Goal: Register for event/course

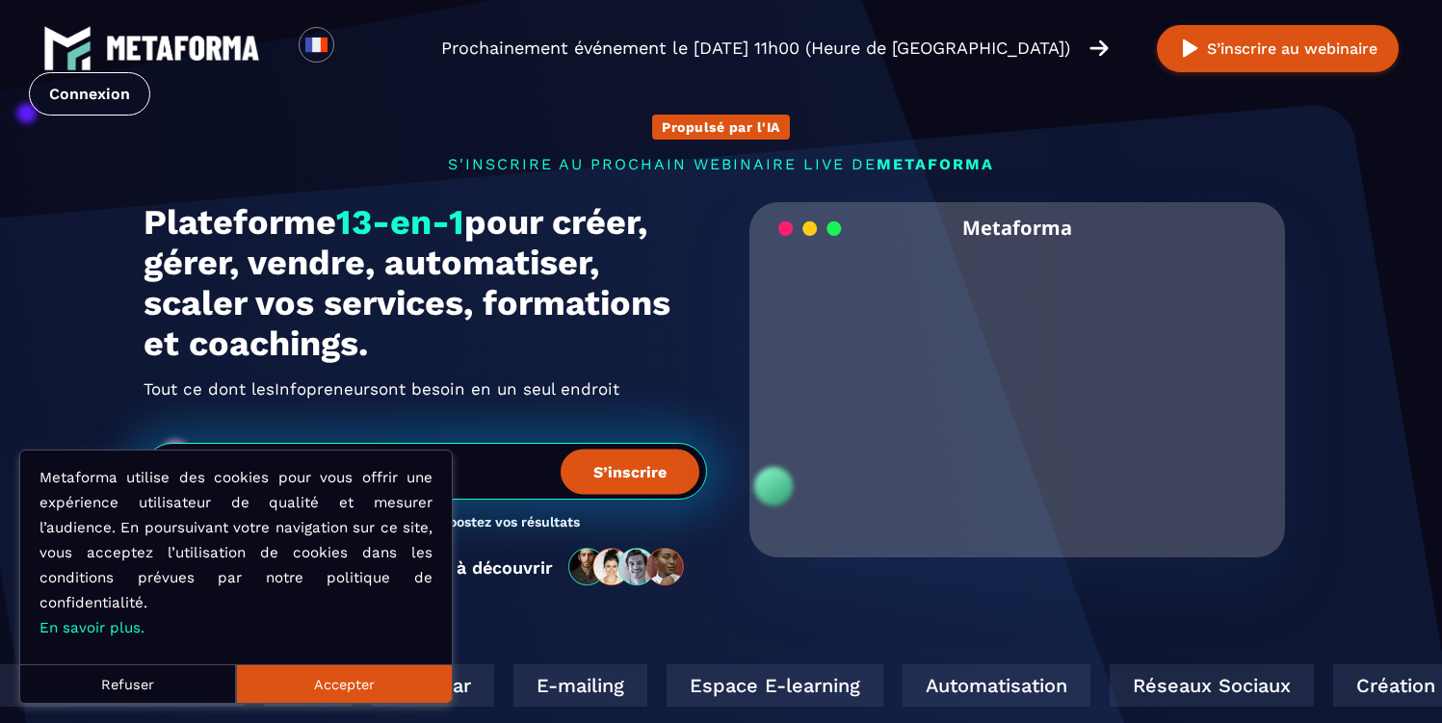
click at [328, 684] on button "Accepter" at bounding box center [344, 684] width 216 height 39
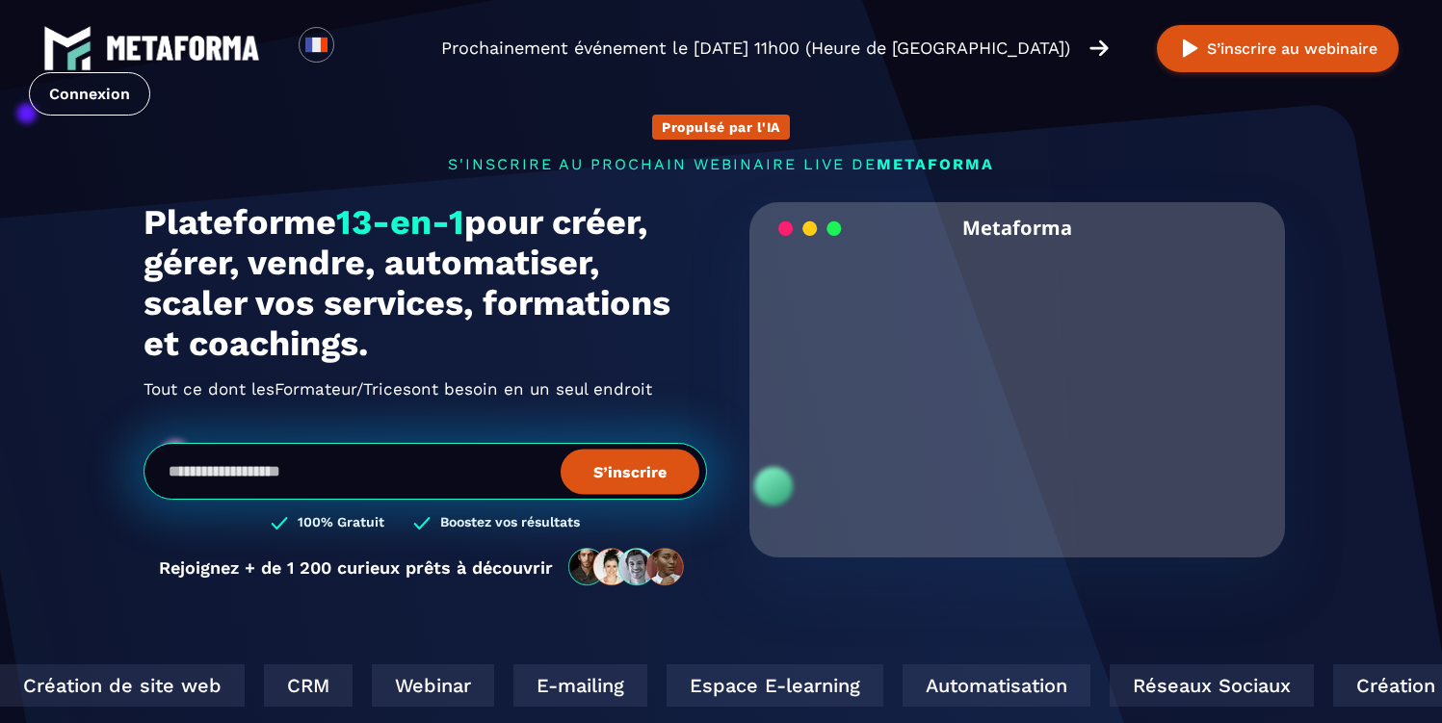
drag, startPoint x: 445, startPoint y: 113, endPoint x: 431, endPoint y: 124, distance: 18.5
click at [444, 116] on div "Loading... Prochainement événement le jeudi 9 octobre à 11h00 (Heure de Paris) …" at bounding box center [721, 70] width 1442 height 140
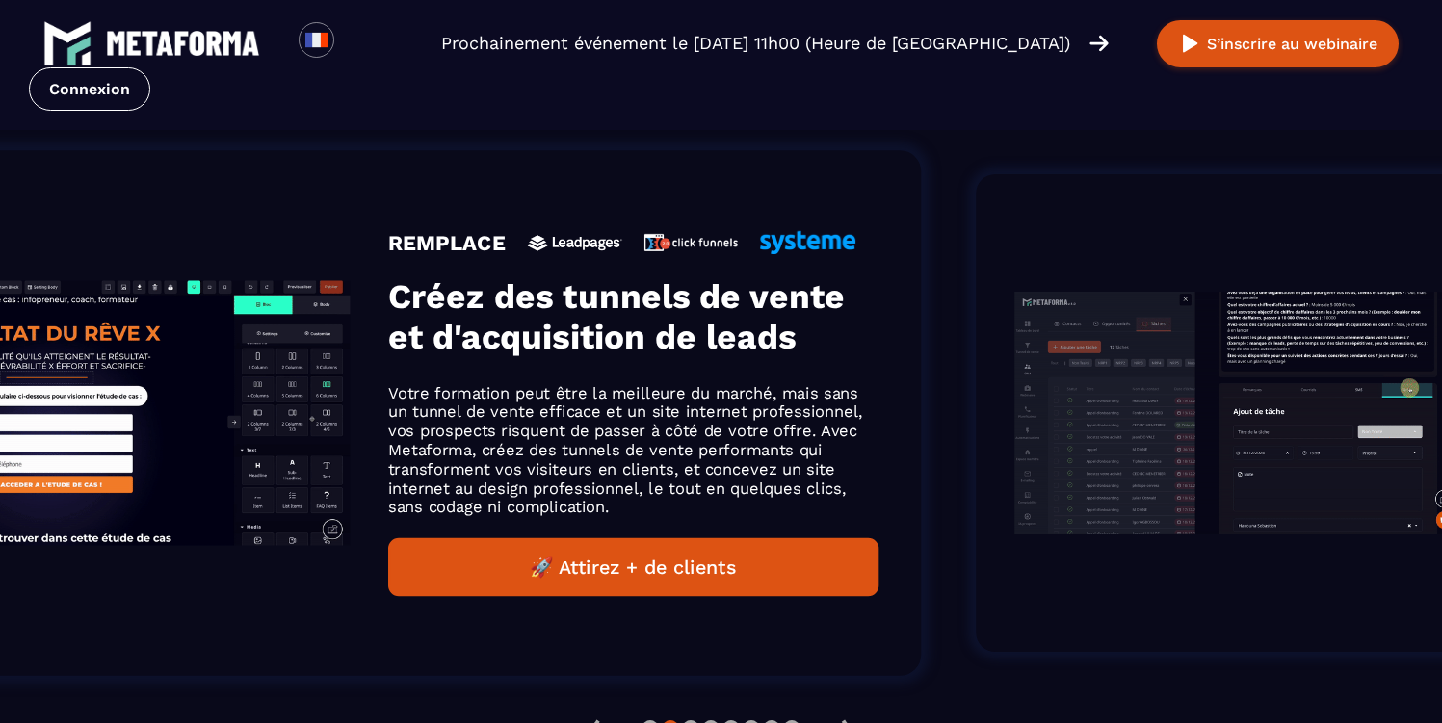
scroll to position [1242, 0]
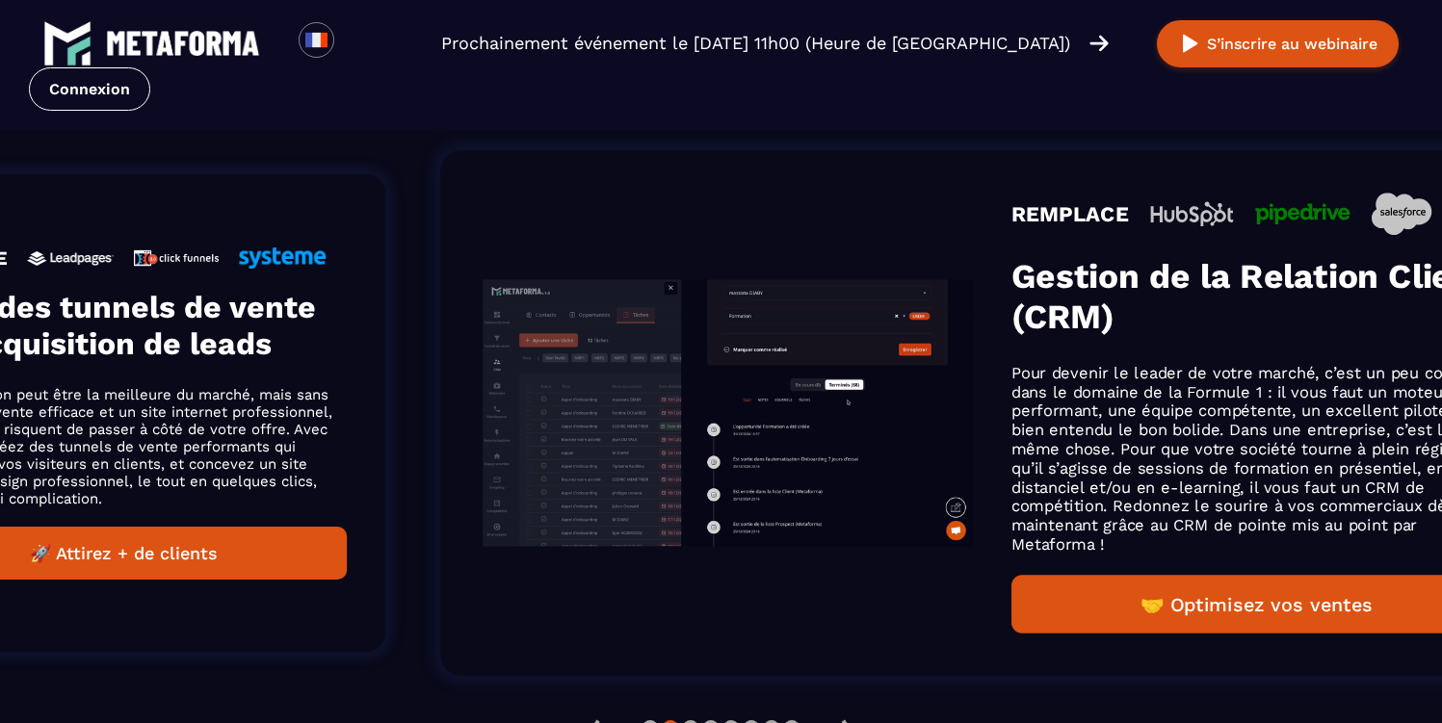
drag, startPoint x: 1174, startPoint y: 440, endPoint x: 336, endPoint y: 398, distance: 839.1
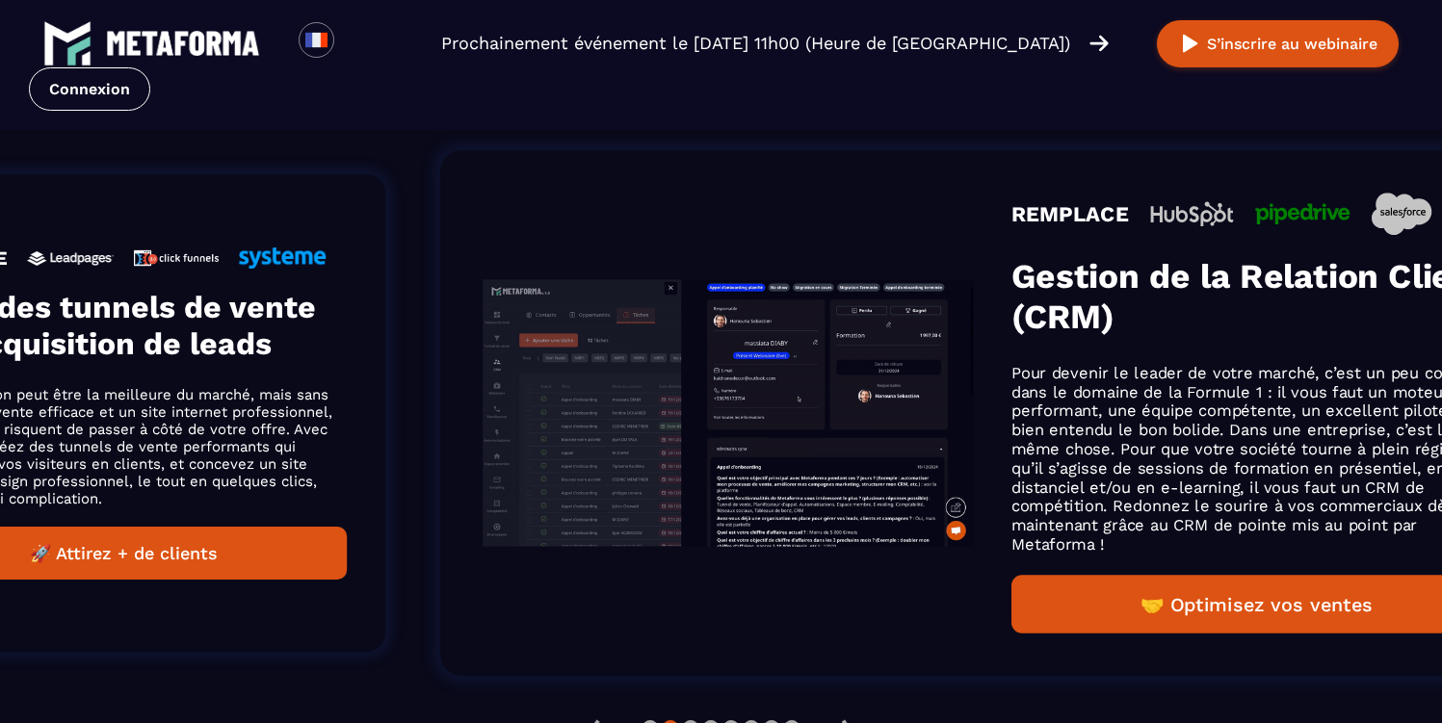
click at [336, 398] on p "Votre formation peut être la meilleure du marché, mais sans un tunnel de vente …" at bounding box center [123, 446] width 446 height 121
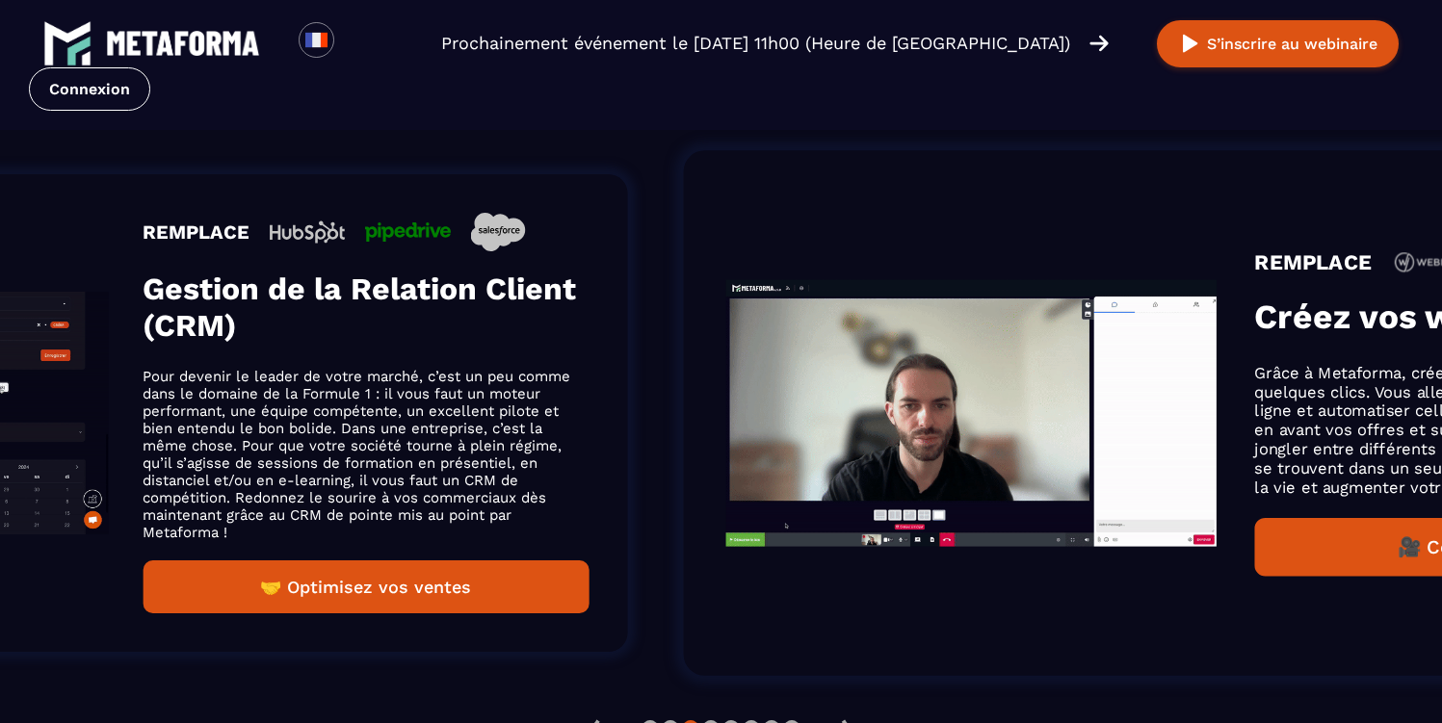
drag, startPoint x: 986, startPoint y: 439, endPoint x: 344, endPoint y: 383, distance: 644.9
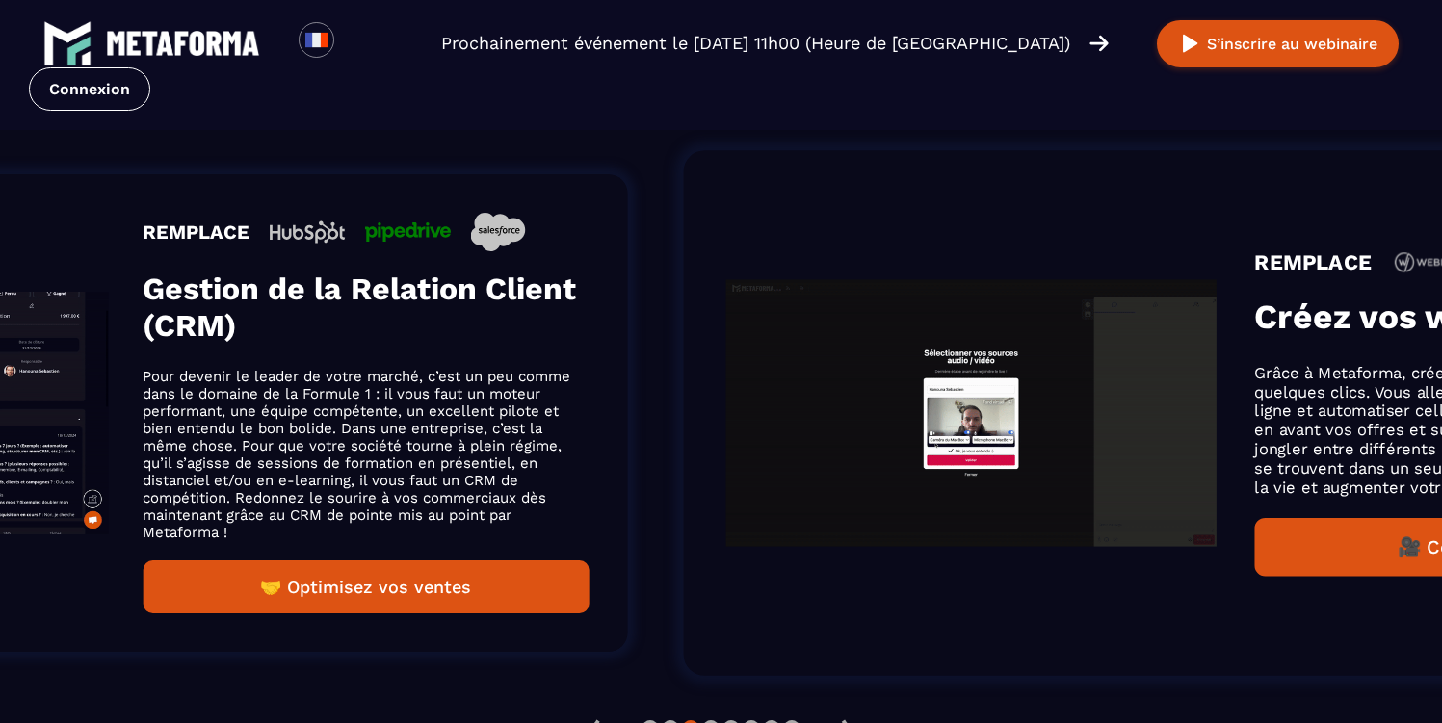
click at [356, 392] on p "Pour devenir le leader de votre marché, c’est un peu comme dans le domaine de l…" at bounding box center [366, 454] width 446 height 173
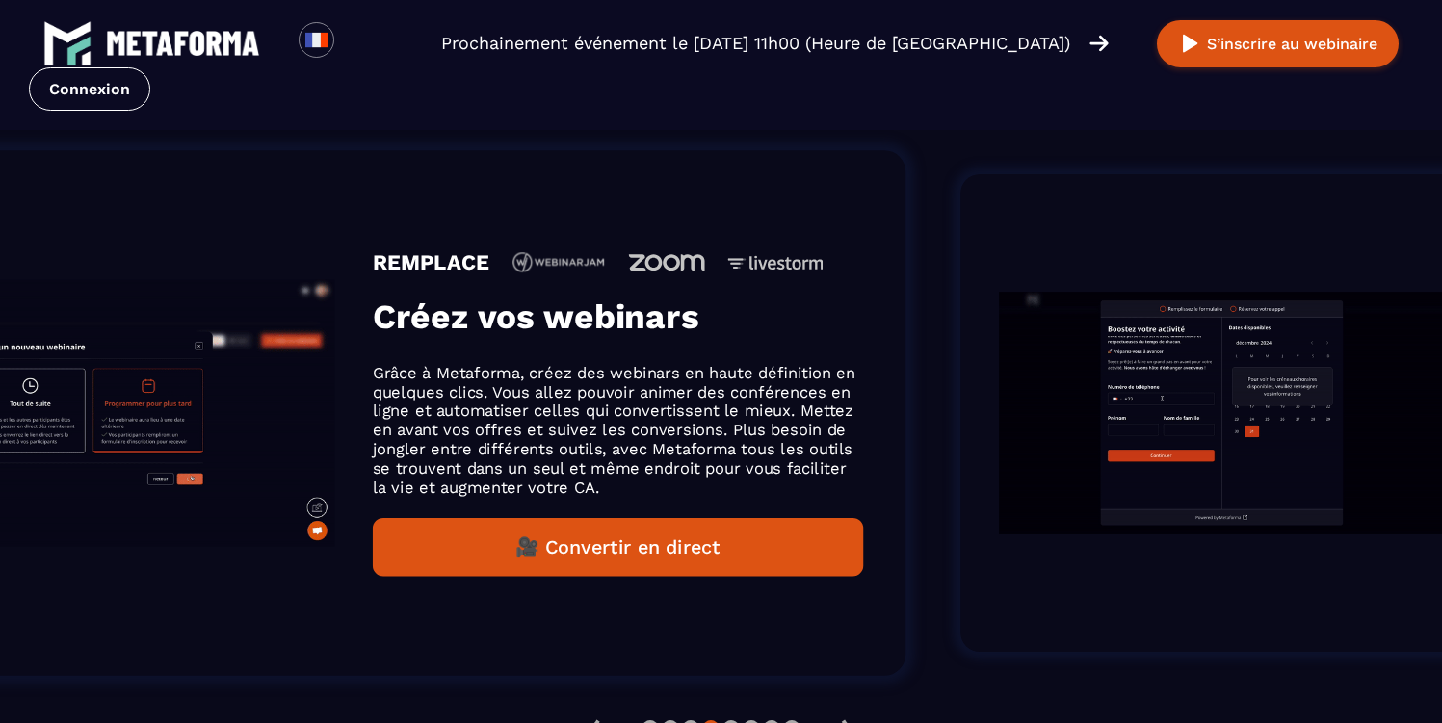
drag, startPoint x: 966, startPoint y: 440, endPoint x: 393, endPoint y: 373, distance: 577.1
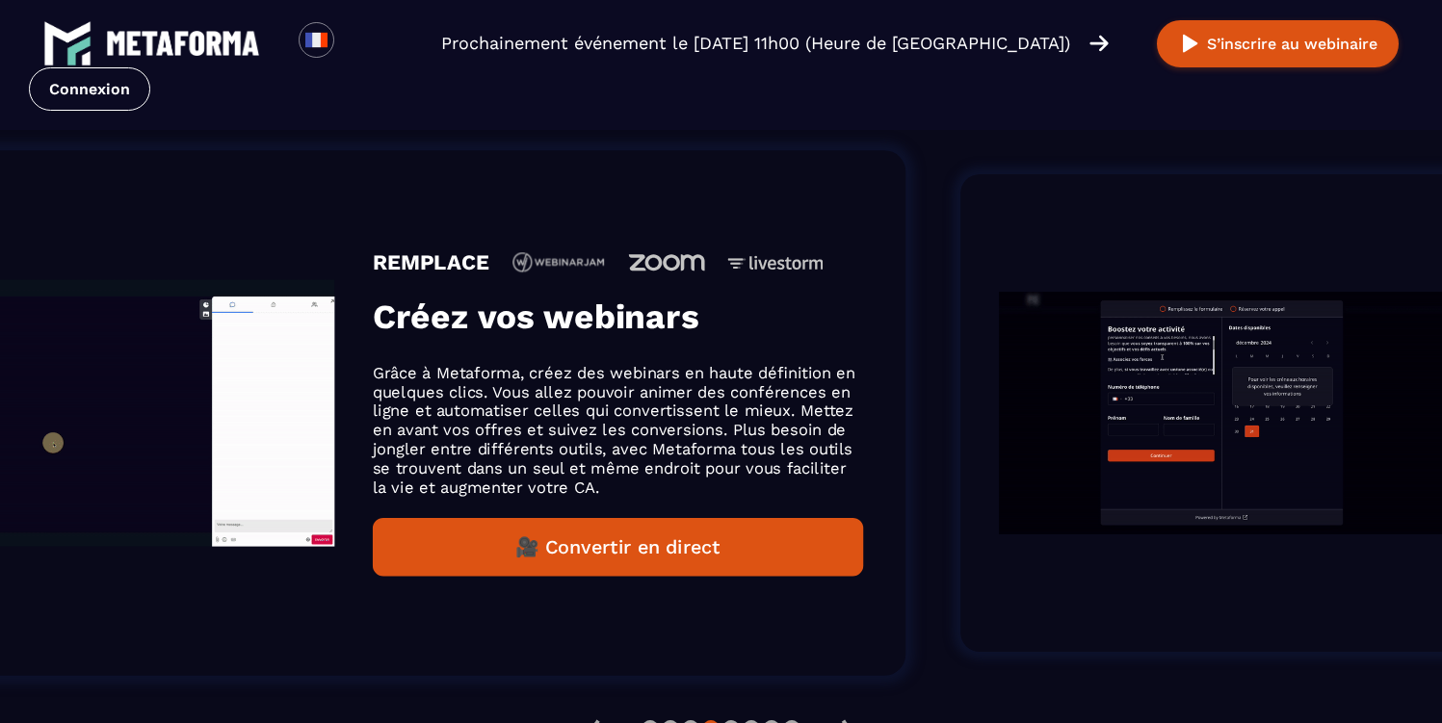
click at [516, 398] on p "Grâce à Metaforma, créez des webinars en haute définition en quelques clics. Vo…" at bounding box center [617, 430] width 490 height 134
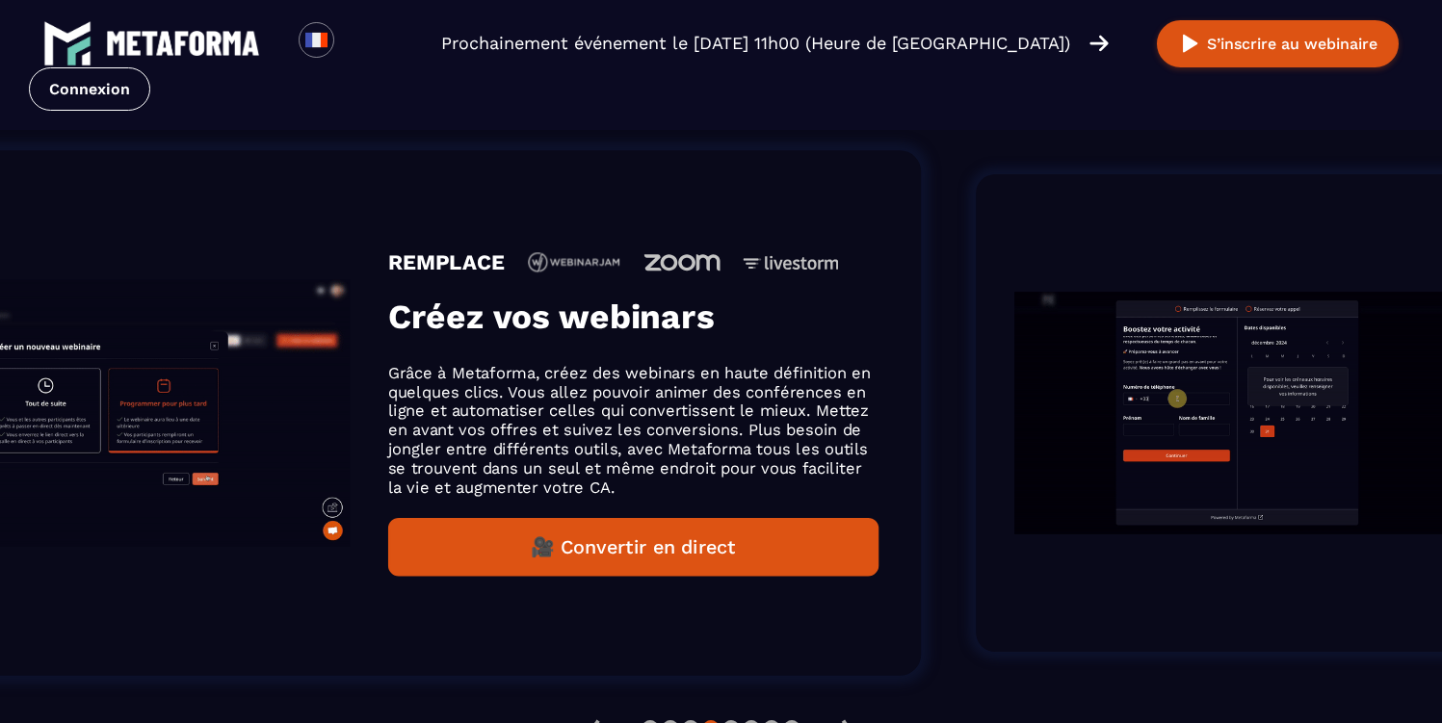
drag, startPoint x: 999, startPoint y: 443, endPoint x: 487, endPoint y: 444, distance: 511.5
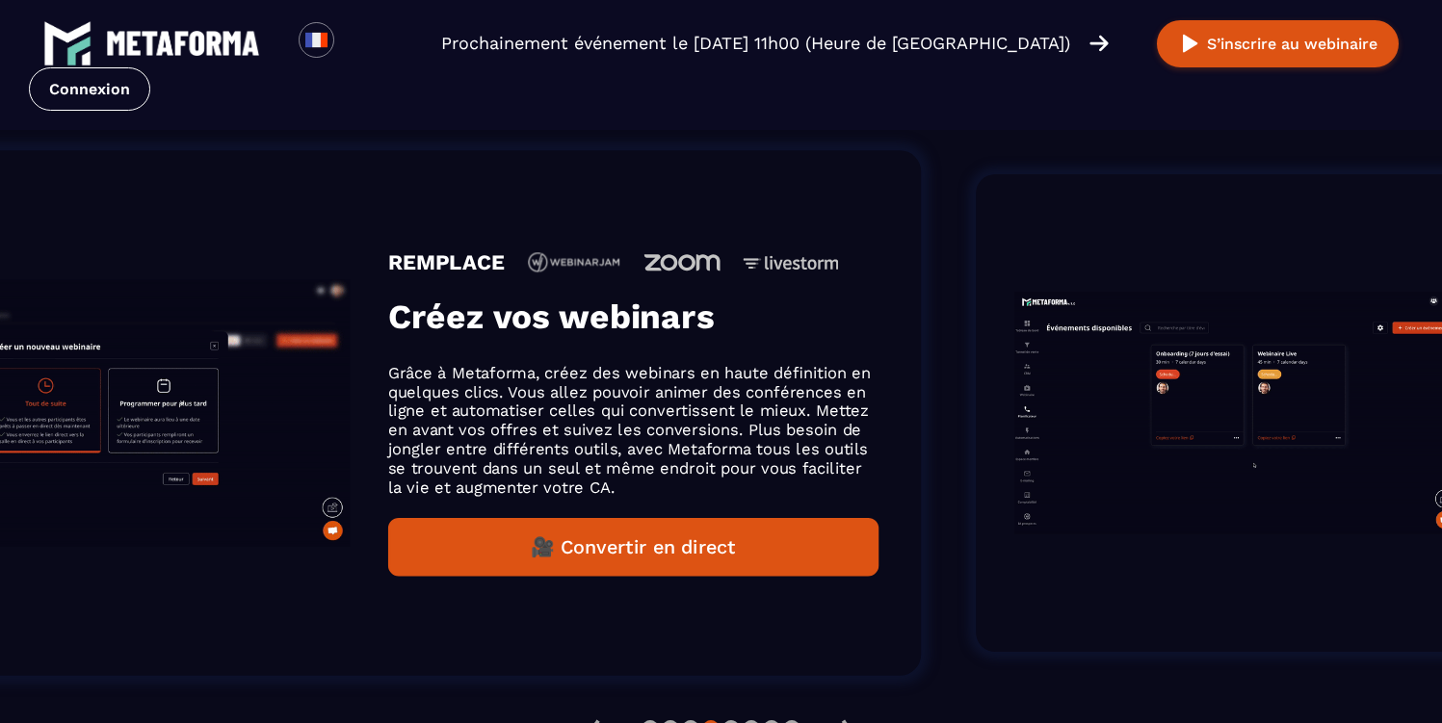
click at [527, 451] on p "Grâce à Metaforma, créez des webinars en haute définition en quelques clics. Vo…" at bounding box center [632, 430] width 490 height 134
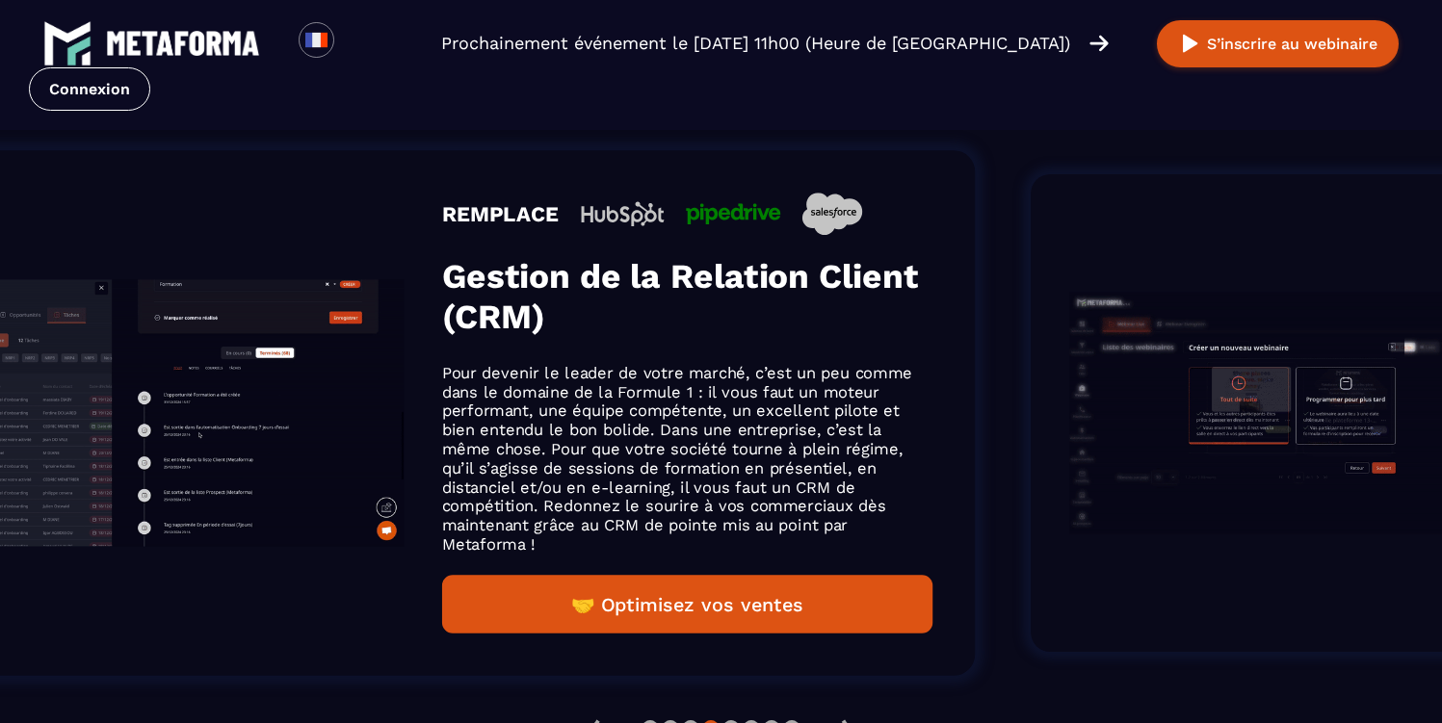
drag, startPoint x: 480, startPoint y: 442, endPoint x: 1455, endPoint y: 466, distance: 976.1
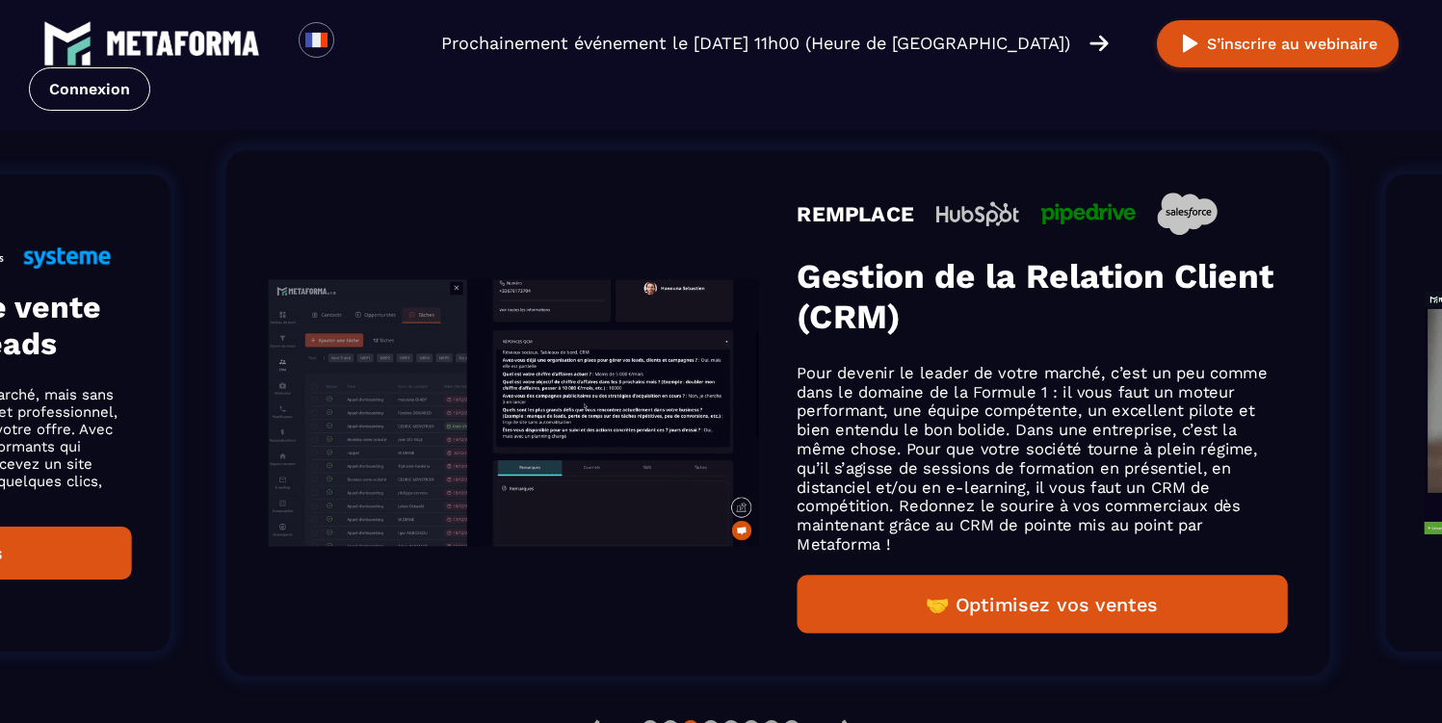
drag, startPoint x: 926, startPoint y: 473, endPoint x: 1455, endPoint y: 485, distance: 529.9
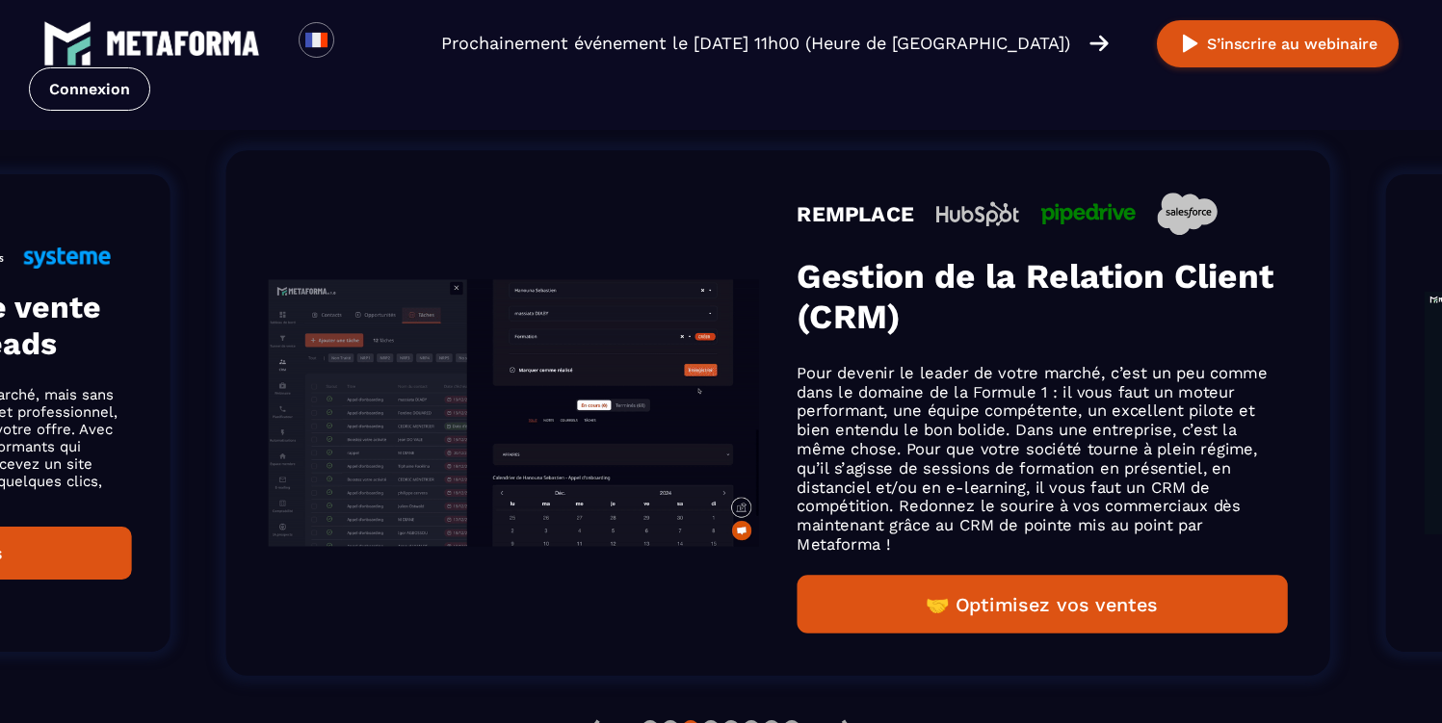
click at [1287, 467] on p "Pour devenir le leader de votre marché, c’est un peu comme dans le domaine de l…" at bounding box center [1042, 458] width 490 height 191
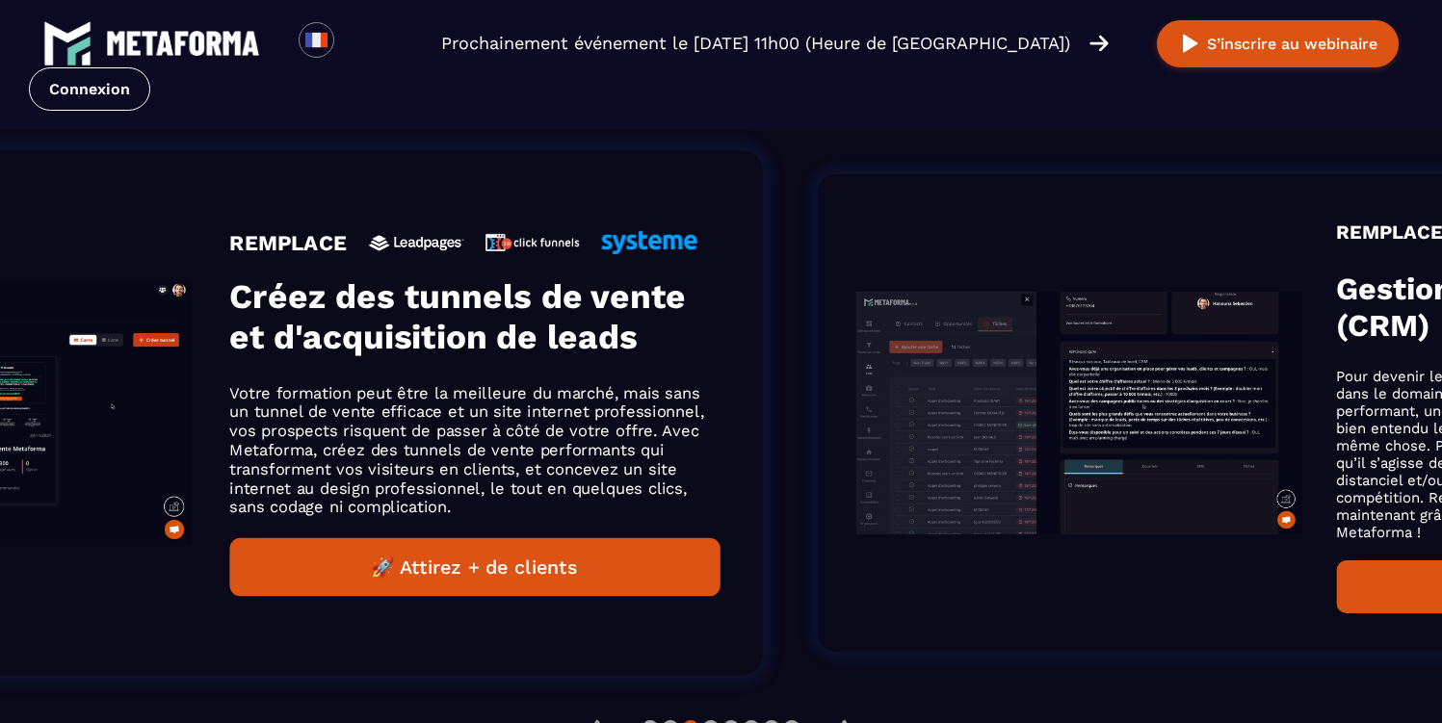
drag, startPoint x: 817, startPoint y: 466, endPoint x: 1455, endPoint y: 461, distance: 638.7
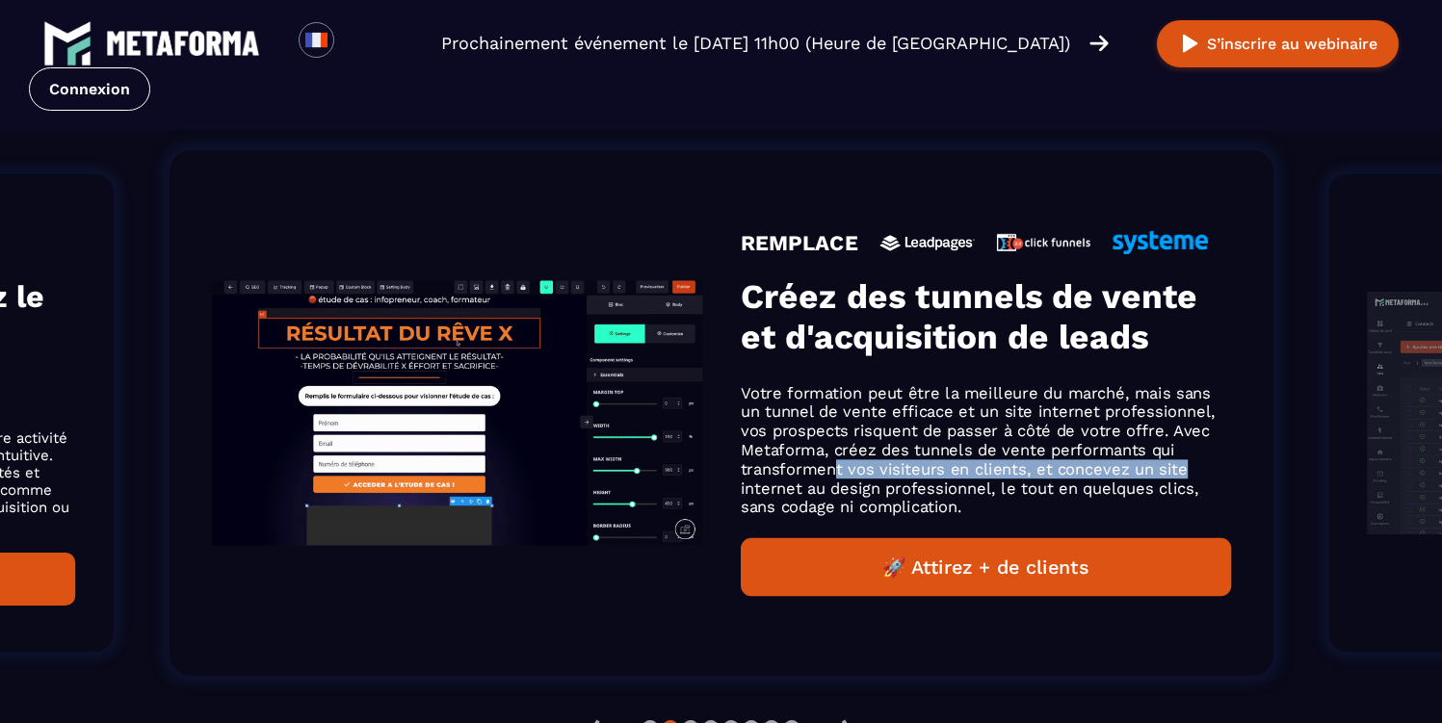
drag, startPoint x: 837, startPoint y: 476, endPoint x: 1366, endPoint y: 483, distance: 528.9
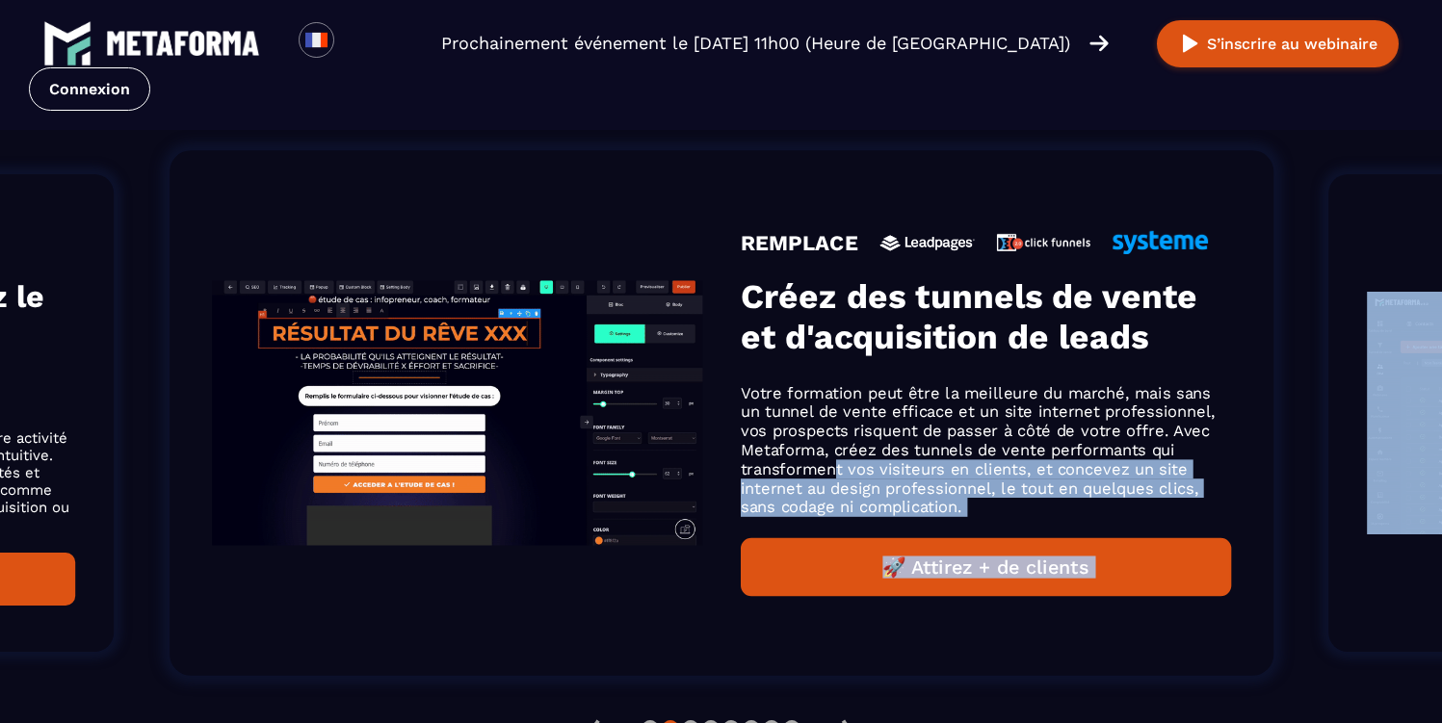
scroll to position [1272, 0]
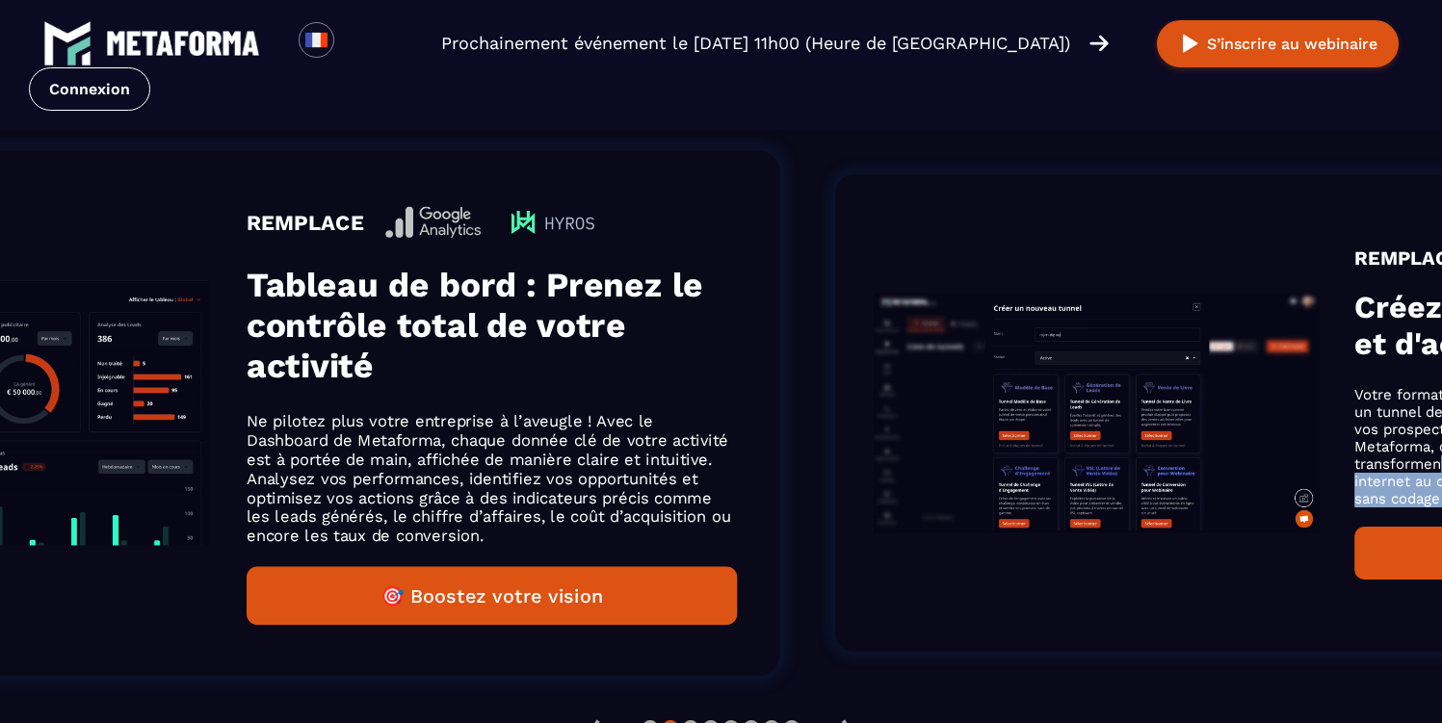
drag, startPoint x: 132, startPoint y: 432, endPoint x: 1343, endPoint y: 421, distance: 1210.9
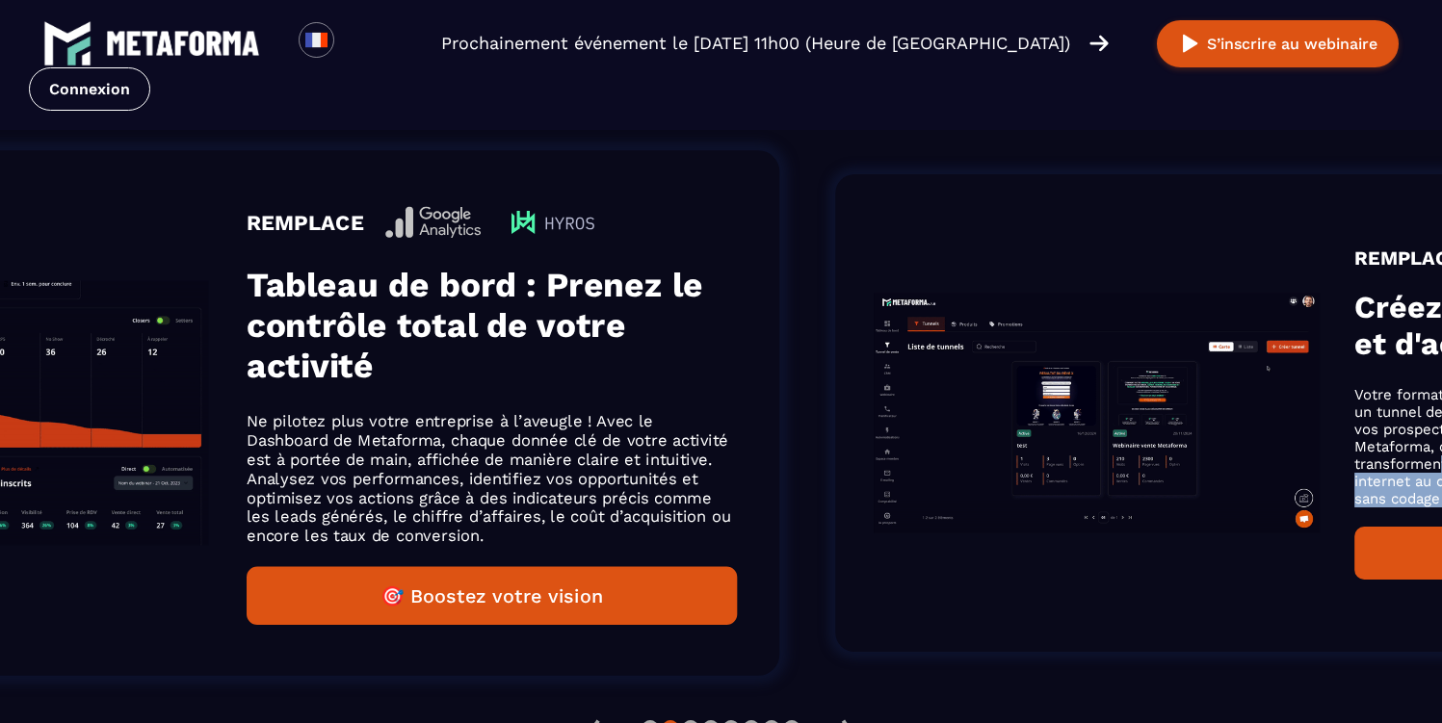
click at [1017, 424] on li "REMPLACE Créez des tunnels de vente et d'acquisition de leads Votre formation p…" at bounding box center [1337, 413] width 1110 height 584
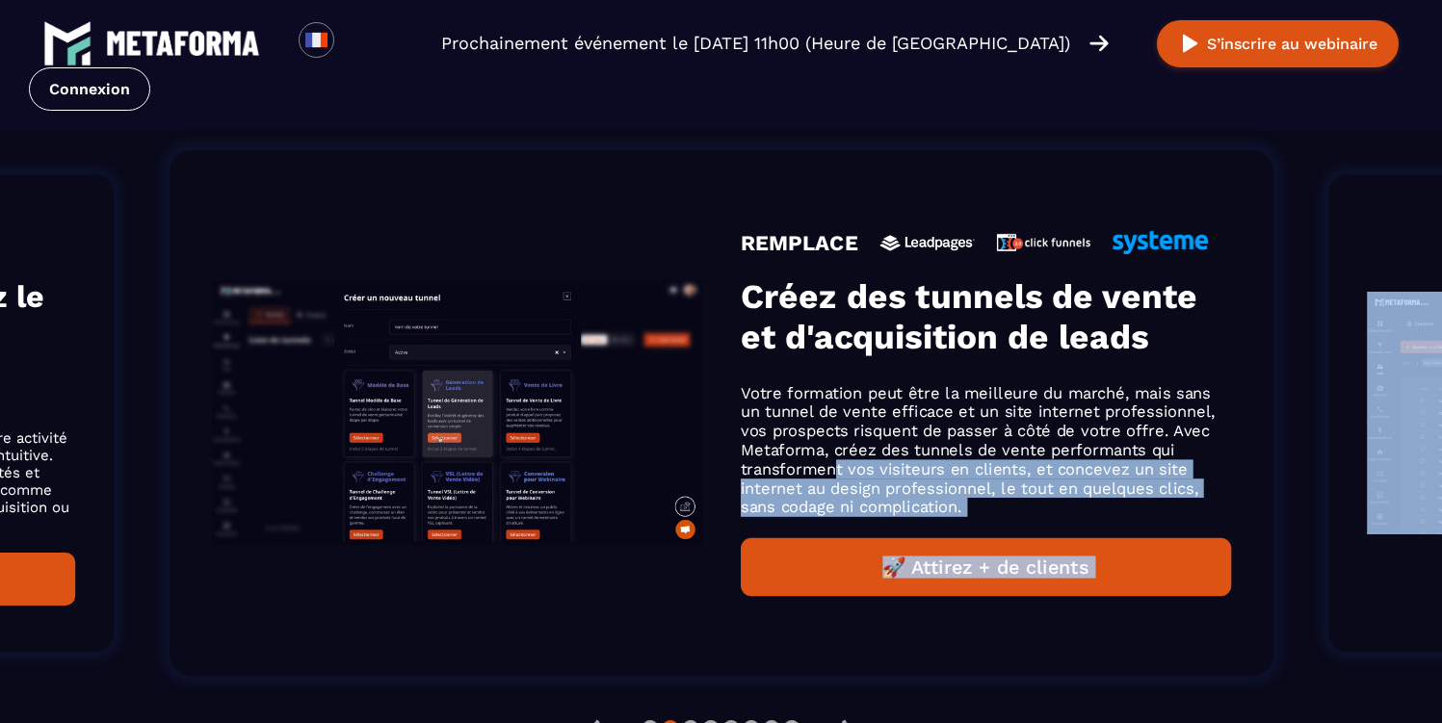
click at [194, 50] on img at bounding box center [183, 43] width 154 height 25
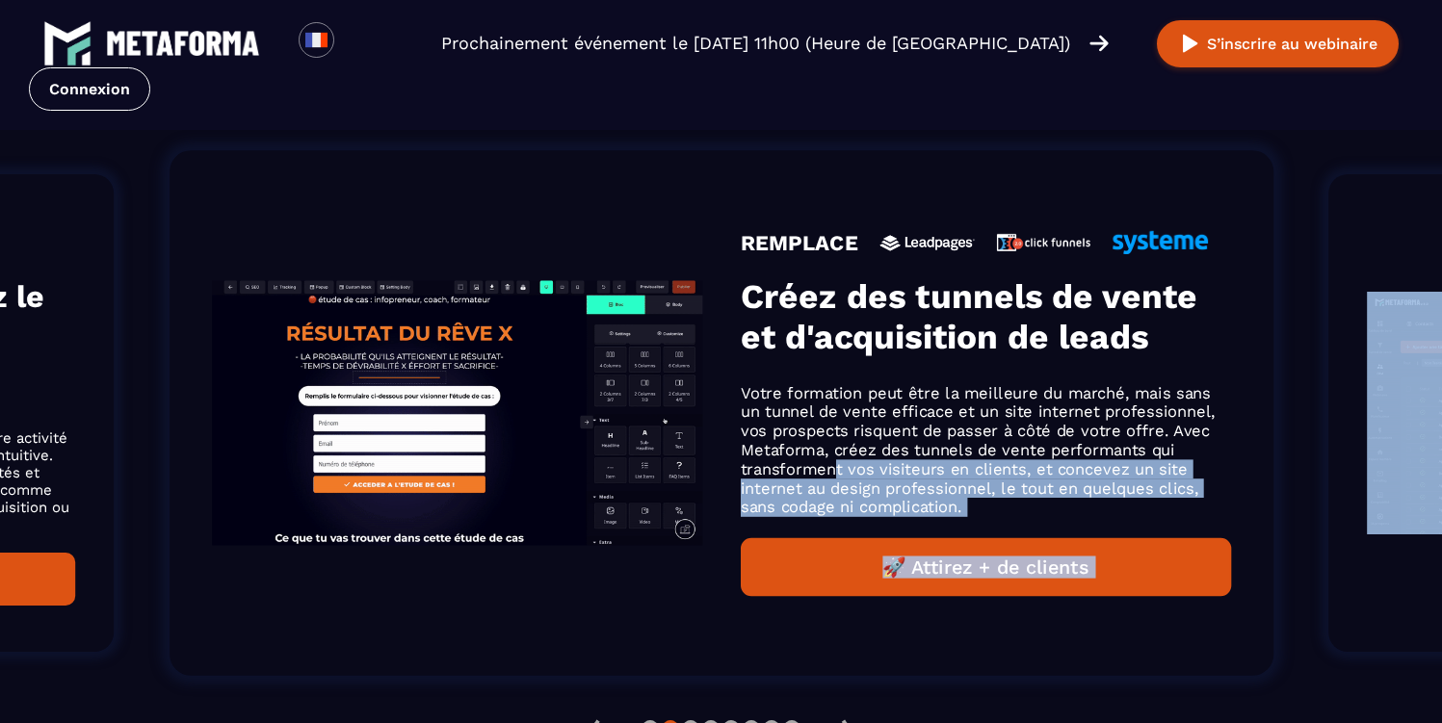
scroll to position [1242, 0]
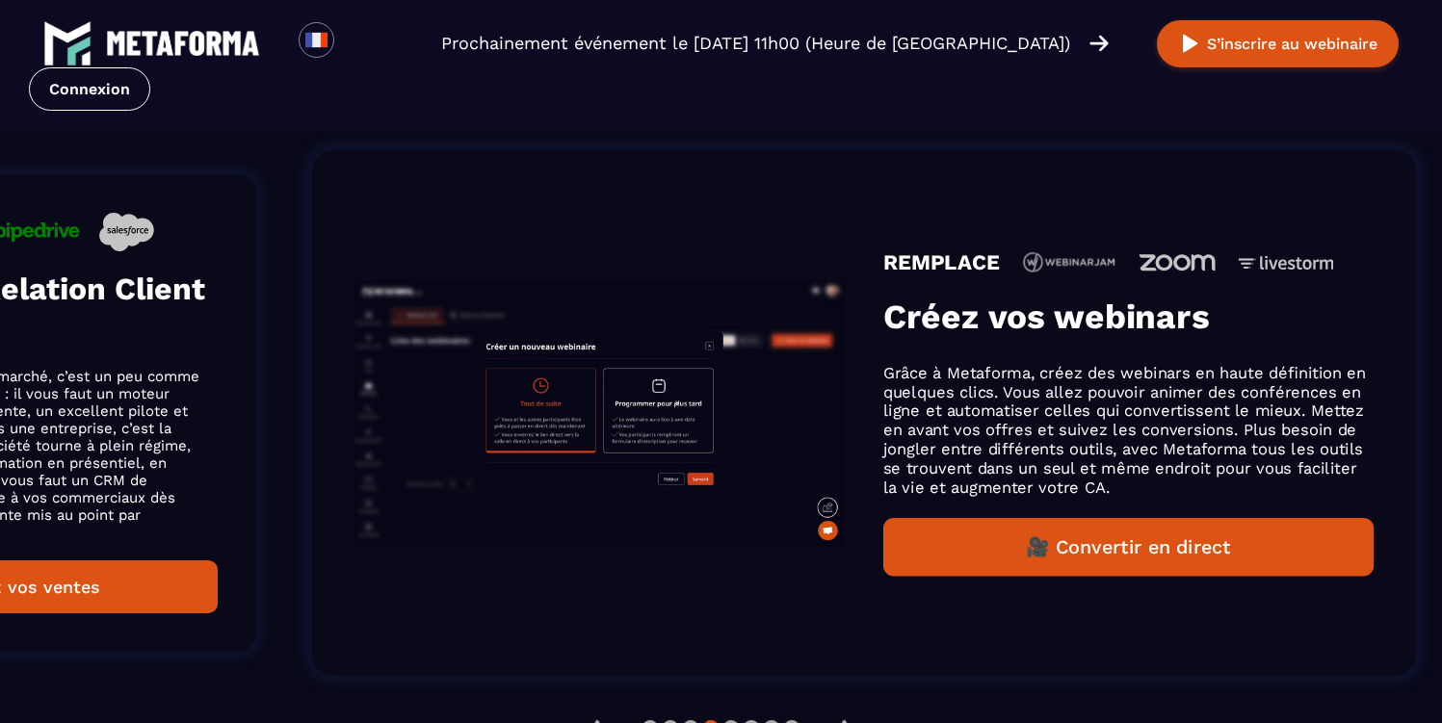
drag, startPoint x: 707, startPoint y: 496, endPoint x: 1326, endPoint y: 482, distance: 619.5
click at [845, 483] on img "Gallery" at bounding box center [599, 412] width 490 height 267
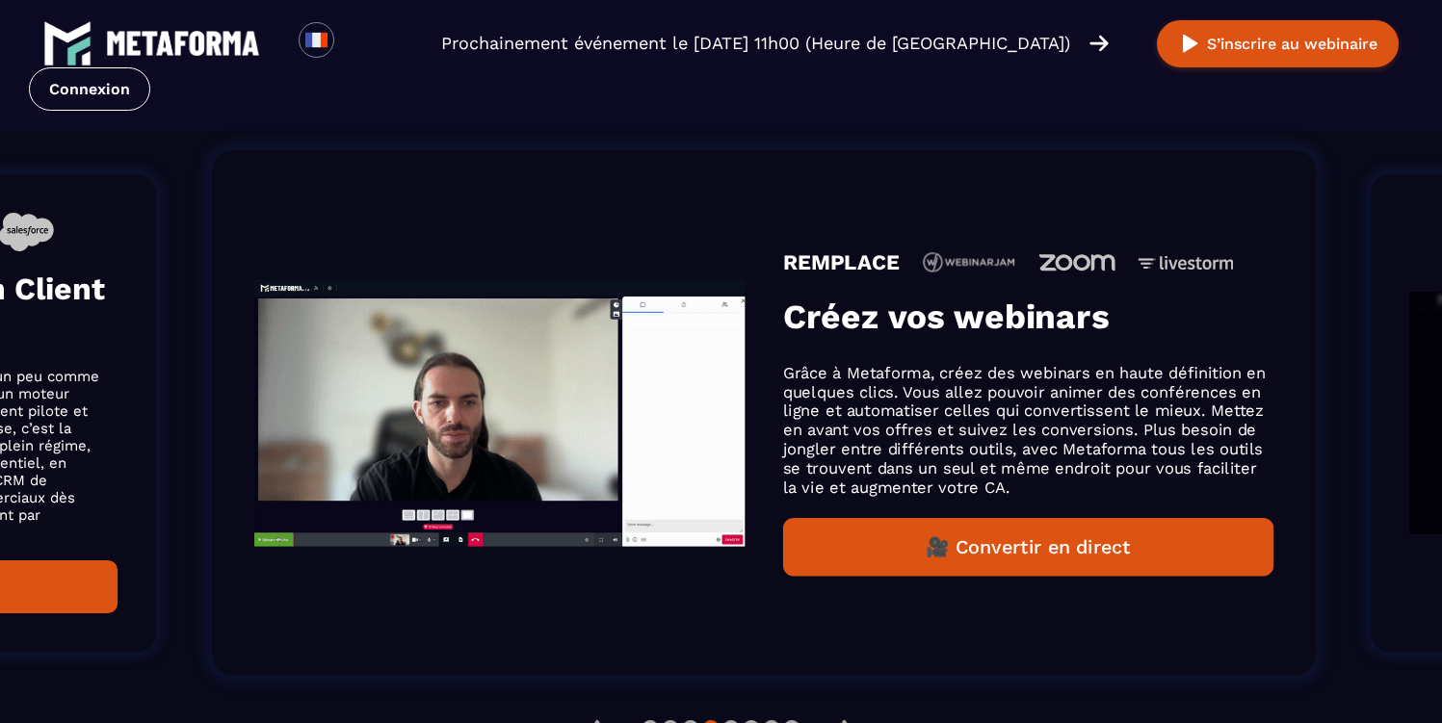
drag, startPoint x: 747, startPoint y: 495, endPoint x: 1353, endPoint y: 494, distance: 606.9
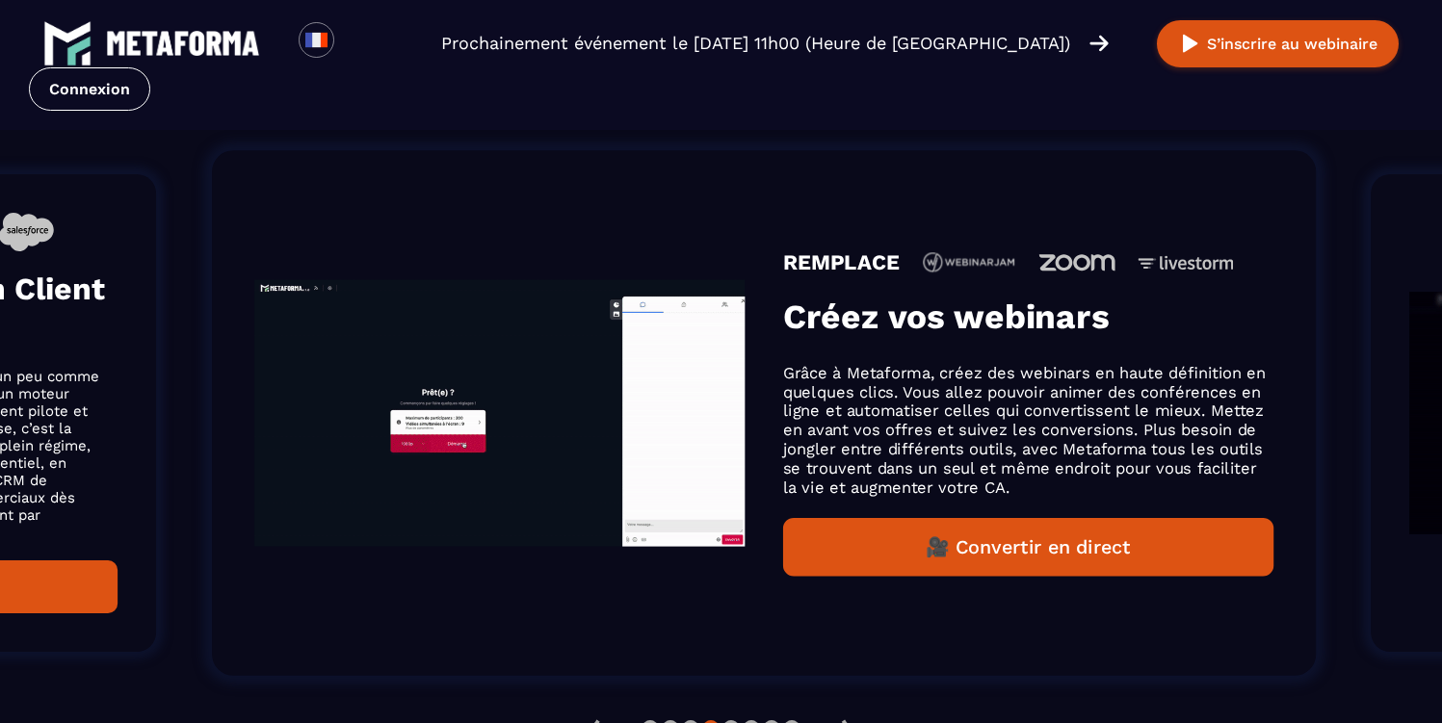
click at [1082, 485] on div "REMPLACE Créez vos webinars Grâce à Metaforma, créez des webinars en haute défi…" at bounding box center [764, 413] width 1104 height 526
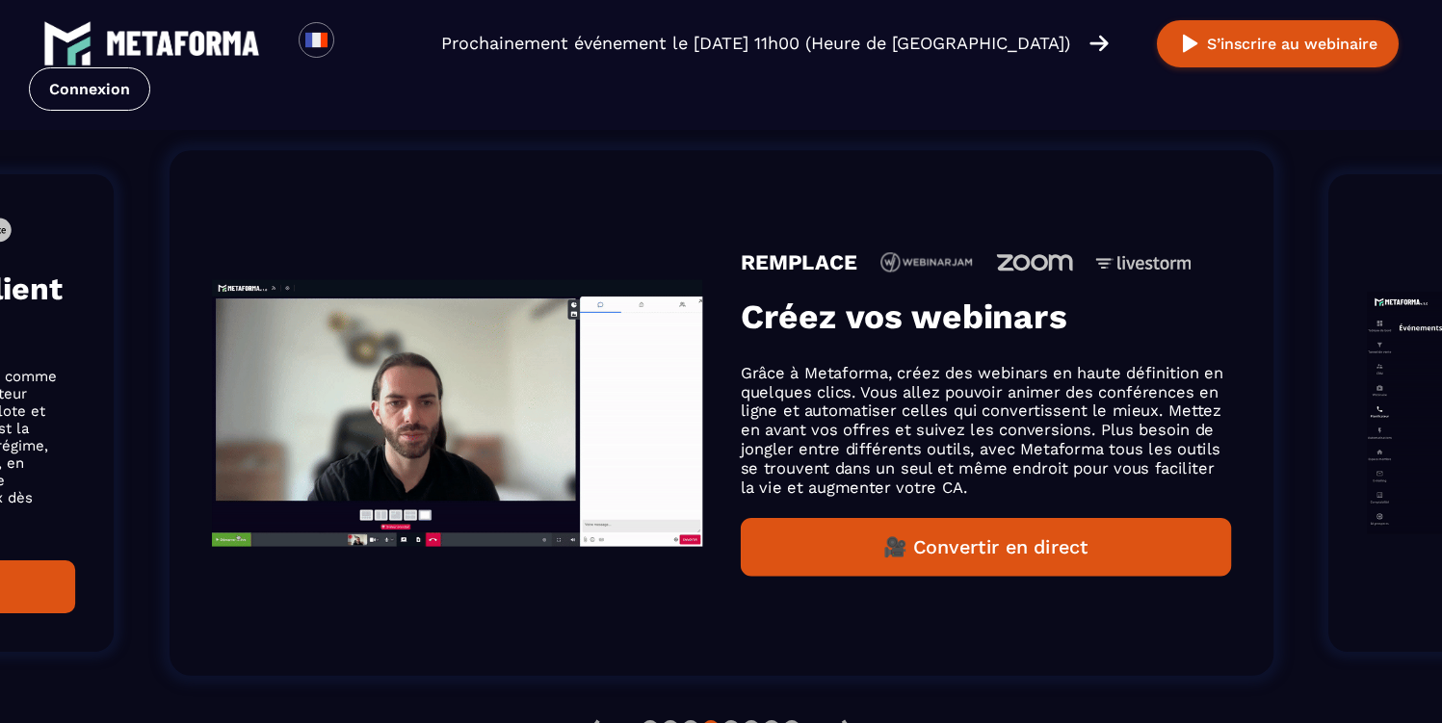
scroll to position [1272, 0]
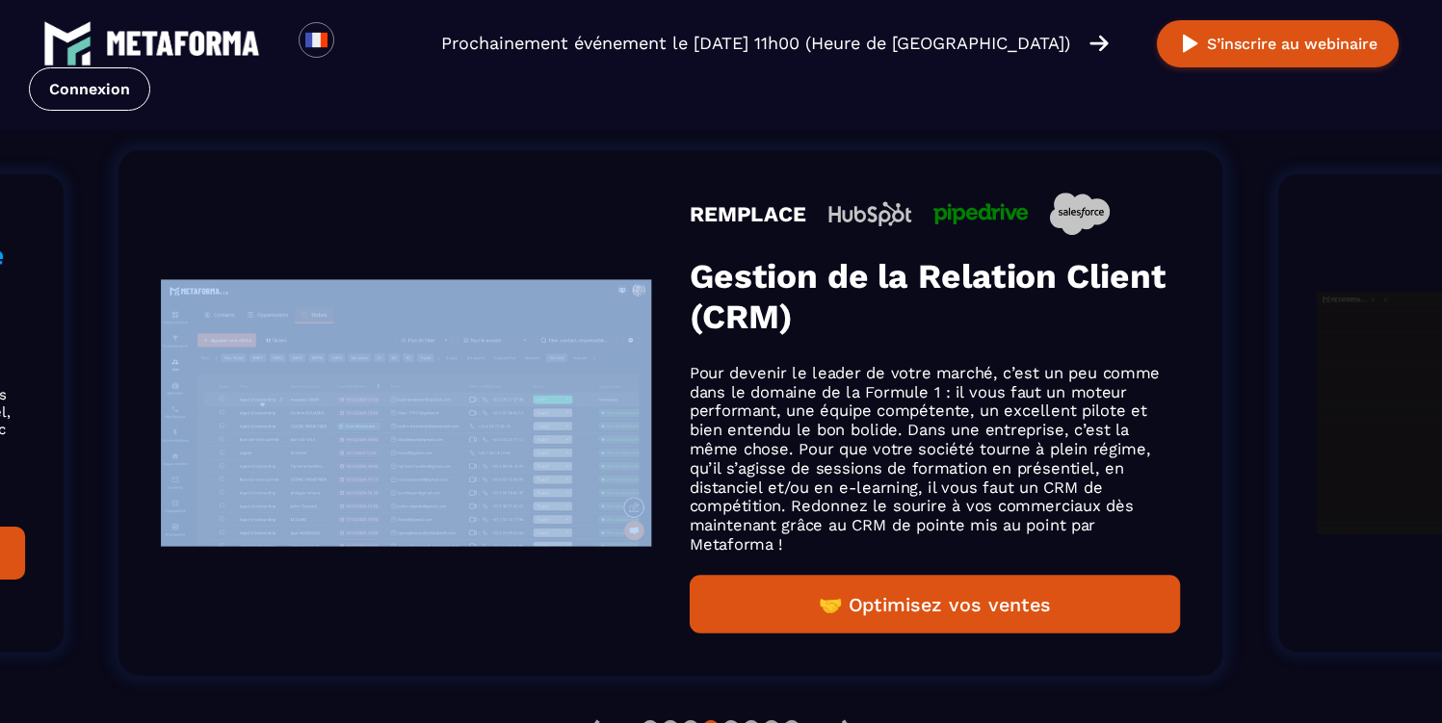
drag, startPoint x: 397, startPoint y: 456, endPoint x: 1455, endPoint y: 446, distance: 1058.7
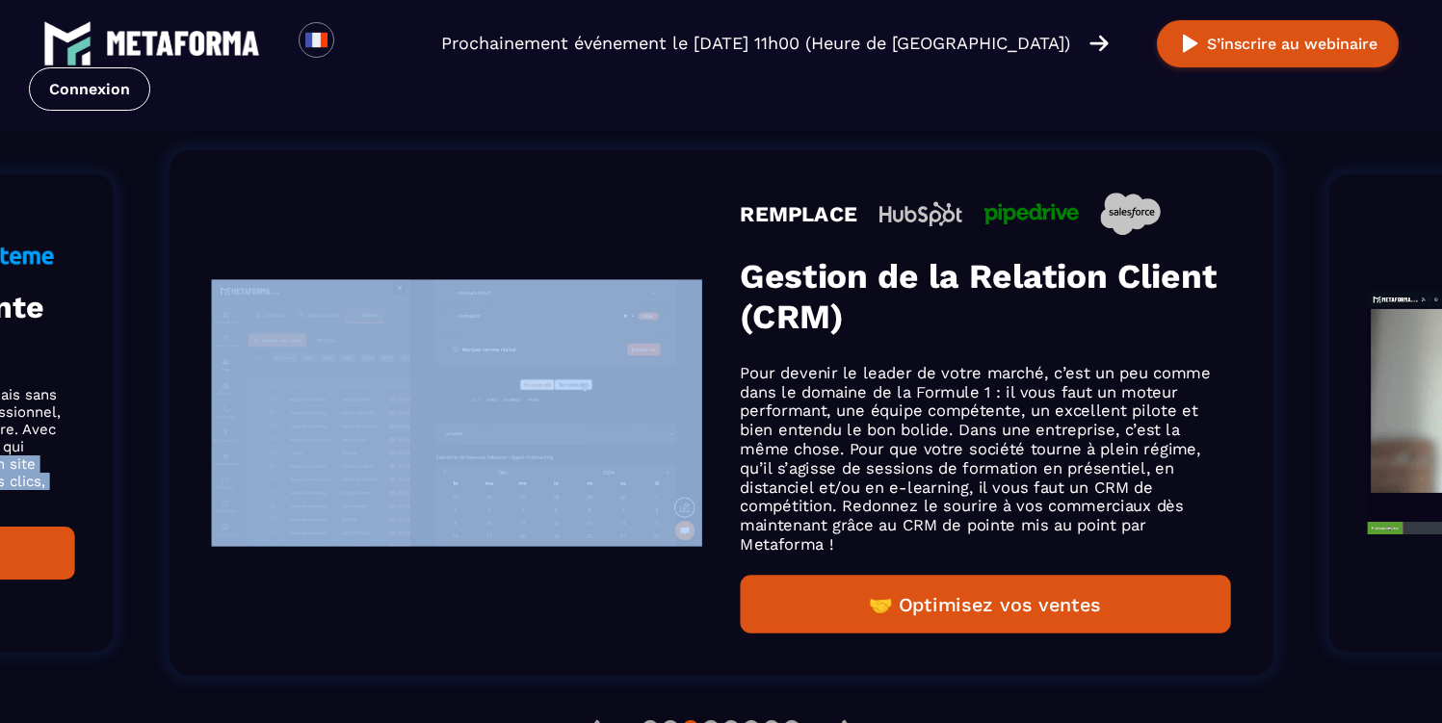
scroll to position [1242, 0]
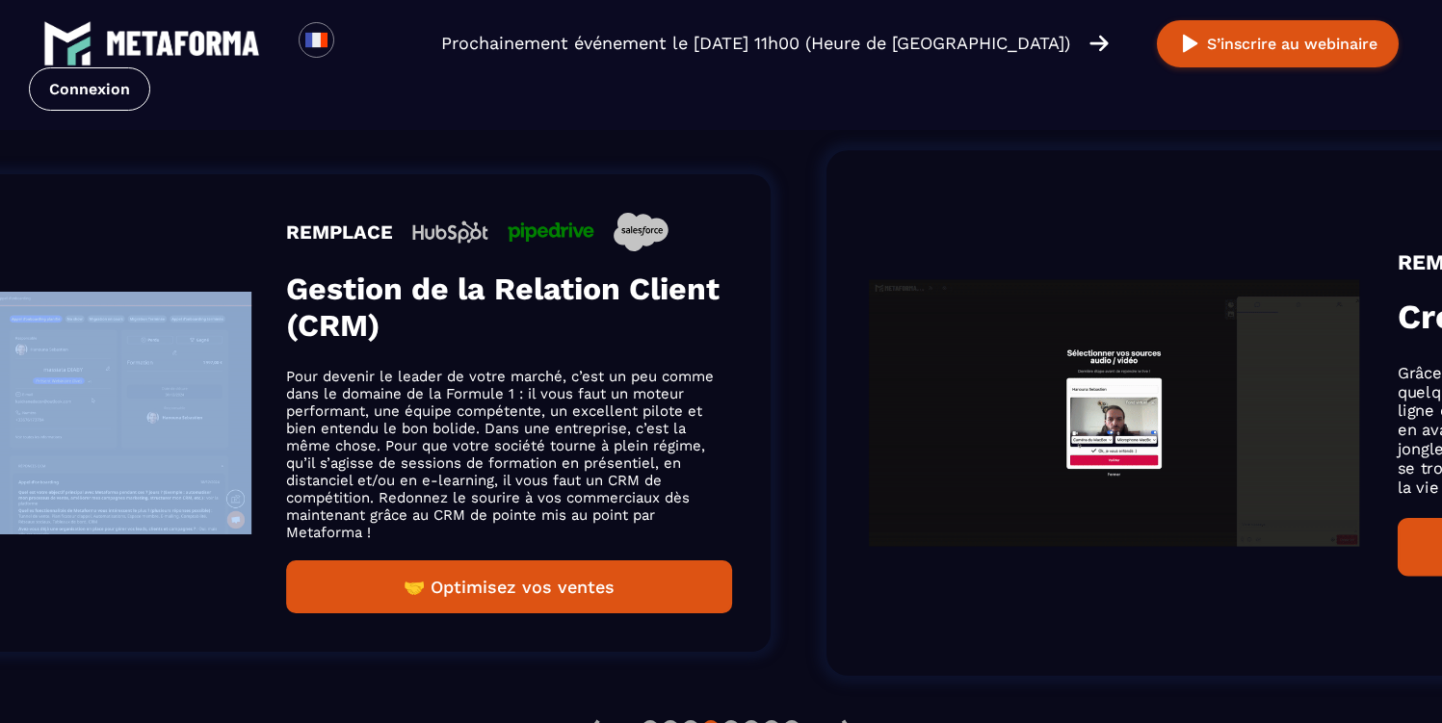
drag, startPoint x: 799, startPoint y: 432, endPoint x: 1455, endPoint y: 400, distance: 657.7
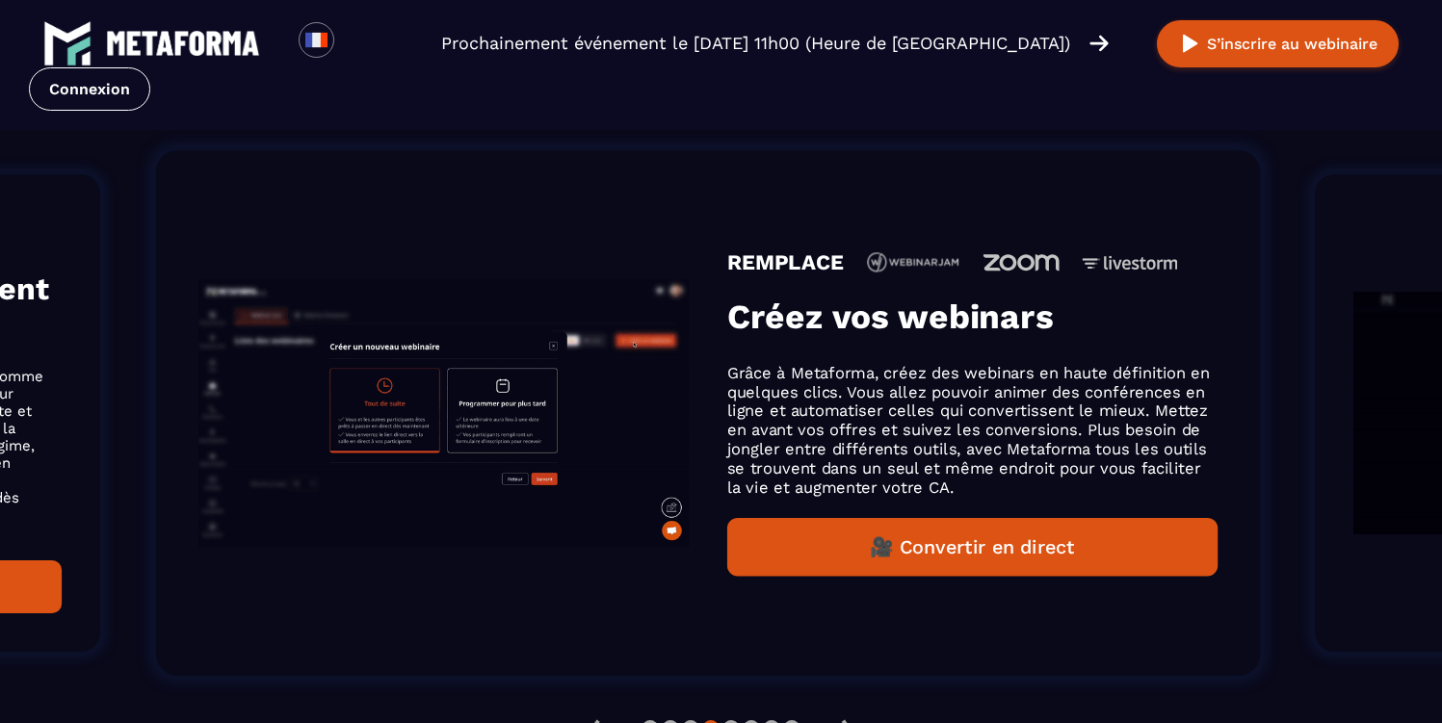
drag, startPoint x: 1238, startPoint y: 425, endPoint x: 904, endPoint y: 430, distance: 334.3
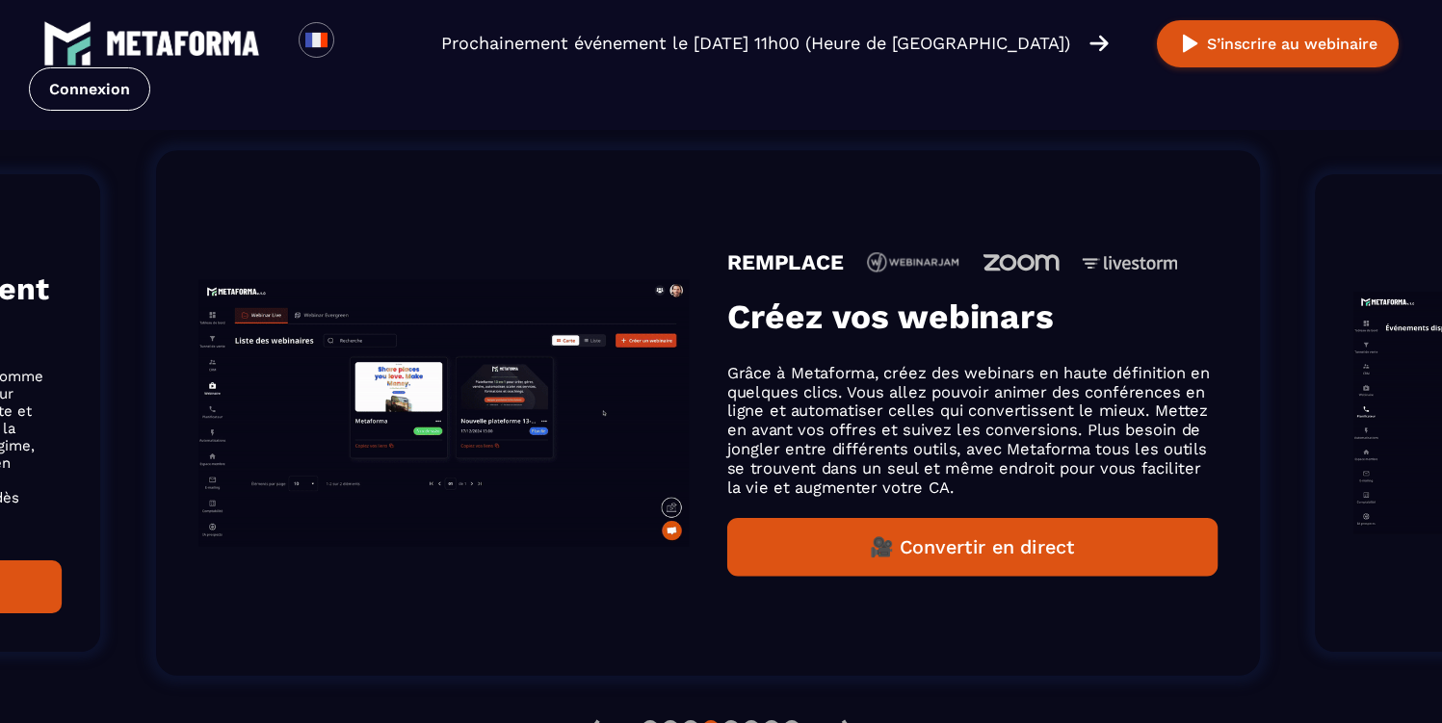
click at [1009, 437] on div "REMPLACE Créez vos webinars Grâce à Metaforma, créez des webinars en haute défi…" at bounding box center [708, 413] width 1104 height 526
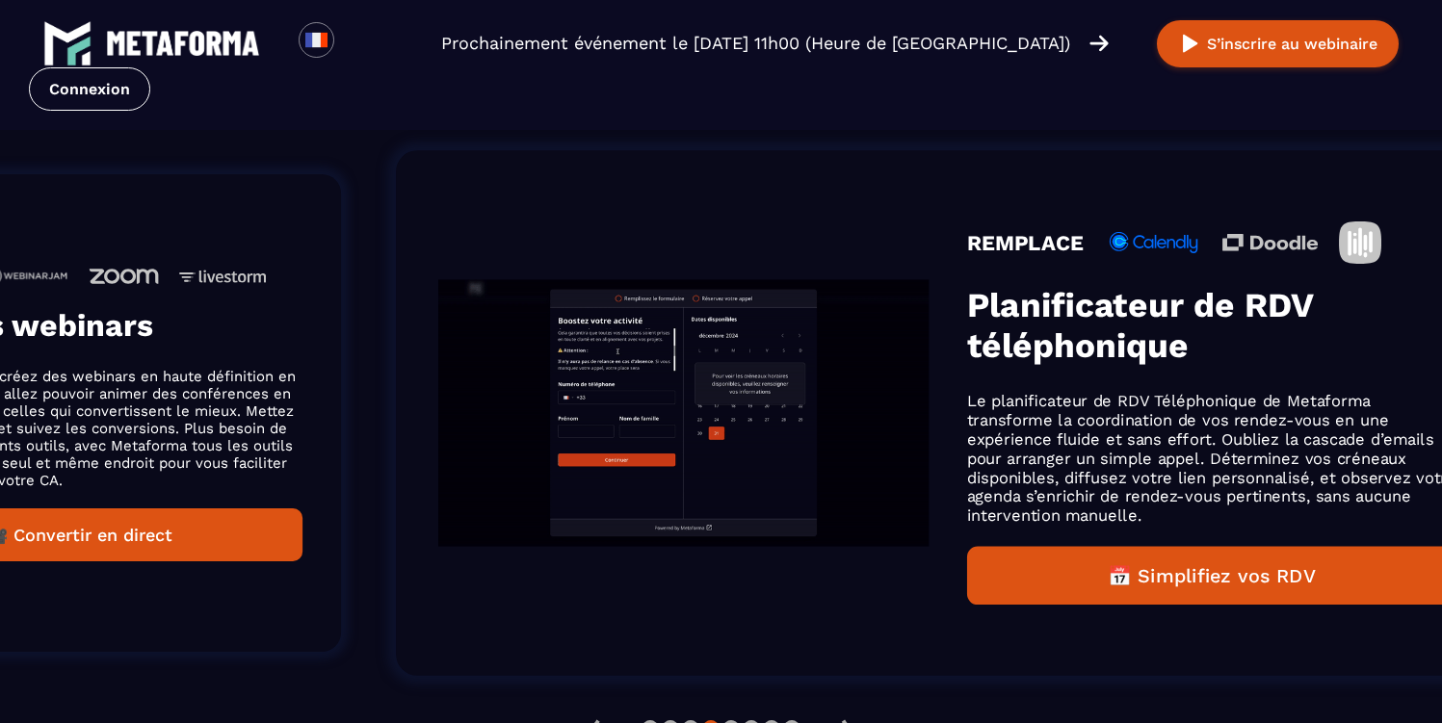
drag, startPoint x: 1112, startPoint y: 413, endPoint x: 157, endPoint y: 393, distance: 954.8
click at [198, 400] on p "Grâce à Metaforma, créez des webinars en haute définition en quelques clics. Vo…" at bounding box center [79, 428] width 446 height 121
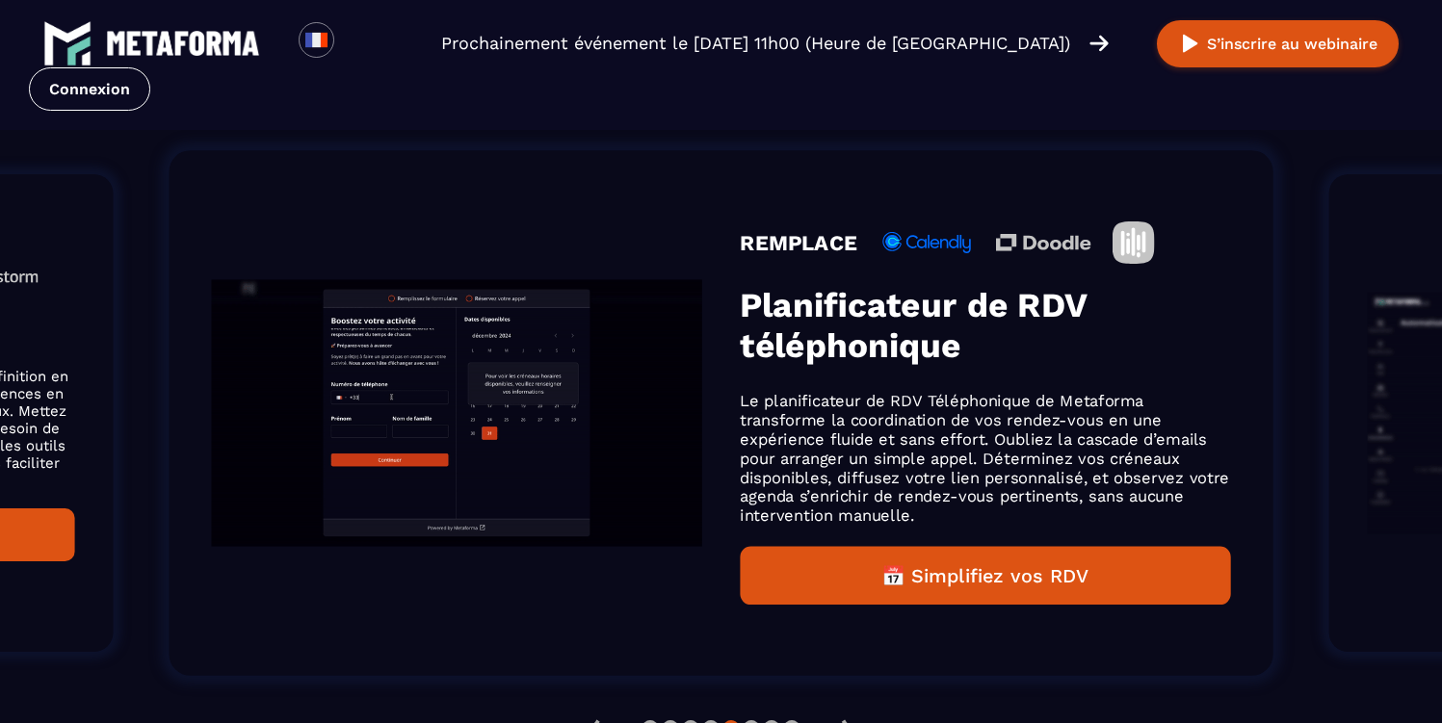
scroll to position [1272, 0]
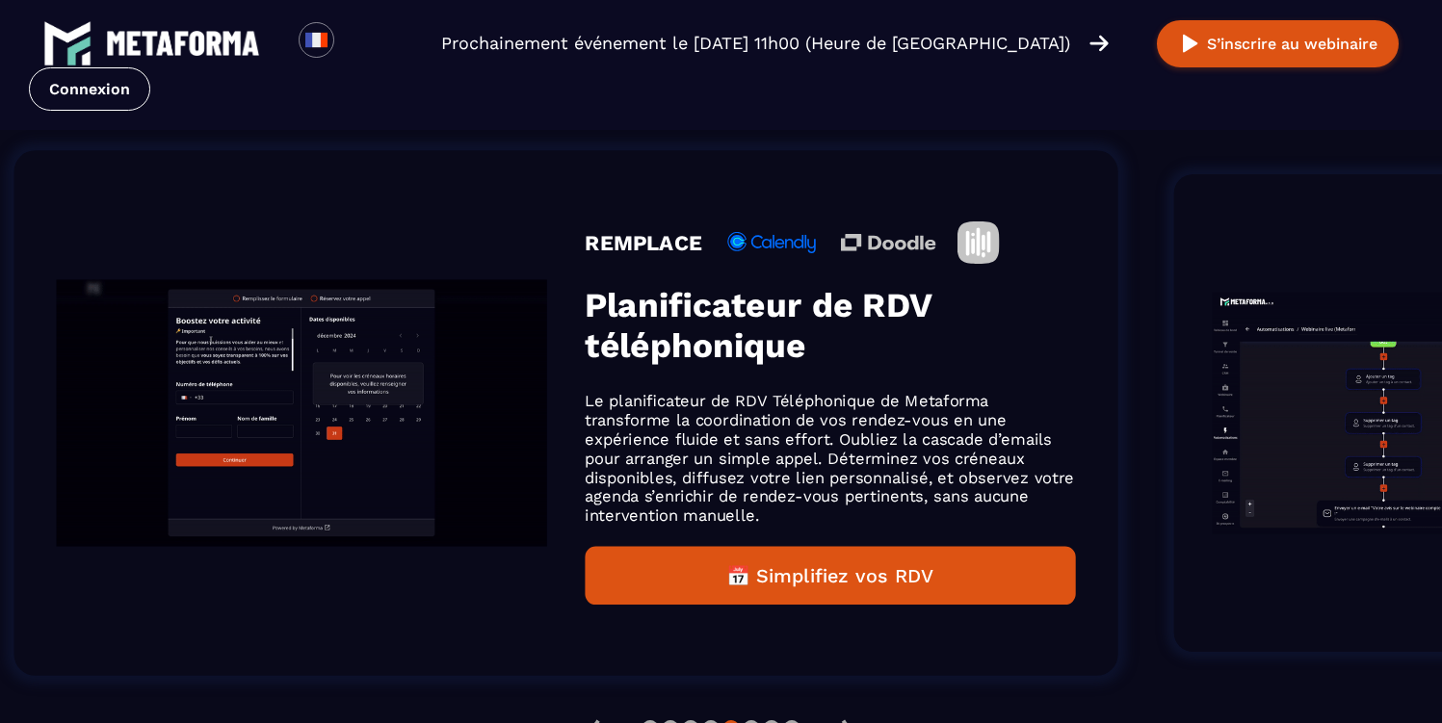
drag, startPoint x: 1035, startPoint y: 377, endPoint x: 187, endPoint y: 369, distance: 847.7
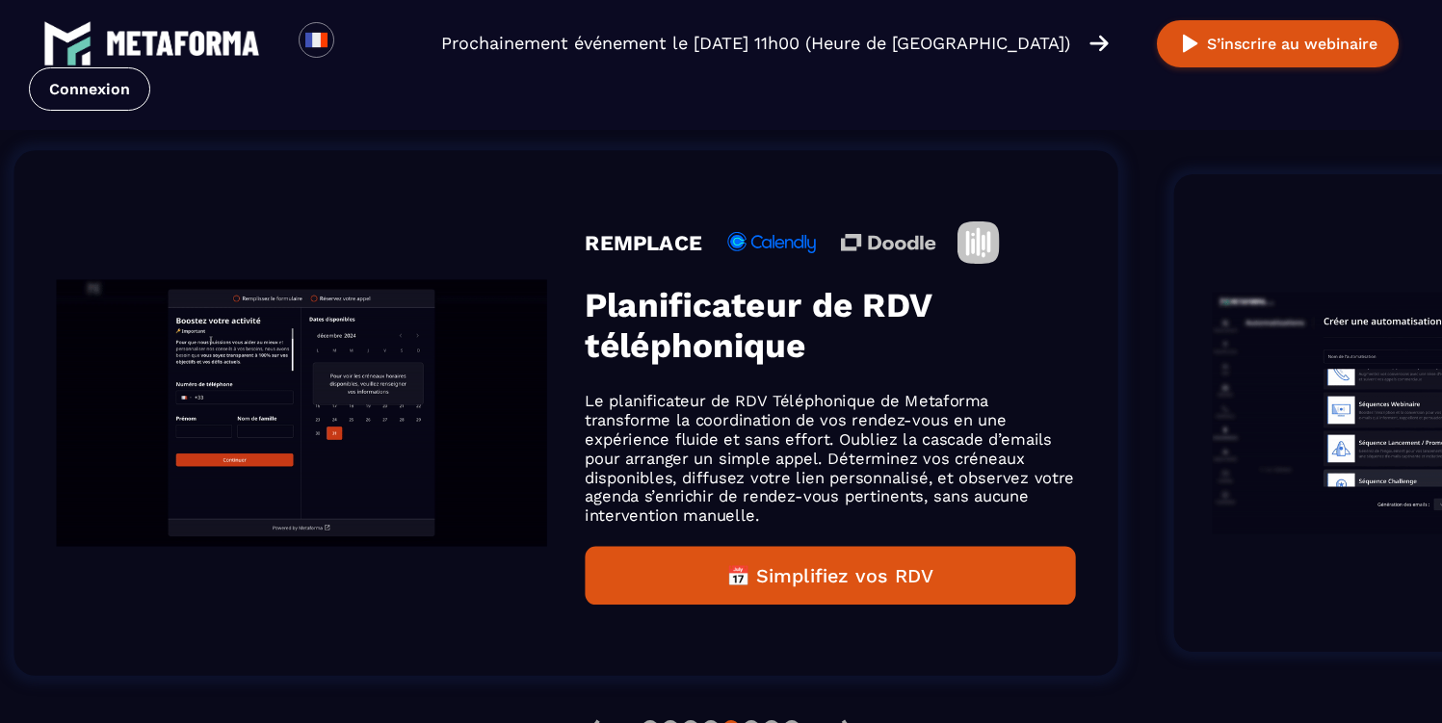
click at [585, 376] on div "REMPLACE Planificateur de RDV téléphonique Le planificateur de RDV Téléphonique…" at bounding box center [830, 413] width 490 height 383
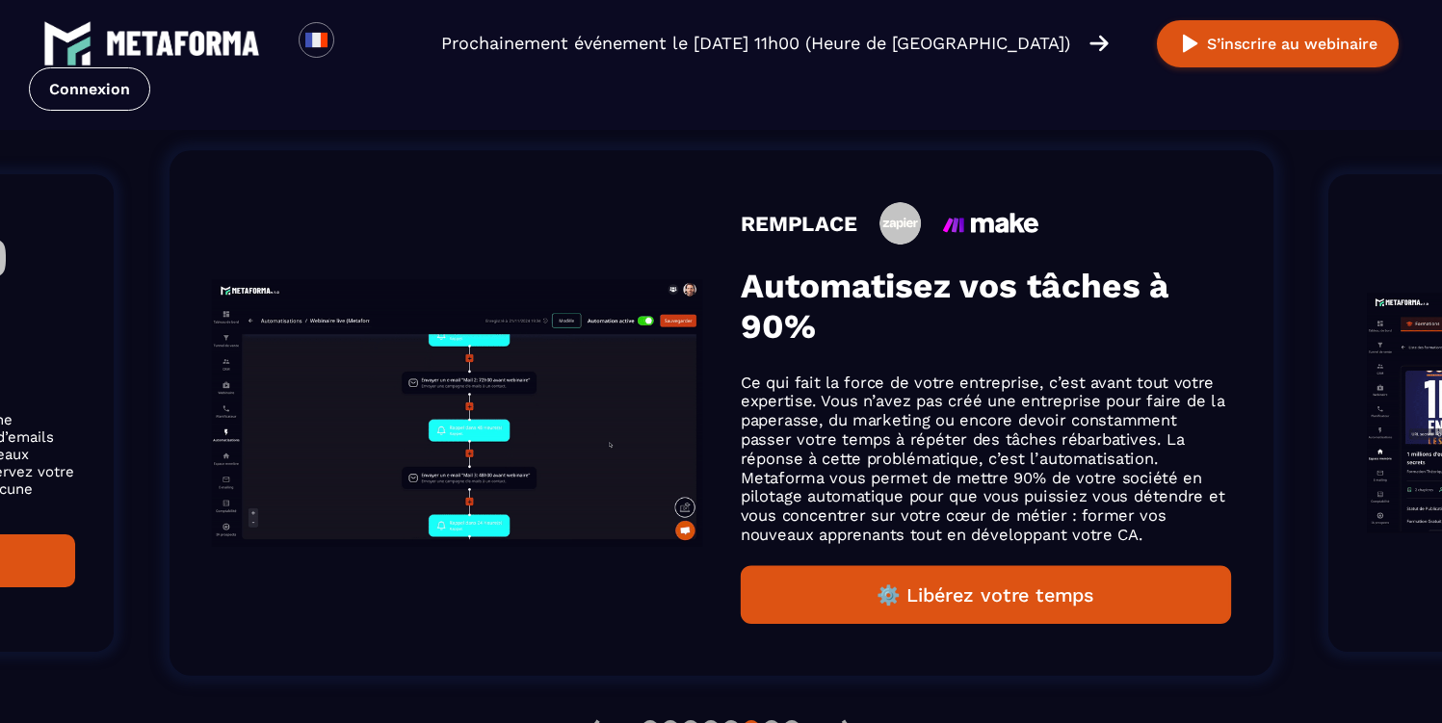
scroll to position [1242, 0]
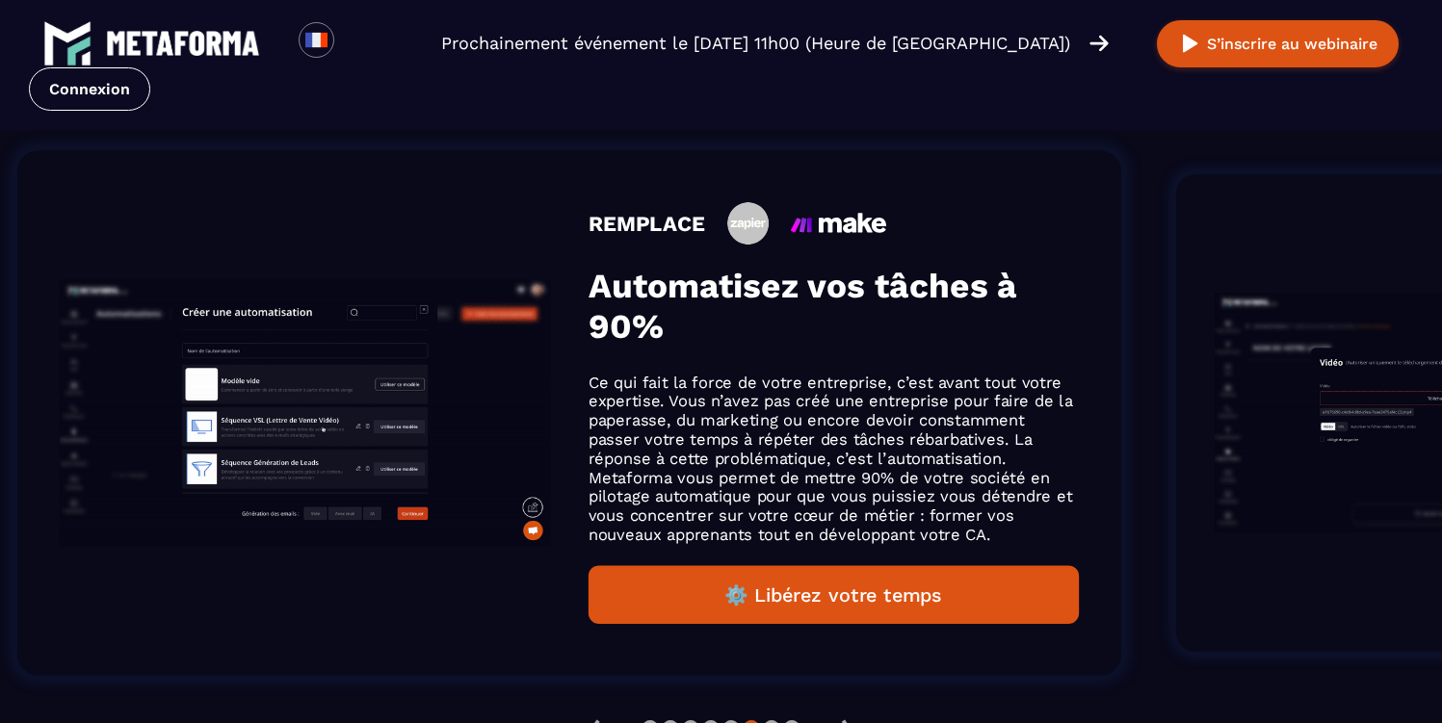
drag, startPoint x: 1015, startPoint y: 406, endPoint x: 329, endPoint y: 372, distance: 686.7
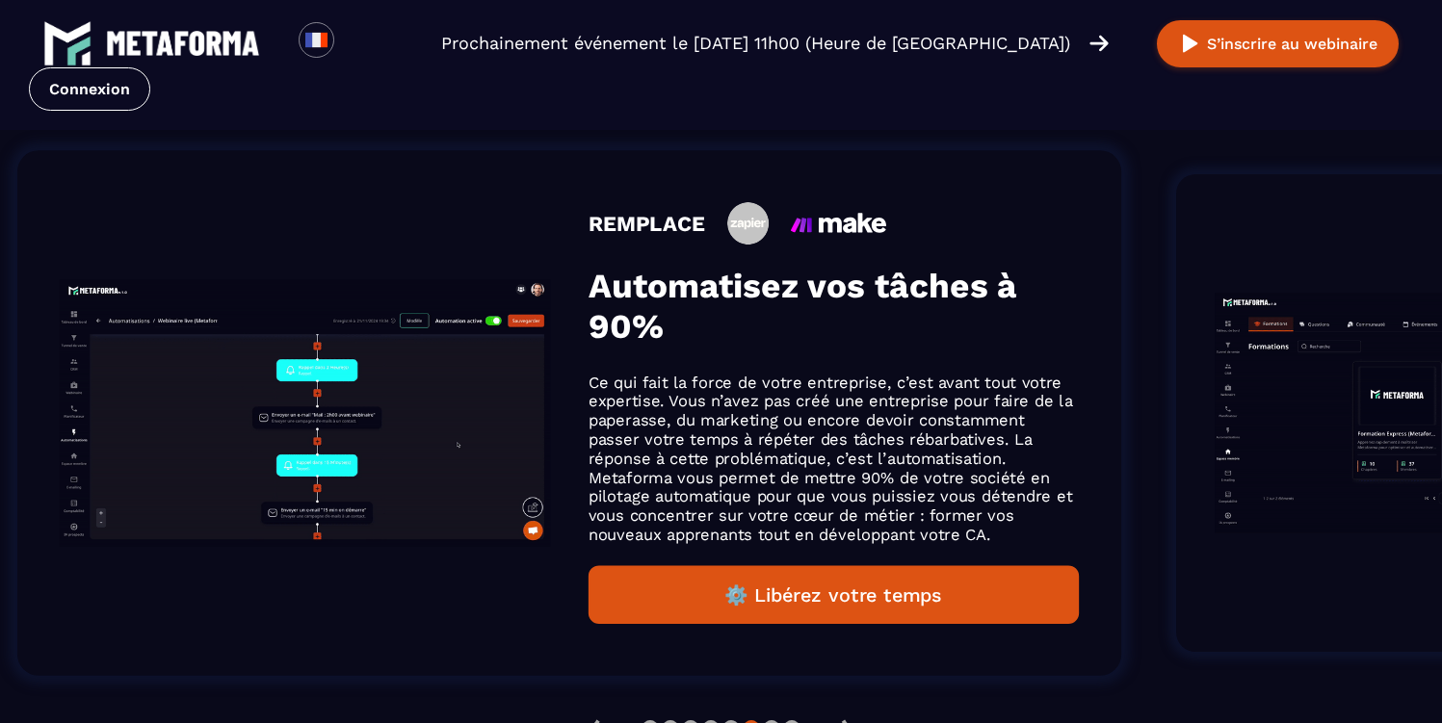
click at [588, 384] on p "Ce qui fait la force de votre entreprise, c’est avant tout votre expertise. Vou…" at bounding box center [833, 458] width 490 height 171
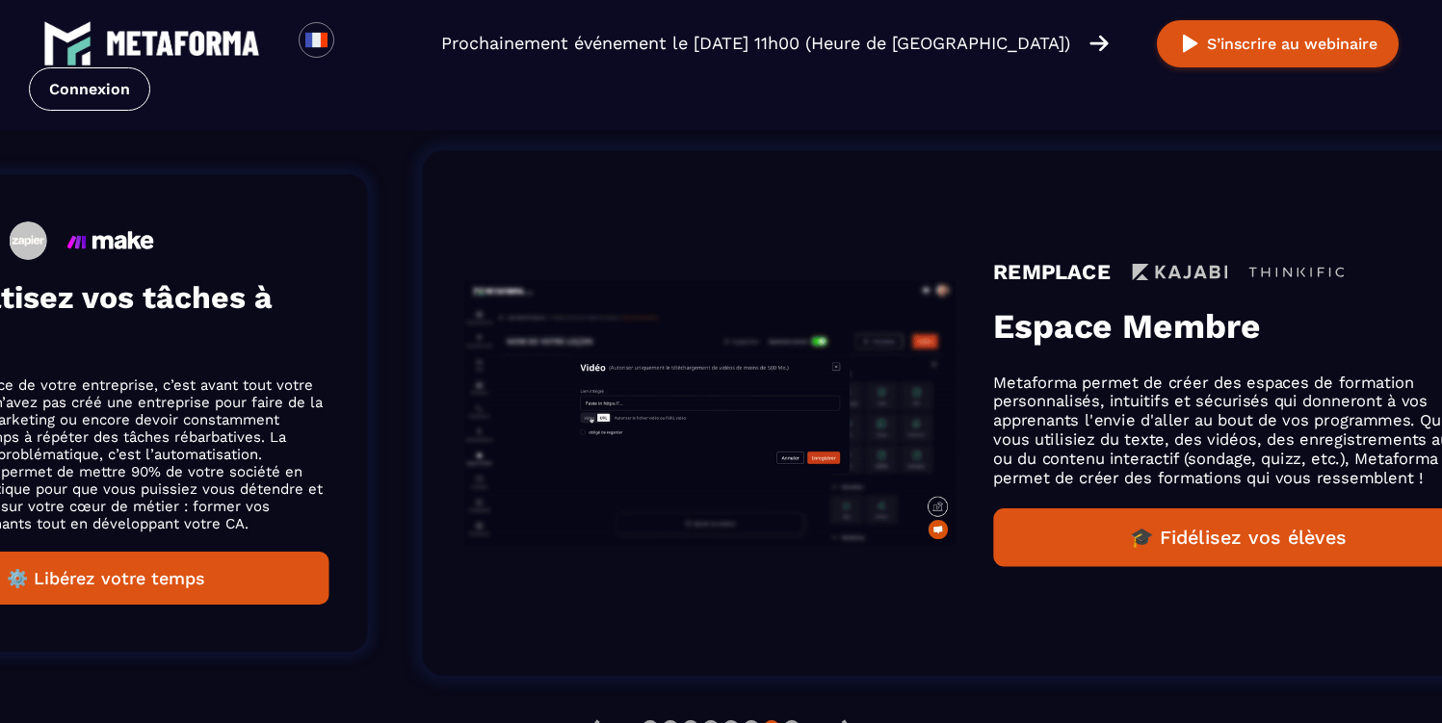
drag, startPoint x: 494, startPoint y: 378, endPoint x: 836, endPoint y: 381, distance: 342.0
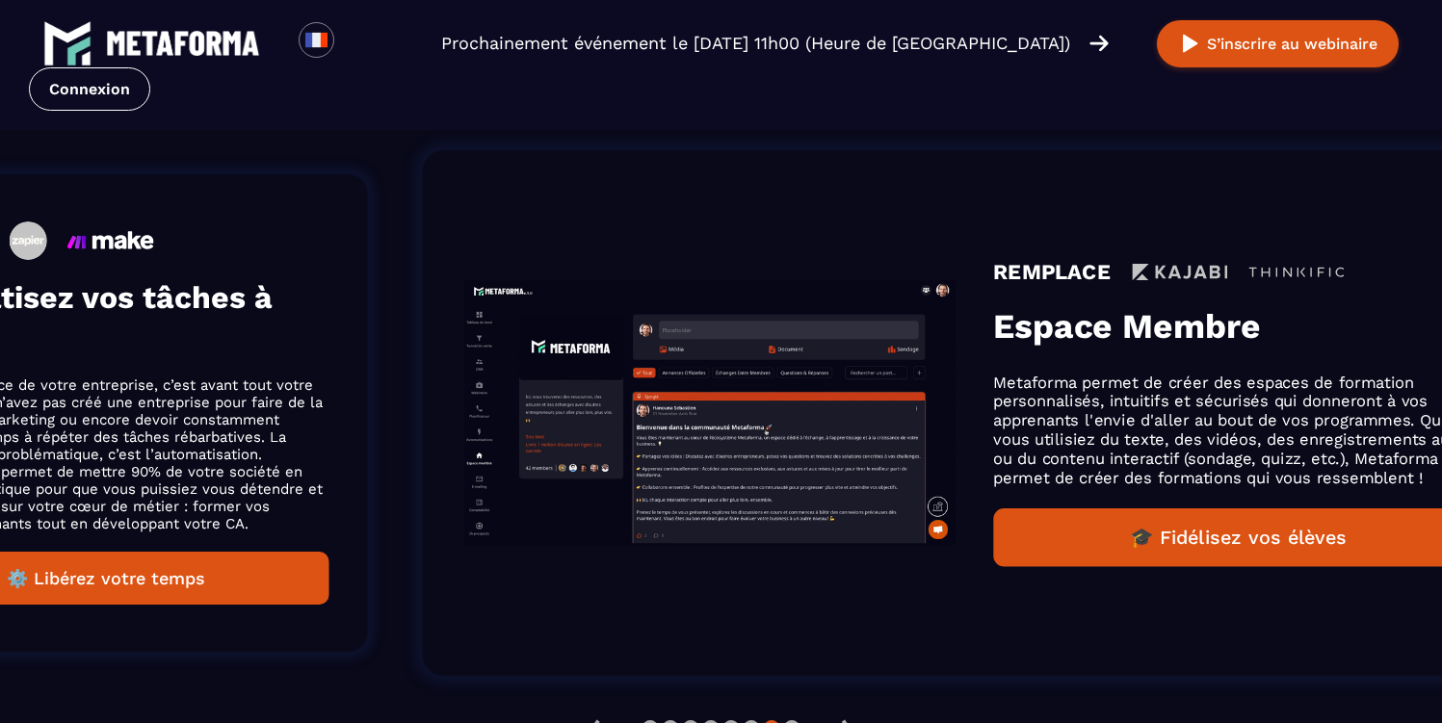
click at [745, 383] on img "Gallery" at bounding box center [710, 413] width 490 height 266
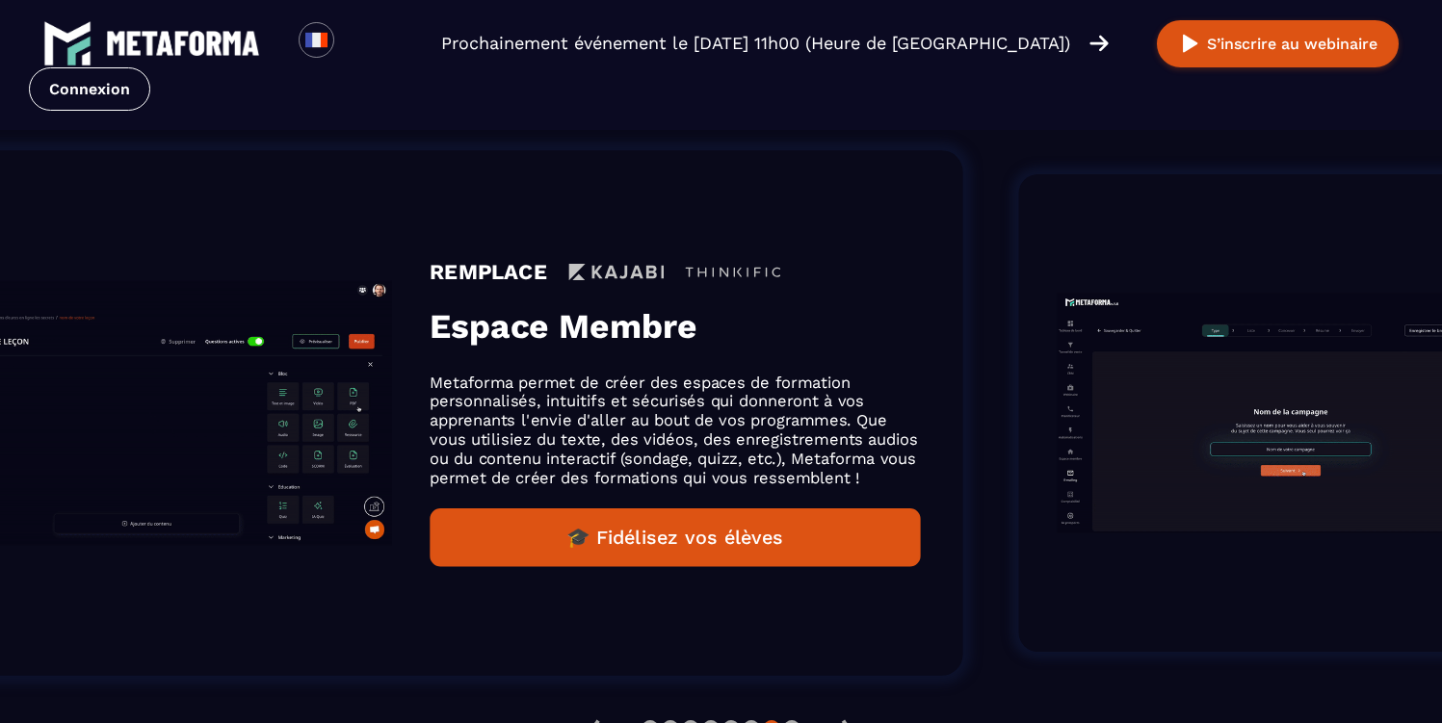
drag, startPoint x: 1008, startPoint y: 431, endPoint x: 425, endPoint y: 414, distance: 583.0
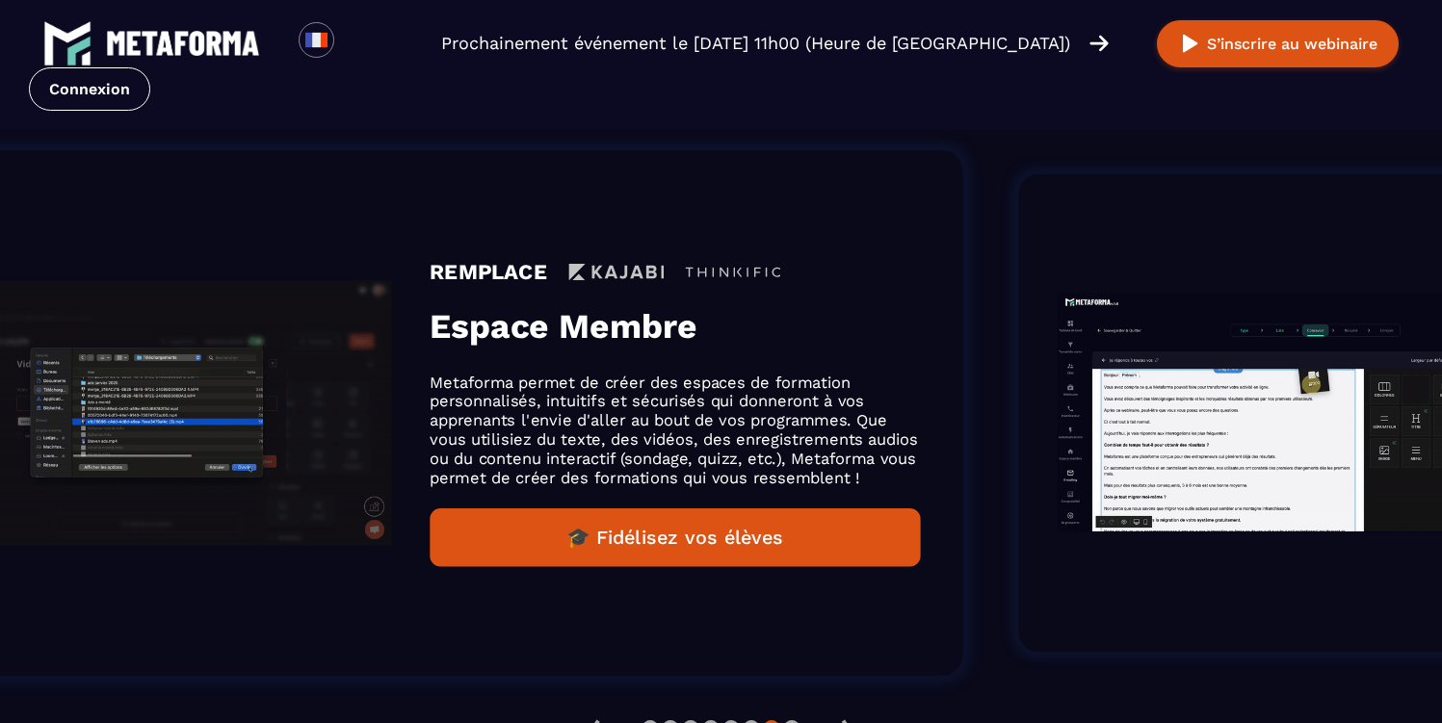
click at [534, 434] on p "Metaforma permet de créer des espaces de formation personnalisés, intuitifs et …" at bounding box center [675, 430] width 490 height 115
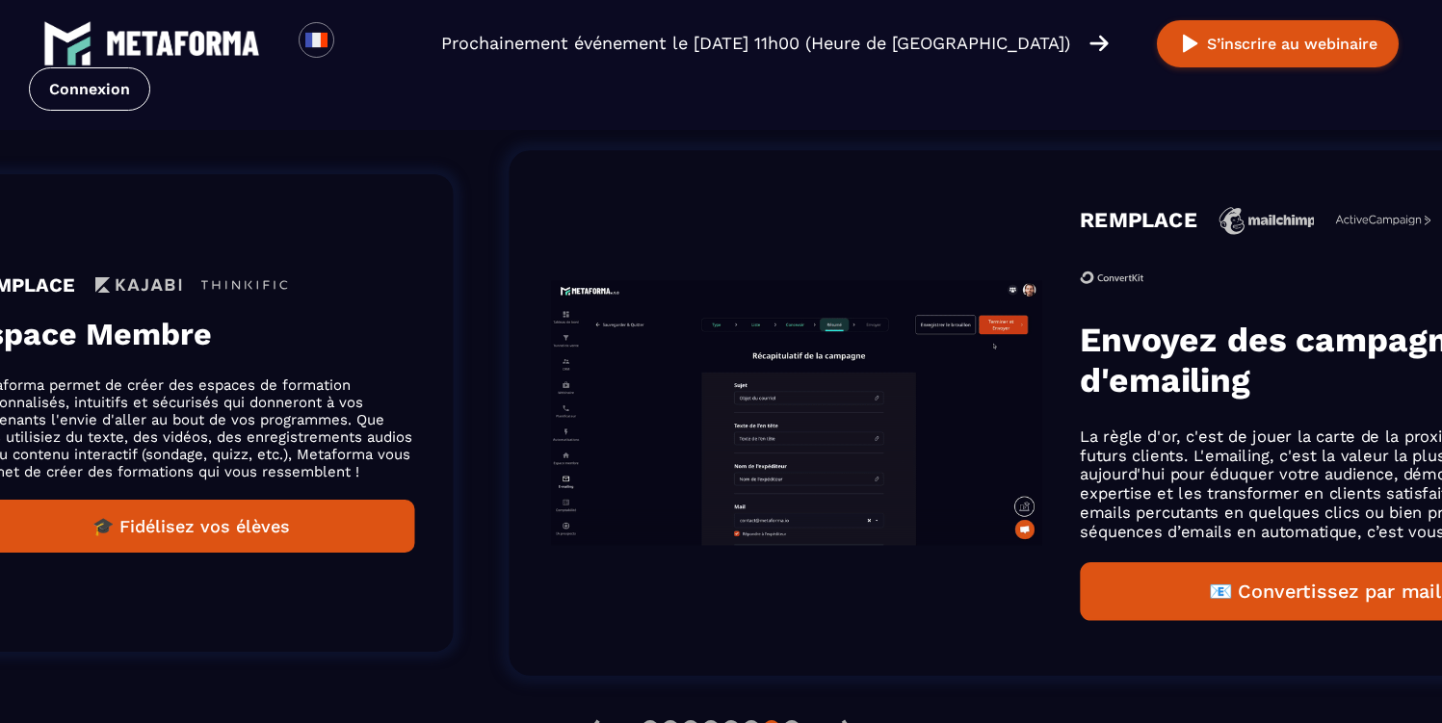
drag, startPoint x: 1119, startPoint y: 371, endPoint x: 133, endPoint y: 376, distance: 986.4
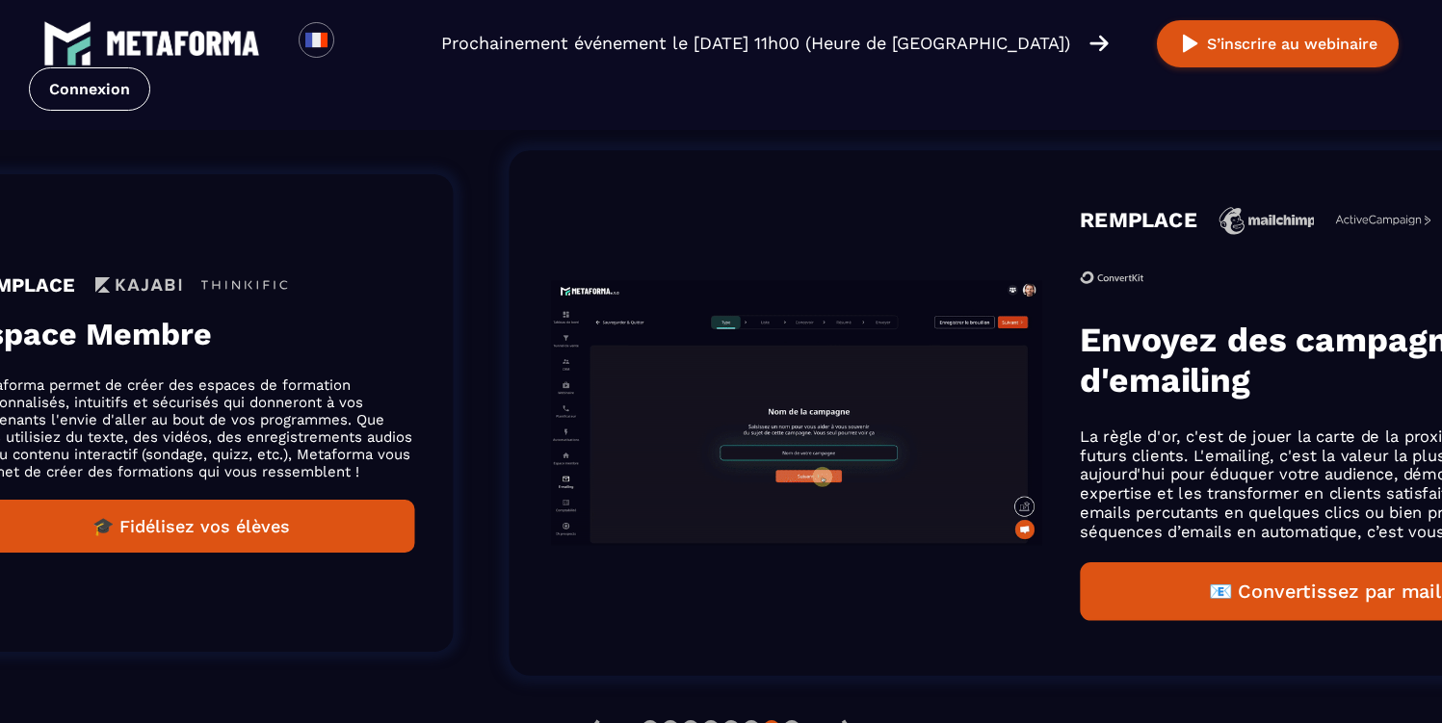
click at [216, 376] on div "REMPLACE Espace Membre Metaforma permet de créer des espaces de formation perso…" at bounding box center [191, 413] width 446 height 279
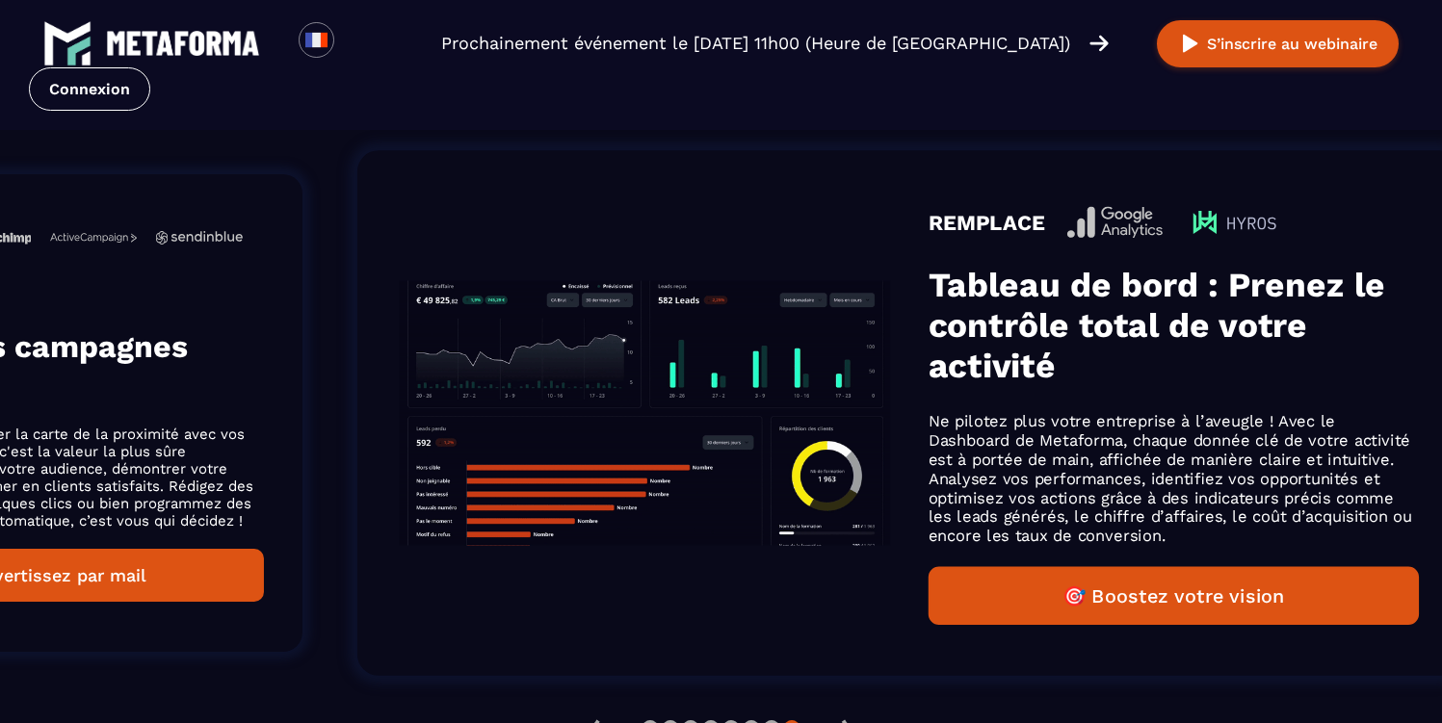
drag, startPoint x: 1111, startPoint y: 435, endPoint x: 176, endPoint y: 449, distance: 934.5
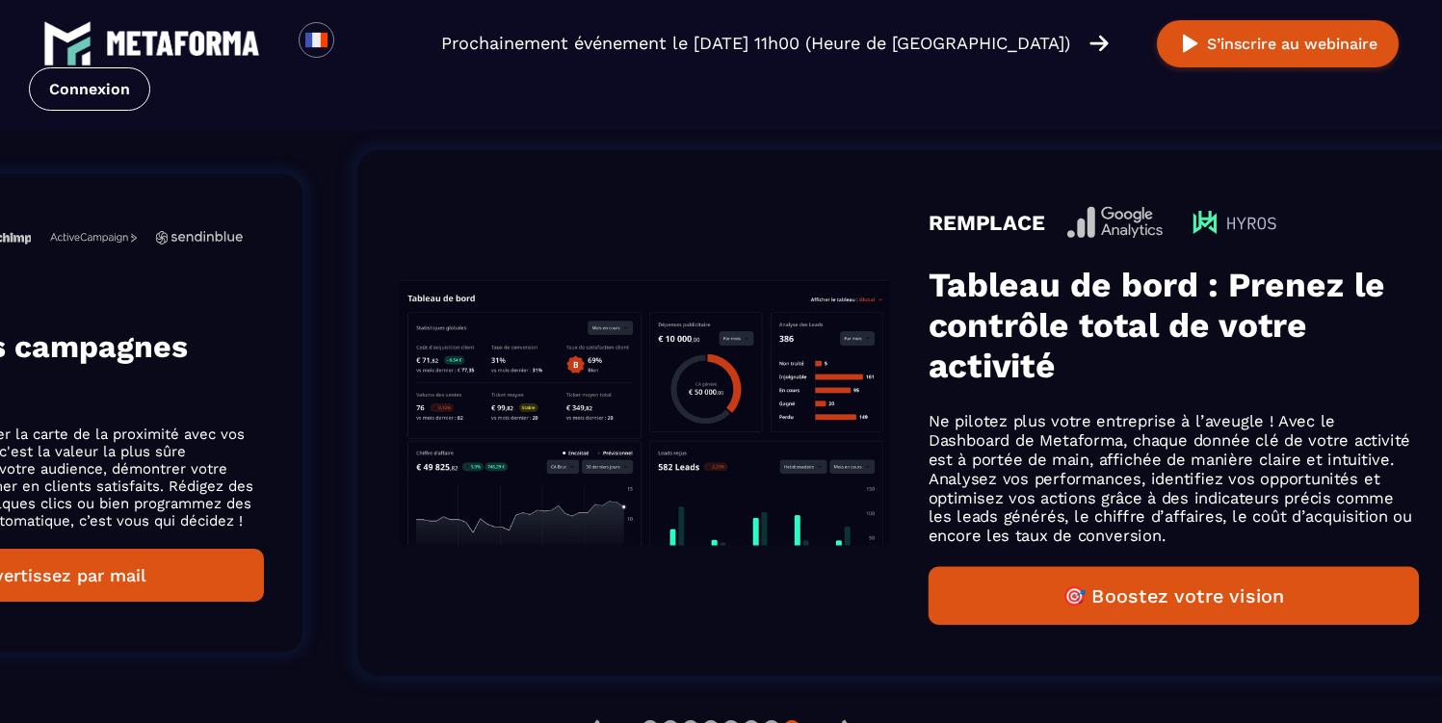
click at [181, 449] on p "La règle d'or, c'est de jouer la carte de la proximité avec vos futurs clients.…" at bounding box center [40, 478] width 446 height 104
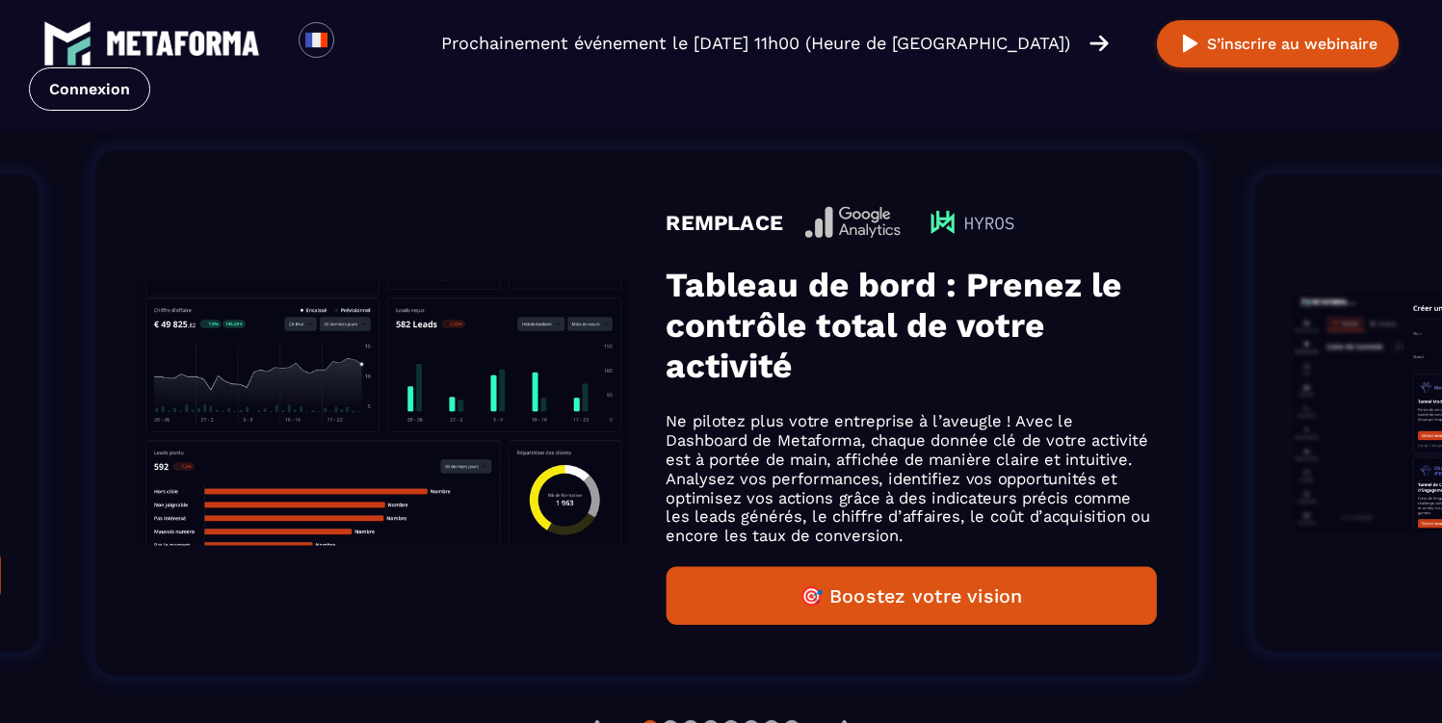
drag, startPoint x: 1049, startPoint y: 417, endPoint x: 540, endPoint y: 409, distance: 508.7
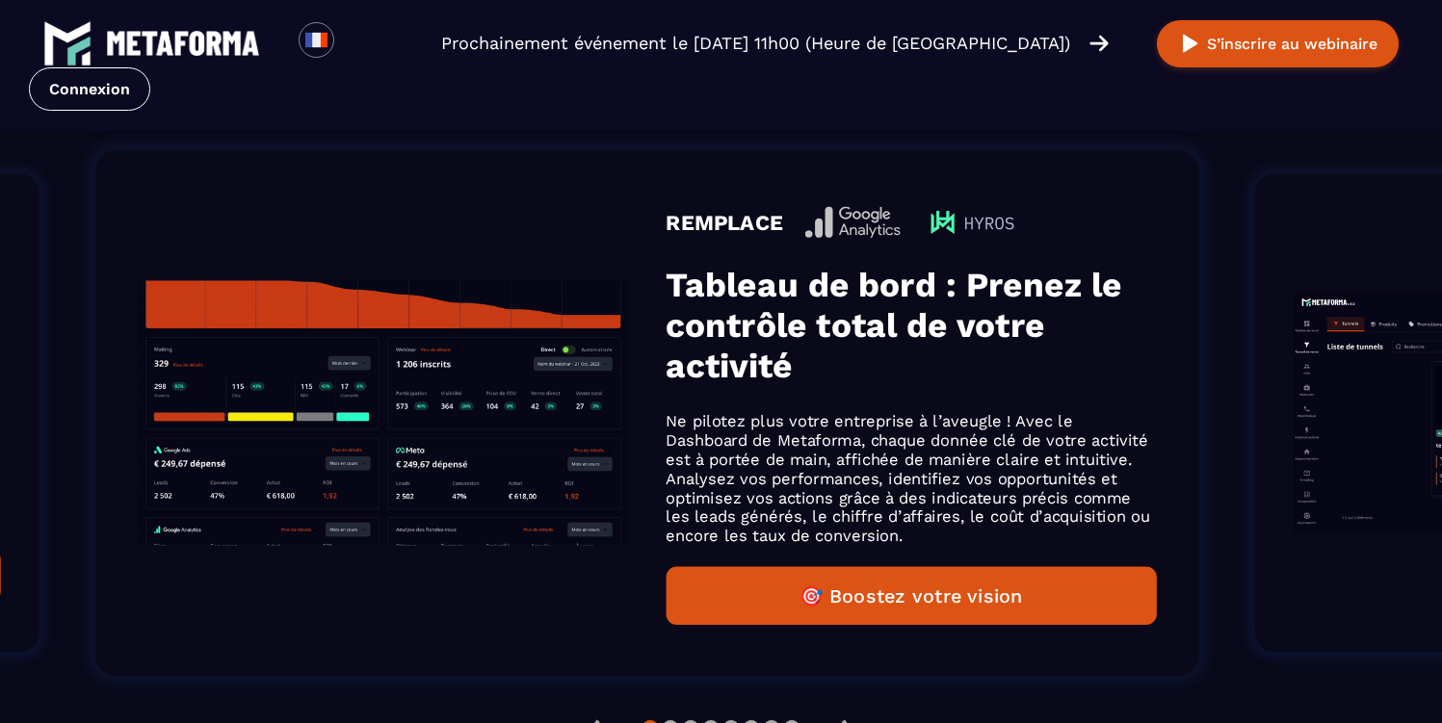
click at [666, 415] on p "Ne pilotez plus votre entreprise à l’aveugle ! Avec le Dashboard de Metaforma, …" at bounding box center [911, 479] width 490 height 134
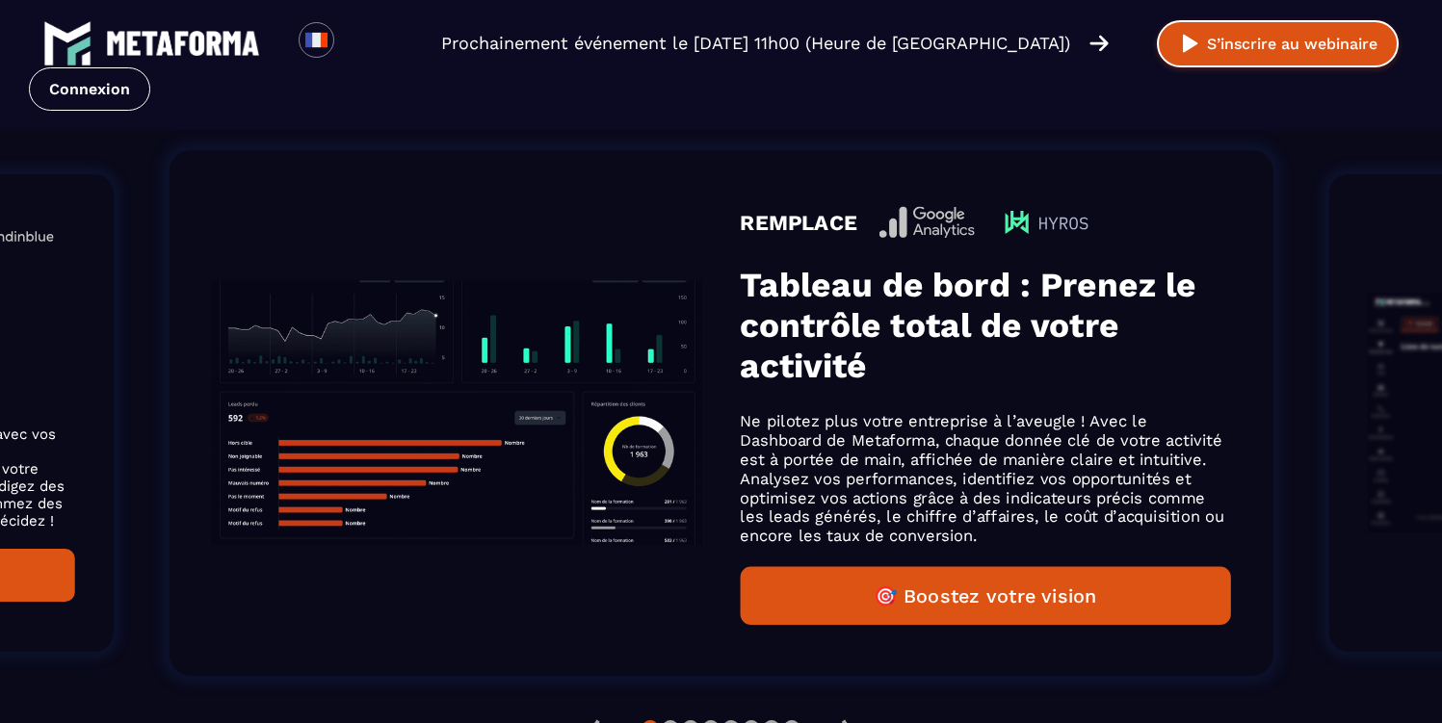
click at [1268, 43] on button "S’inscrire au webinaire" at bounding box center [1278, 43] width 242 height 47
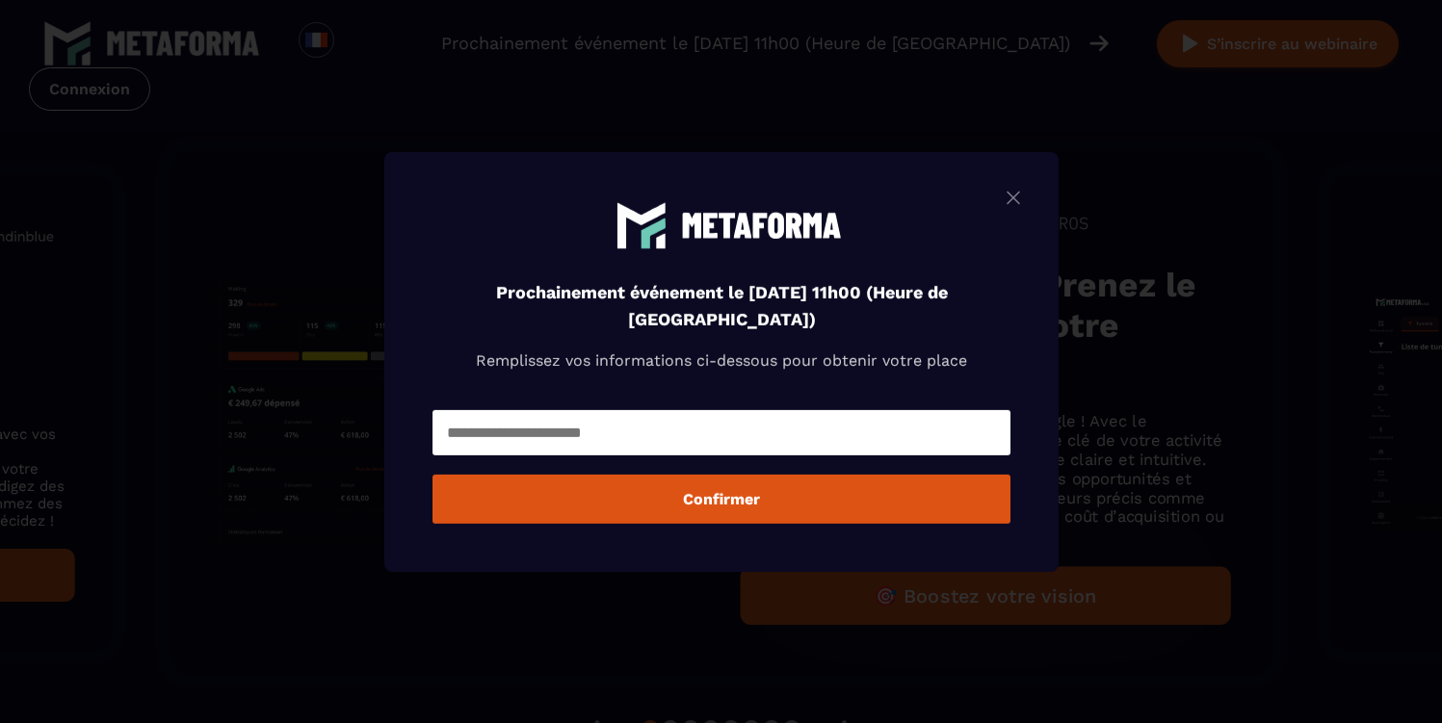
click at [565, 421] on input "Modal window" at bounding box center [722, 432] width 578 height 45
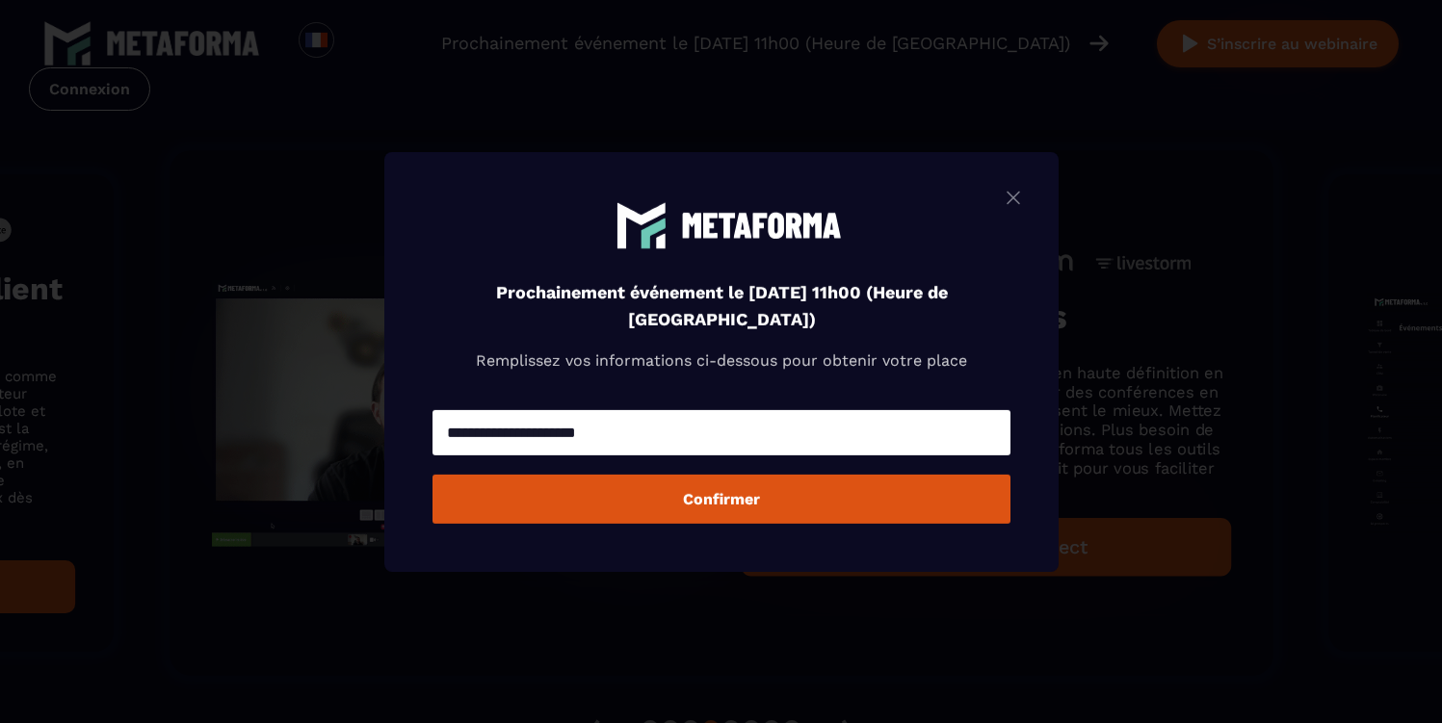
type input "**********"
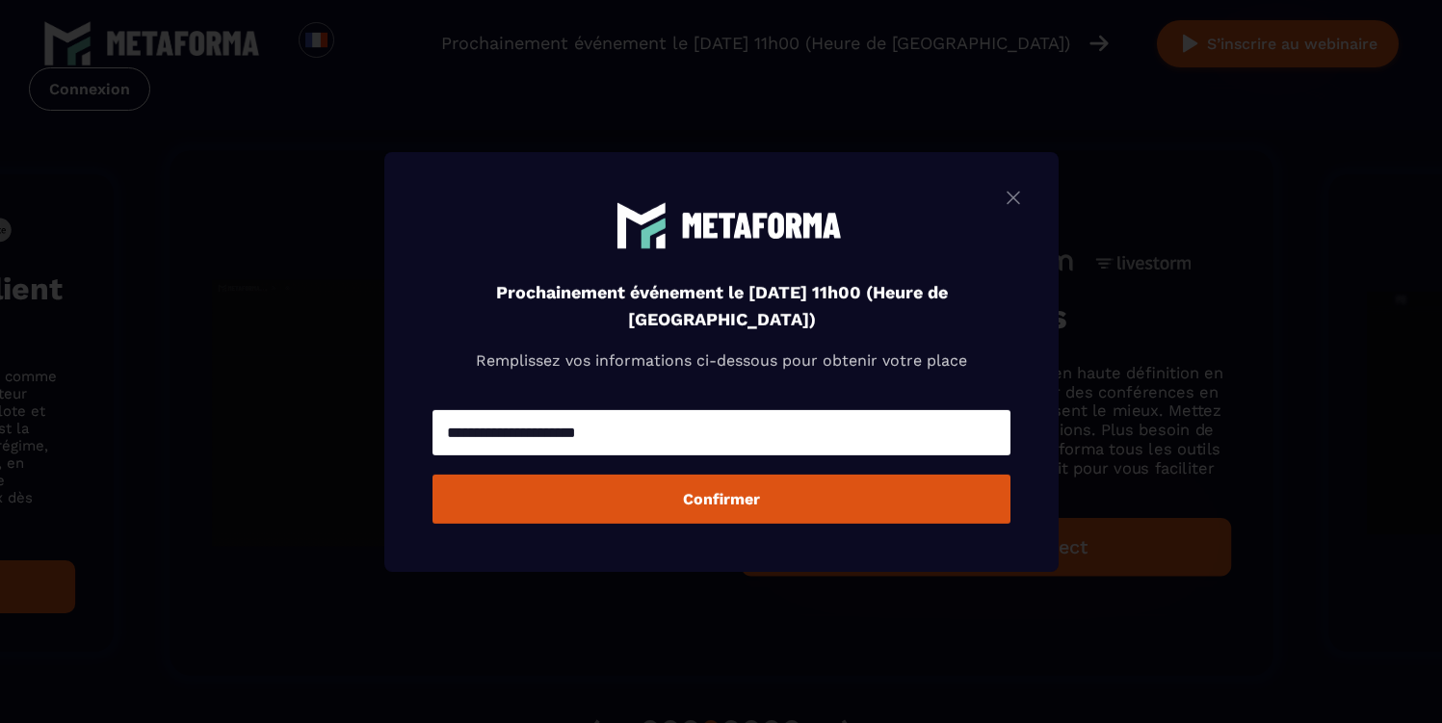
click at [715, 496] on button "Confirmer" at bounding box center [722, 499] width 578 height 49
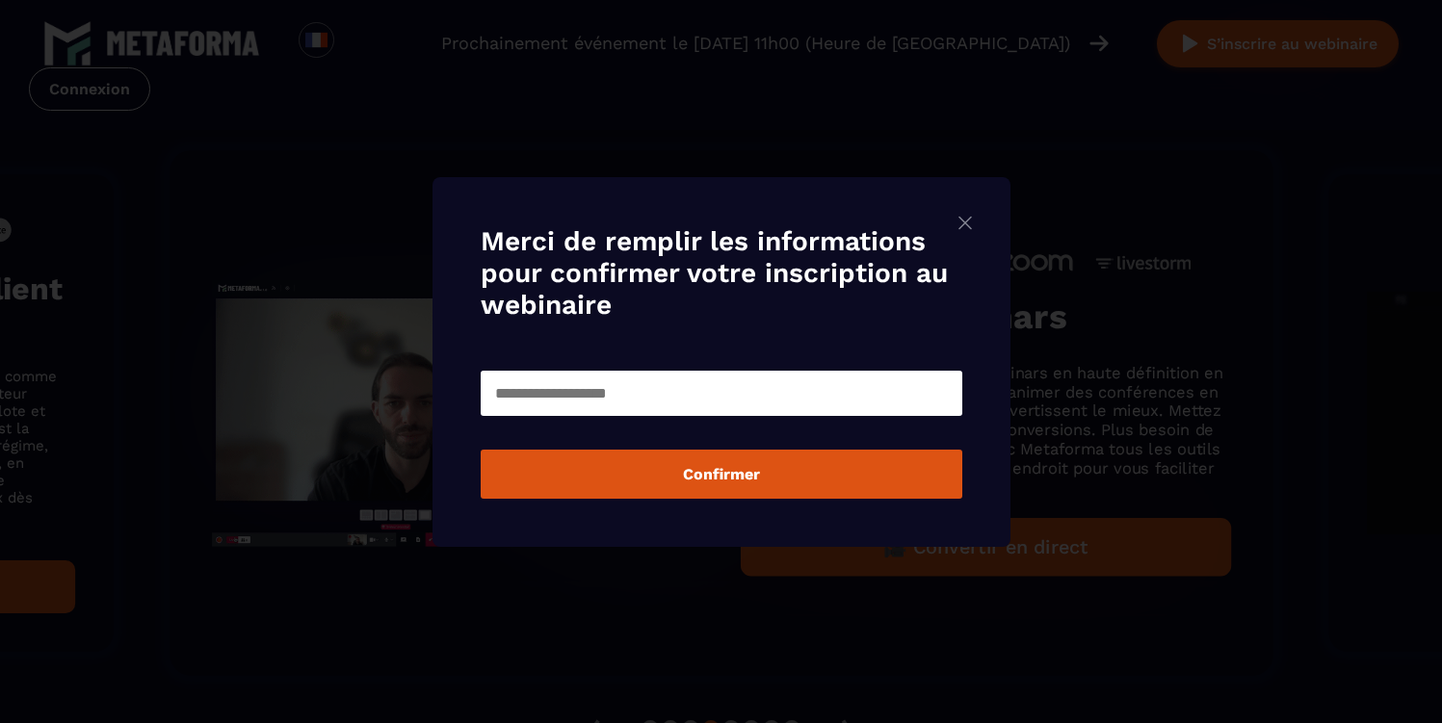
click at [667, 402] on input "Modal window" at bounding box center [722, 393] width 482 height 45
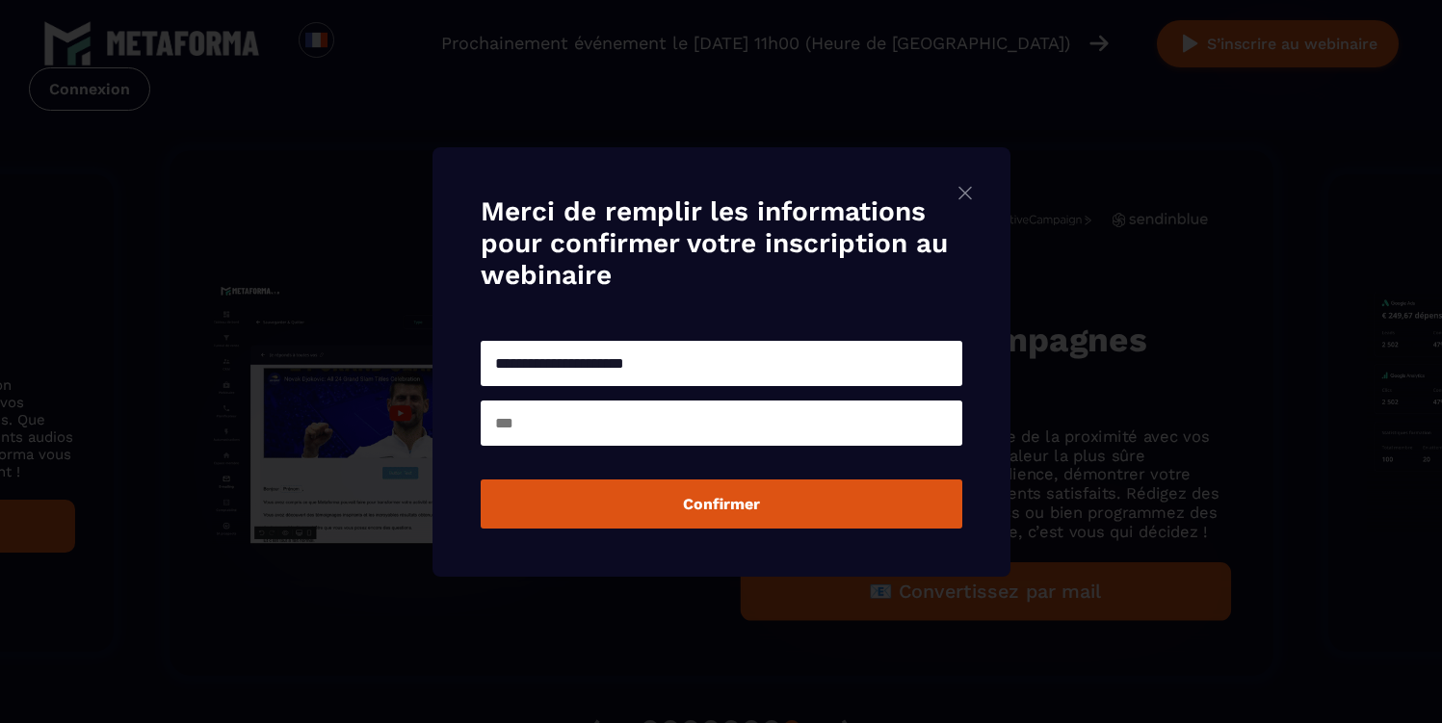
type input "**********"
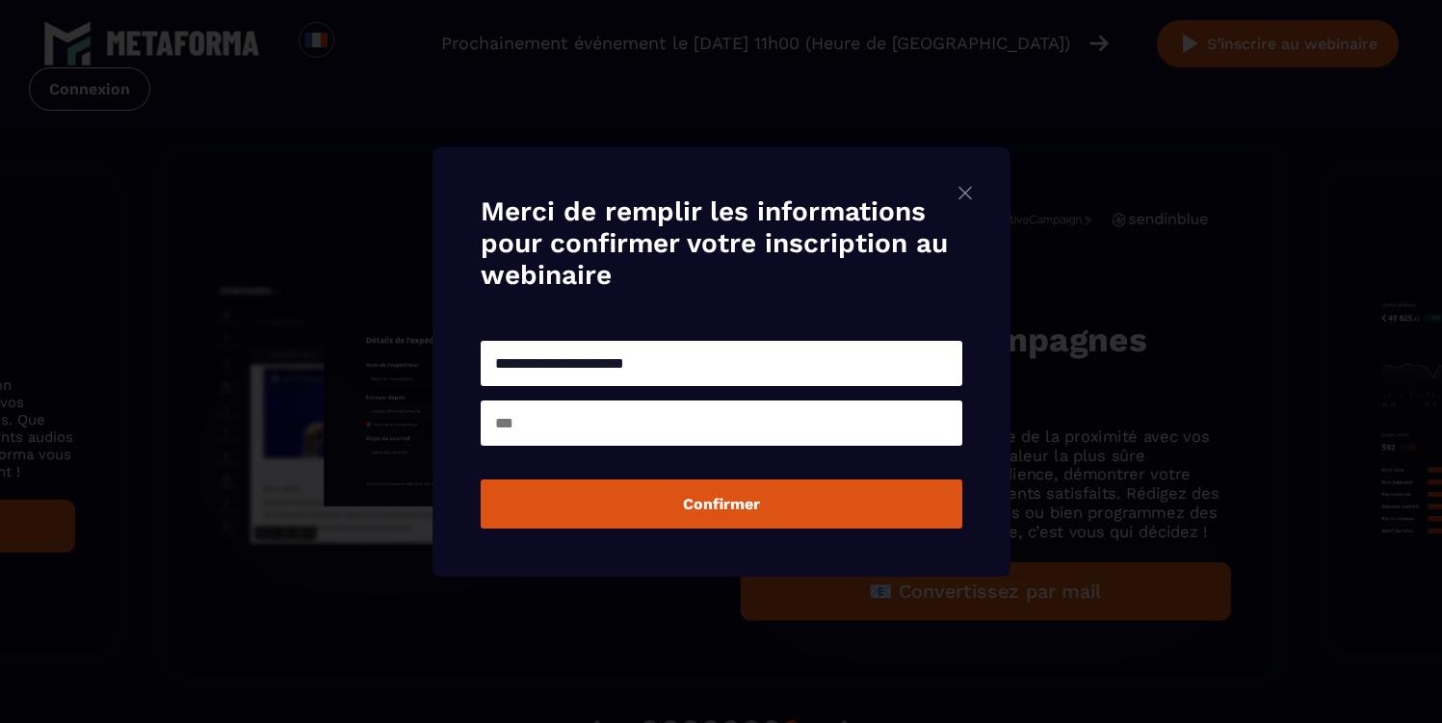
click at [564, 432] on input "Modal window" at bounding box center [722, 423] width 482 height 45
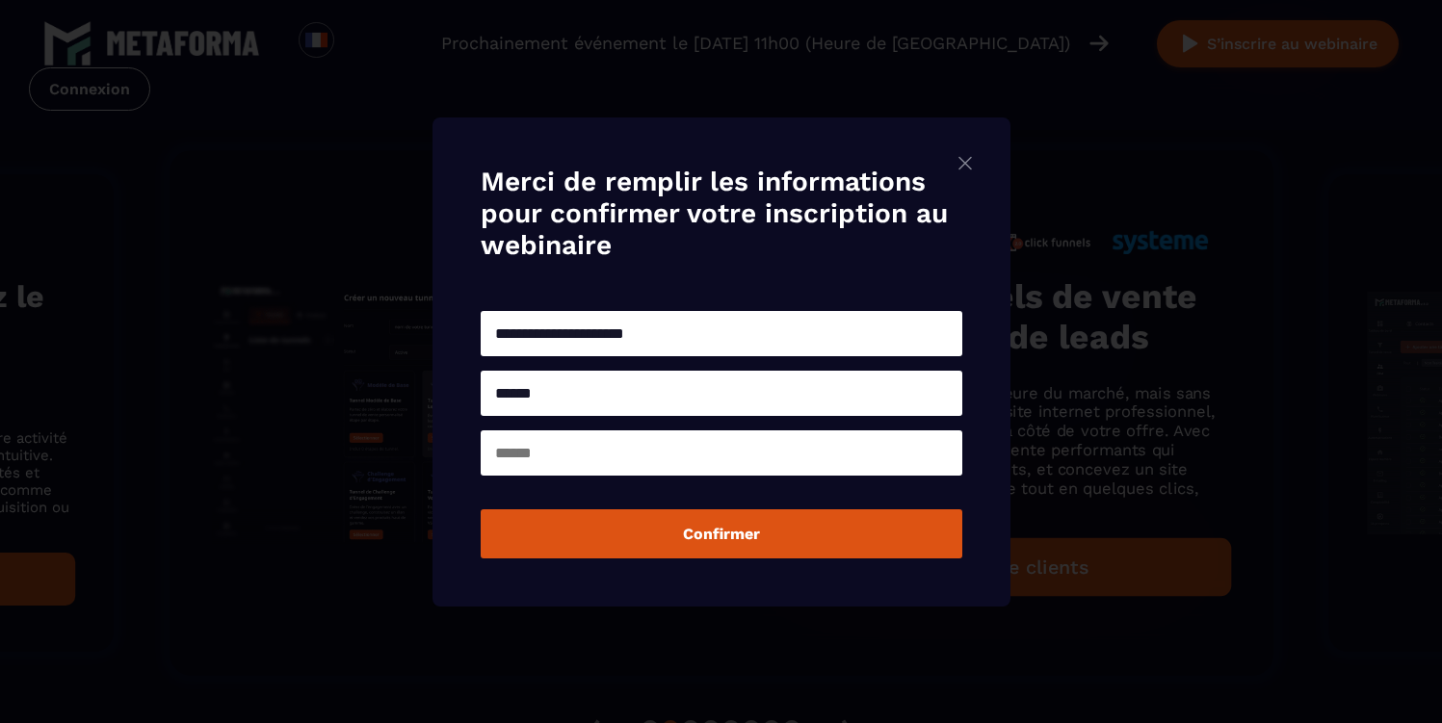
type input "*****"
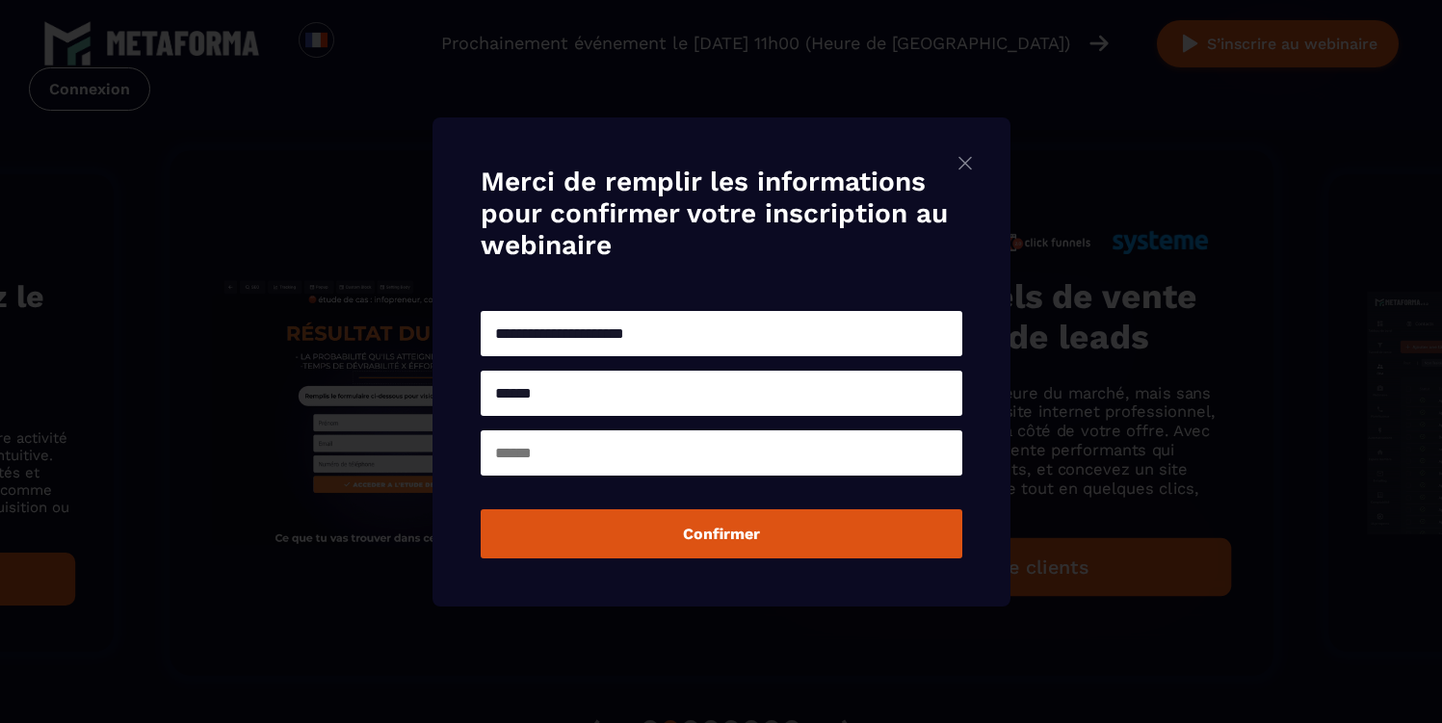
click at [540, 440] on input "Modal window" at bounding box center [722, 453] width 482 height 45
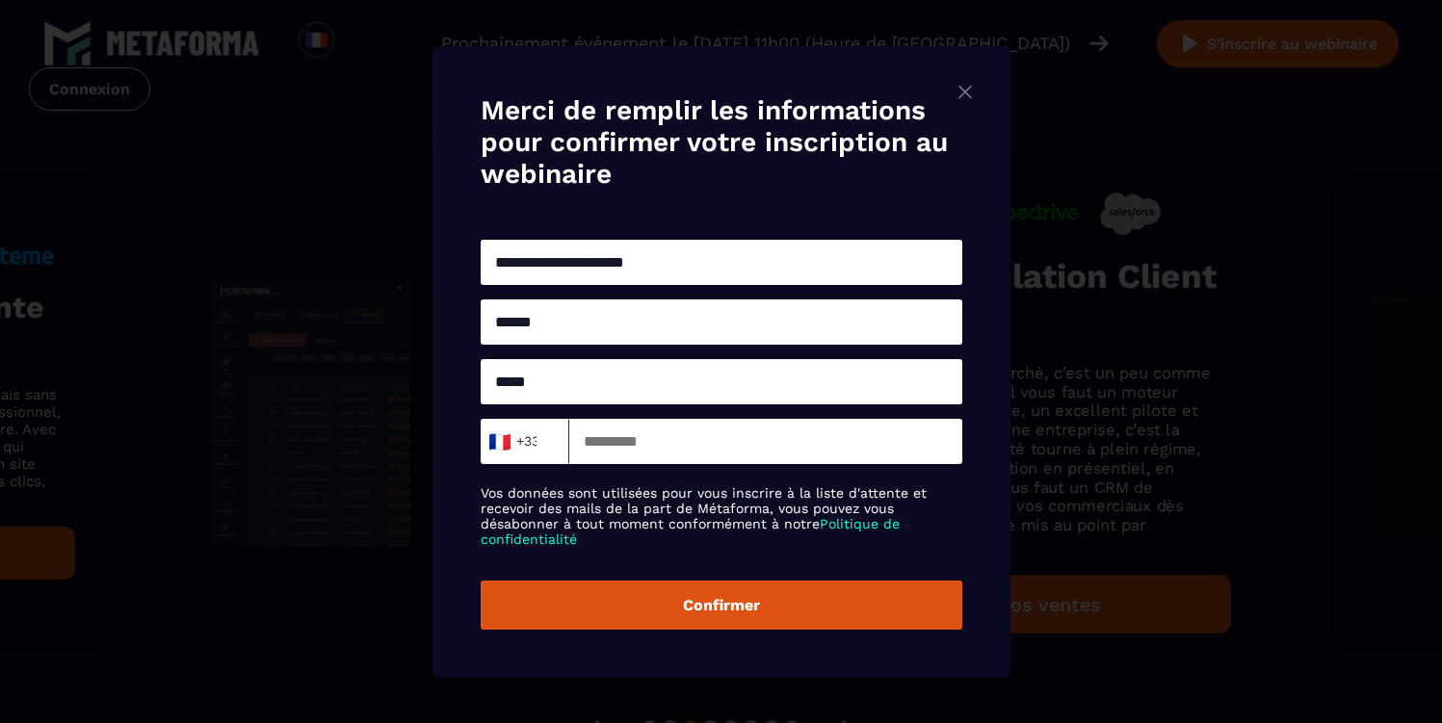
type input "*****"
click at [717, 613] on button "Confirmer" at bounding box center [722, 605] width 482 height 49
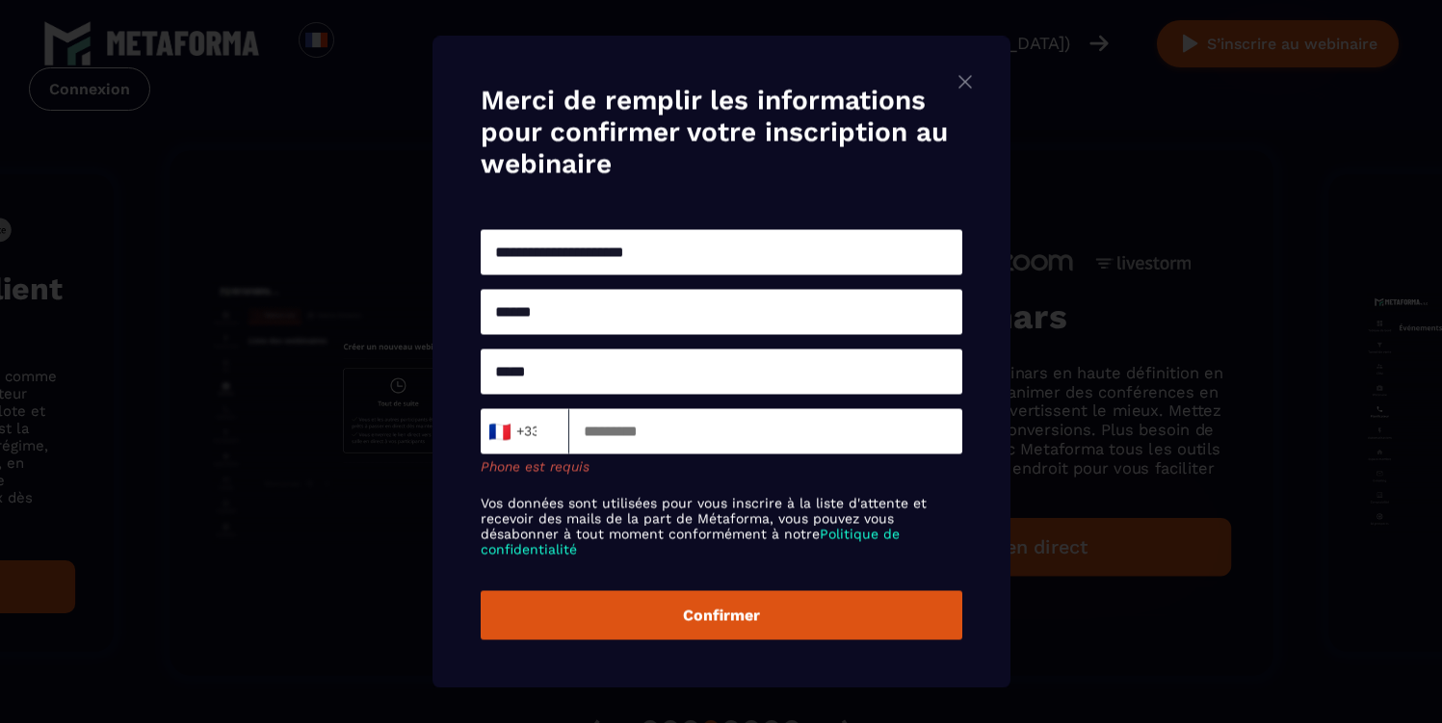
click at [632, 414] on input "Modal window" at bounding box center [765, 430] width 393 height 45
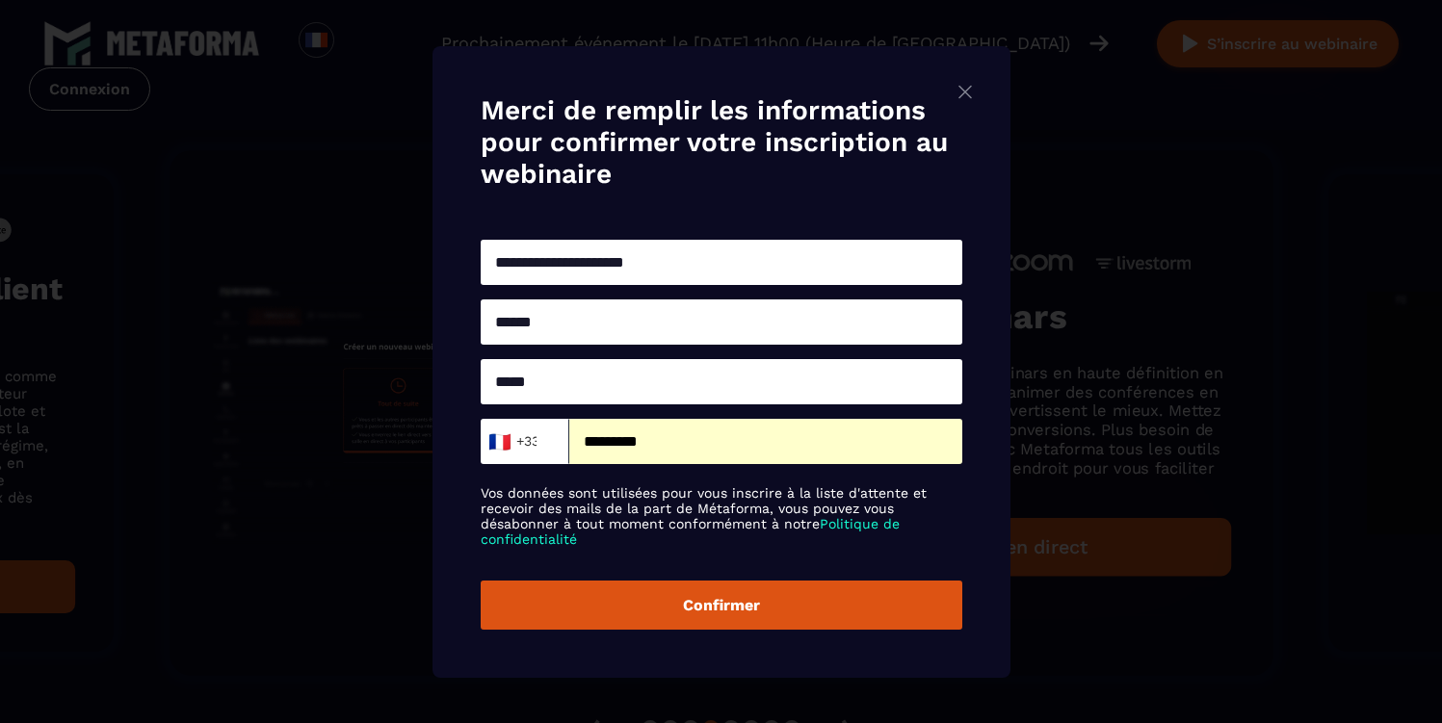
click at [673, 441] on input "*********" at bounding box center [765, 441] width 393 height 45
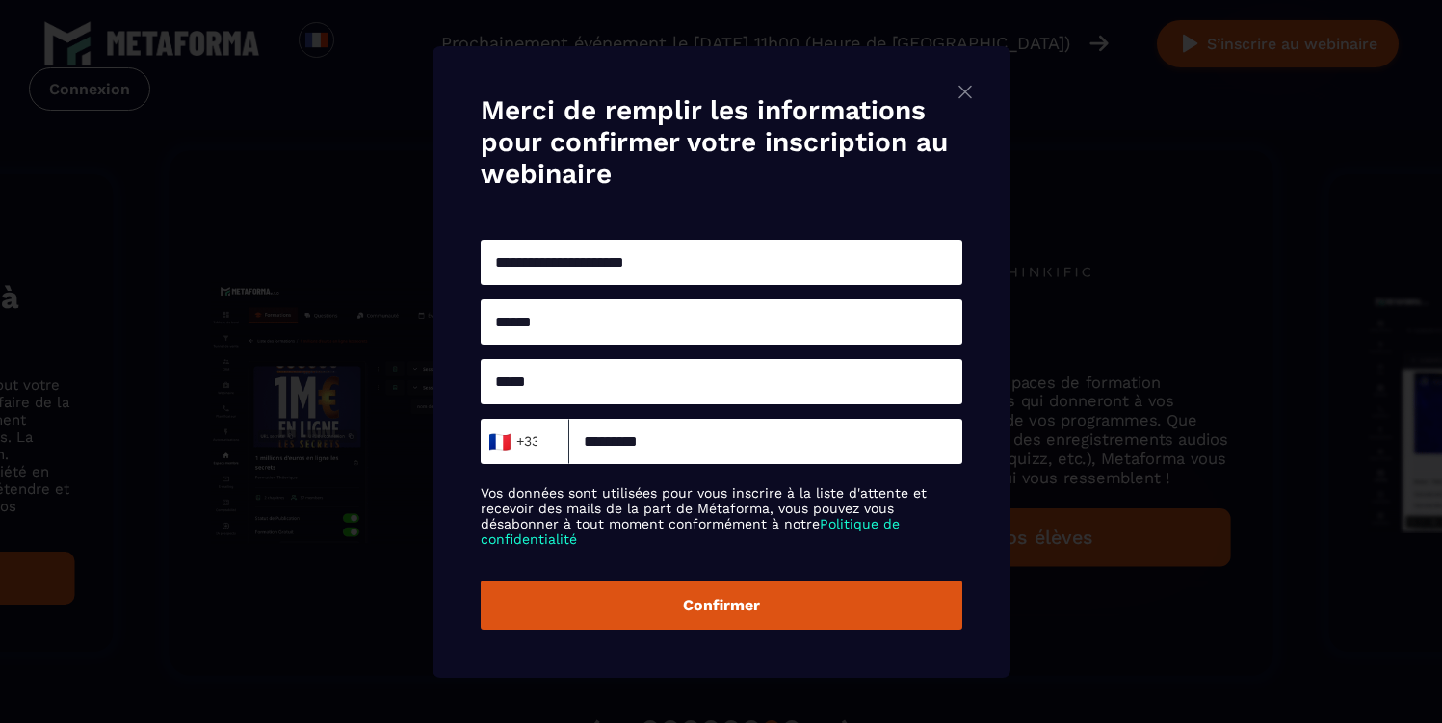
type input "*********"
click at [749, 607] on button "Confirmer" at bounding box center [722, 605] width 482 height 49
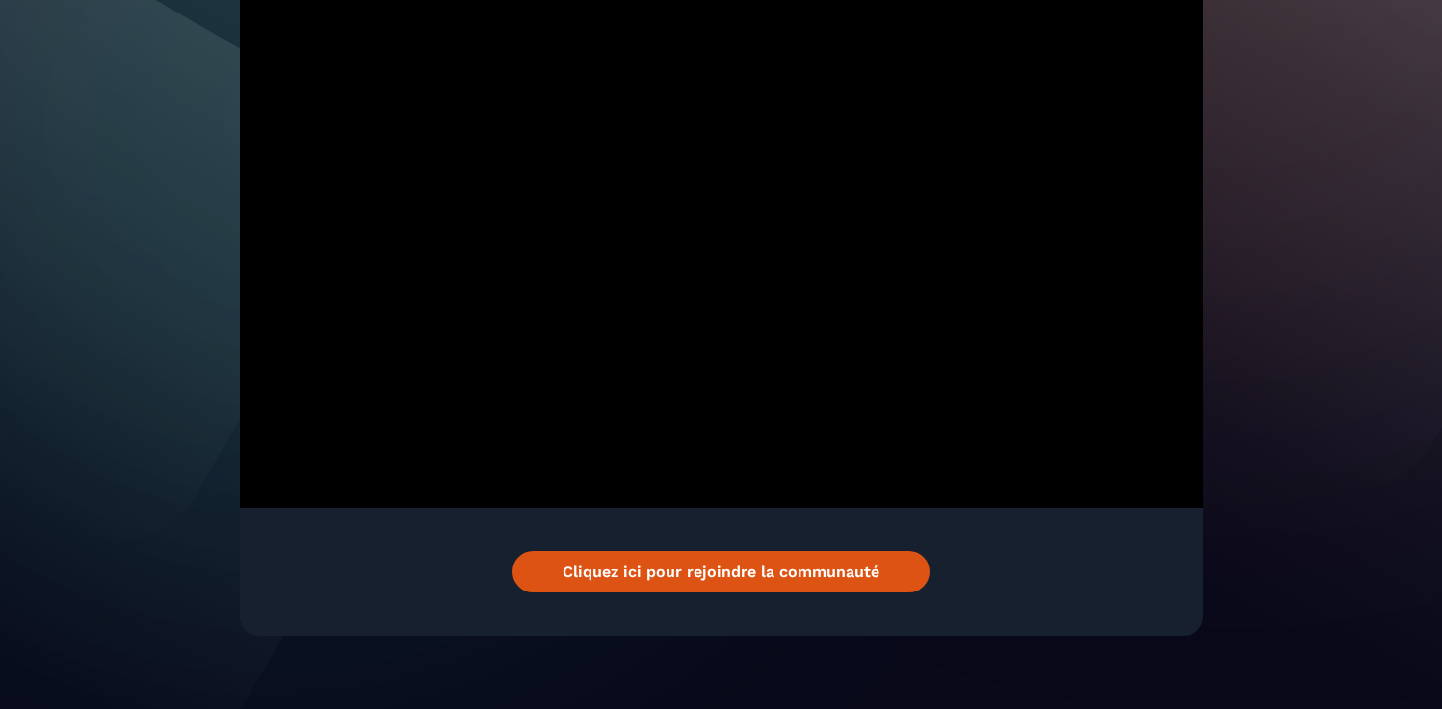
scroll to position [452, 0]
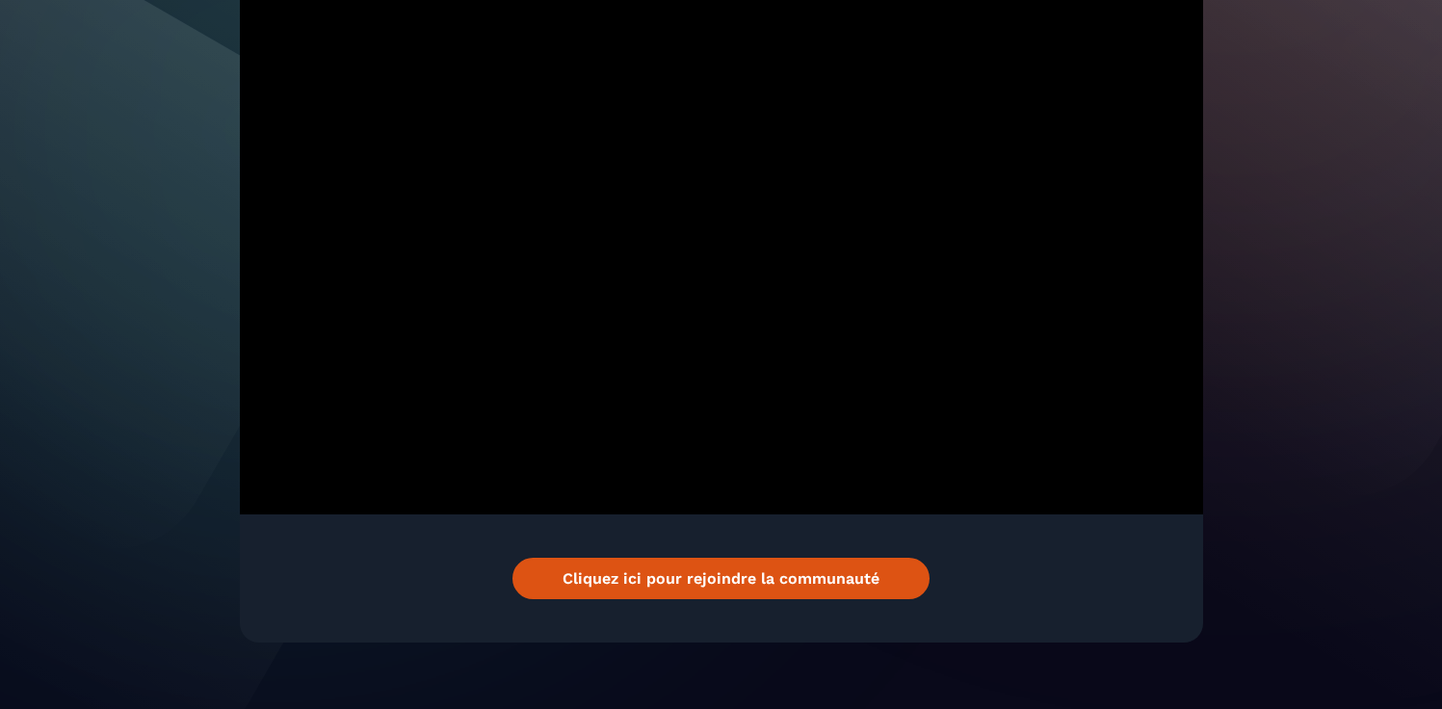
click at [763, 588] on link "Cliquez ici pour rejoindre la communauté" at bounding box center [720, 578] width 417 height 41
click at [716, 580] on link "Cliquez ici pour rejoindre la communauté" at bounding box center [720, 578] width 417 height 41
click at [750, 584] on link "Cliquez ici pour rejoindre la communauté" at bounding box center [720, 578] width 417 height 41
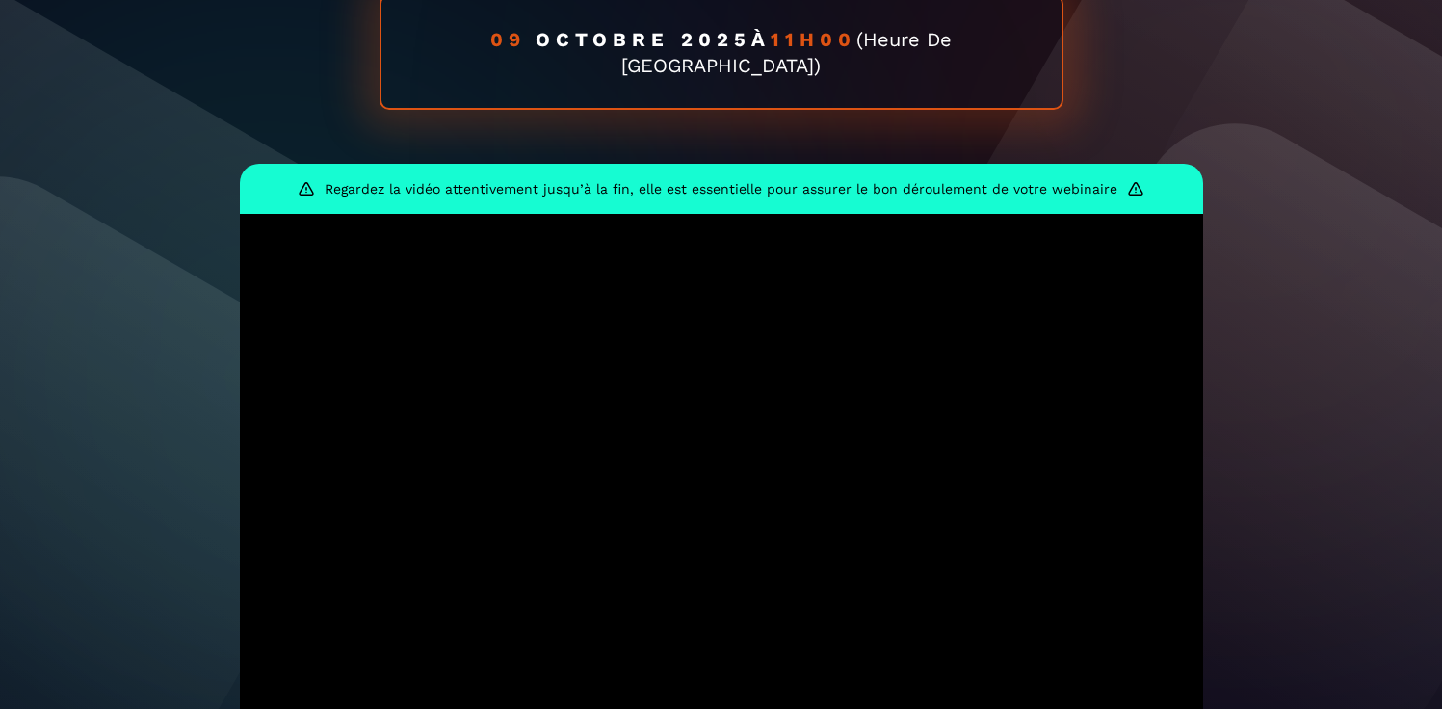
scroll to position [206, 0]
click at [1135, 186] on img at bounding box center [1135, 187] width 17 height 17
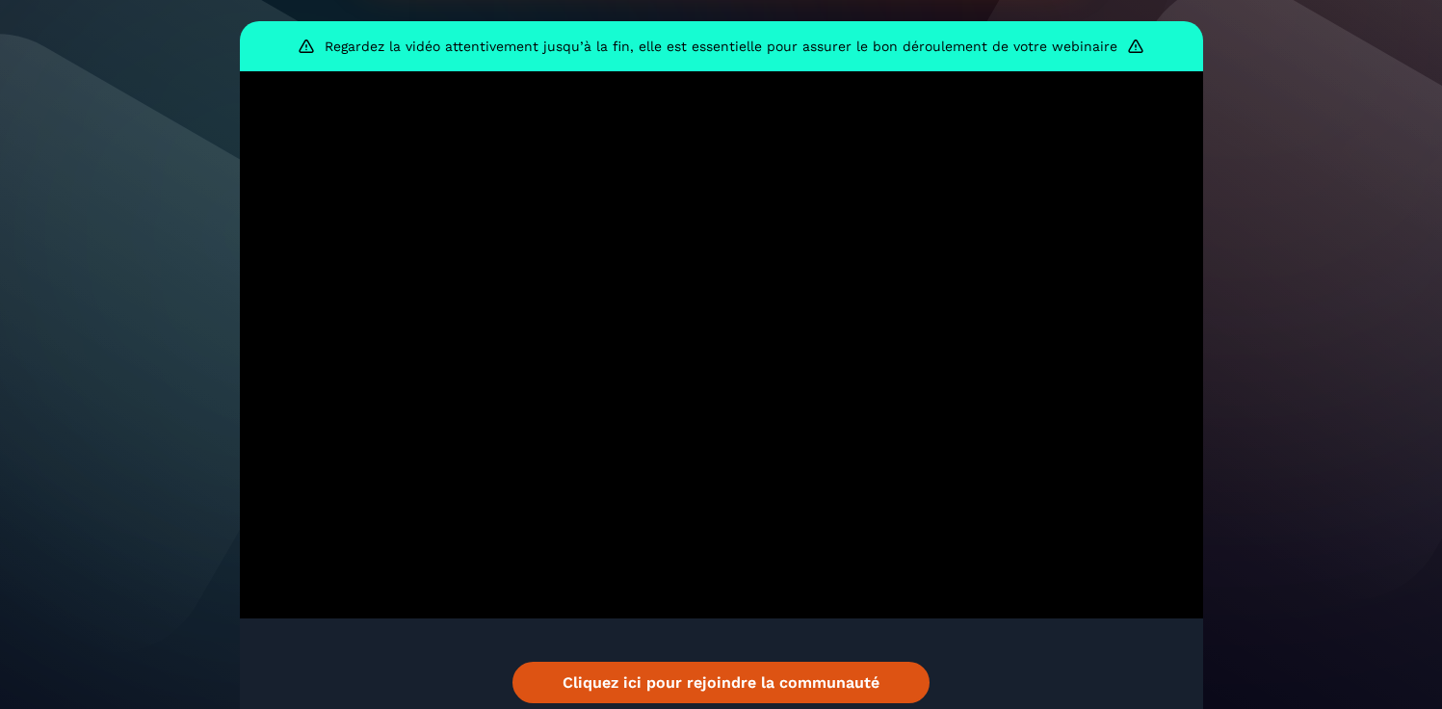
scroll to position [478, 0]
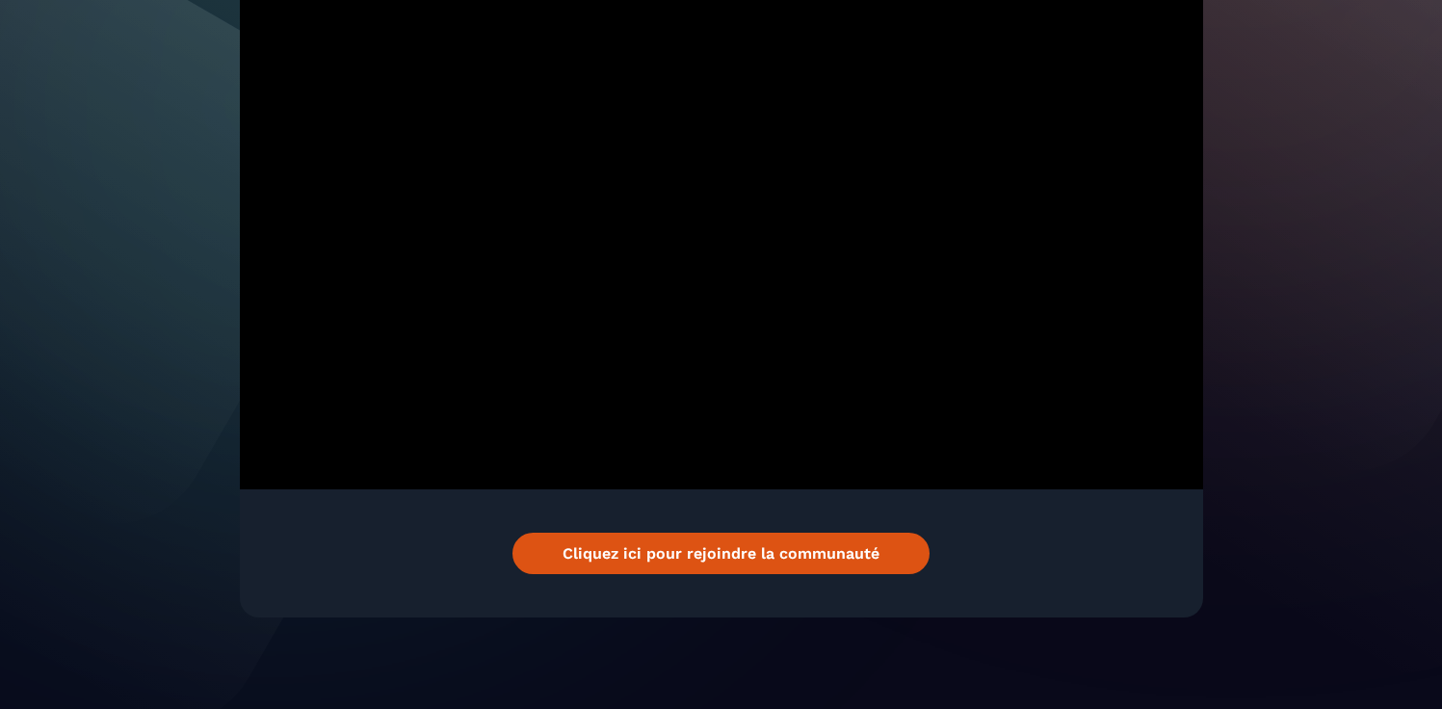
click at [711, 560] on link "Cliquez ici pour rejoindre la communauté" at bounding box center [720, 553] width 417 height 41
click at [789, 541] on link "Cliquez ici pour rejoindre la communauté" at bounding box center [720, 553] width 417 height 41
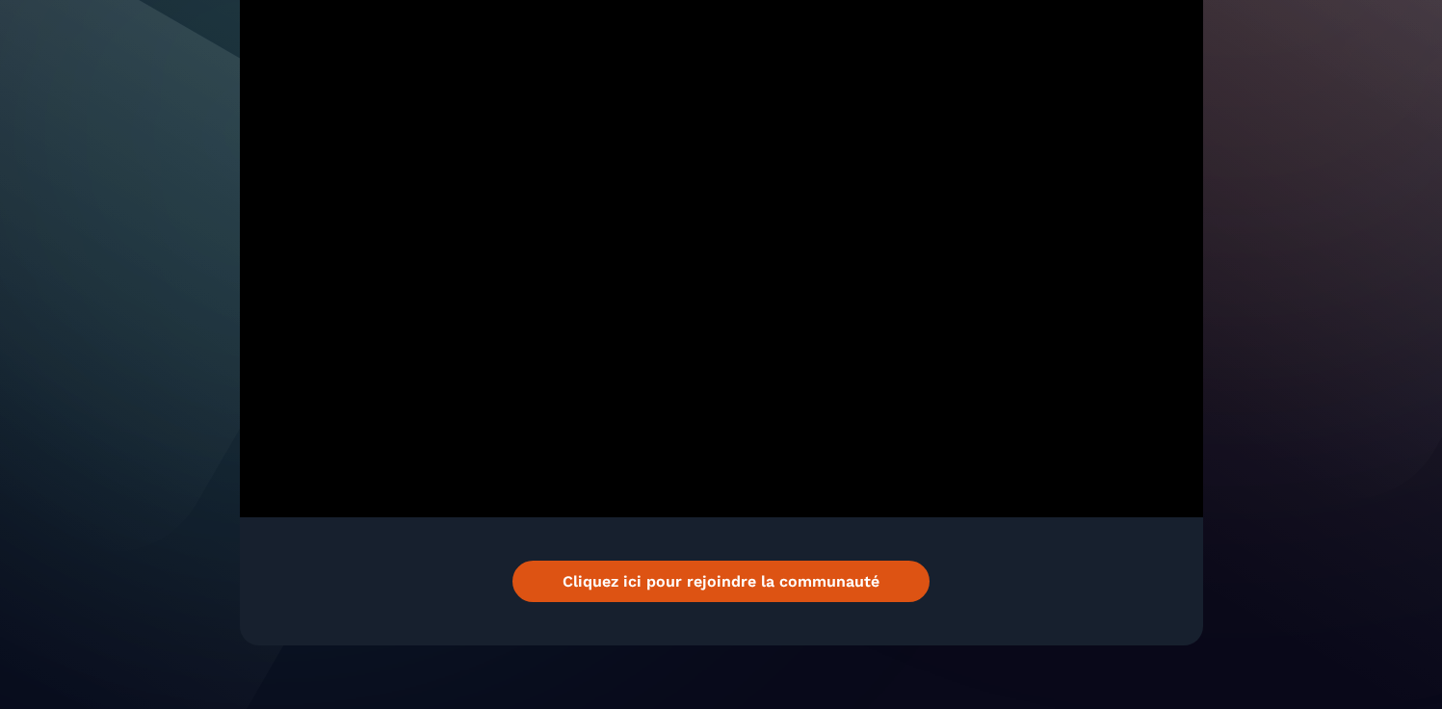
scroll to position [444, 0]
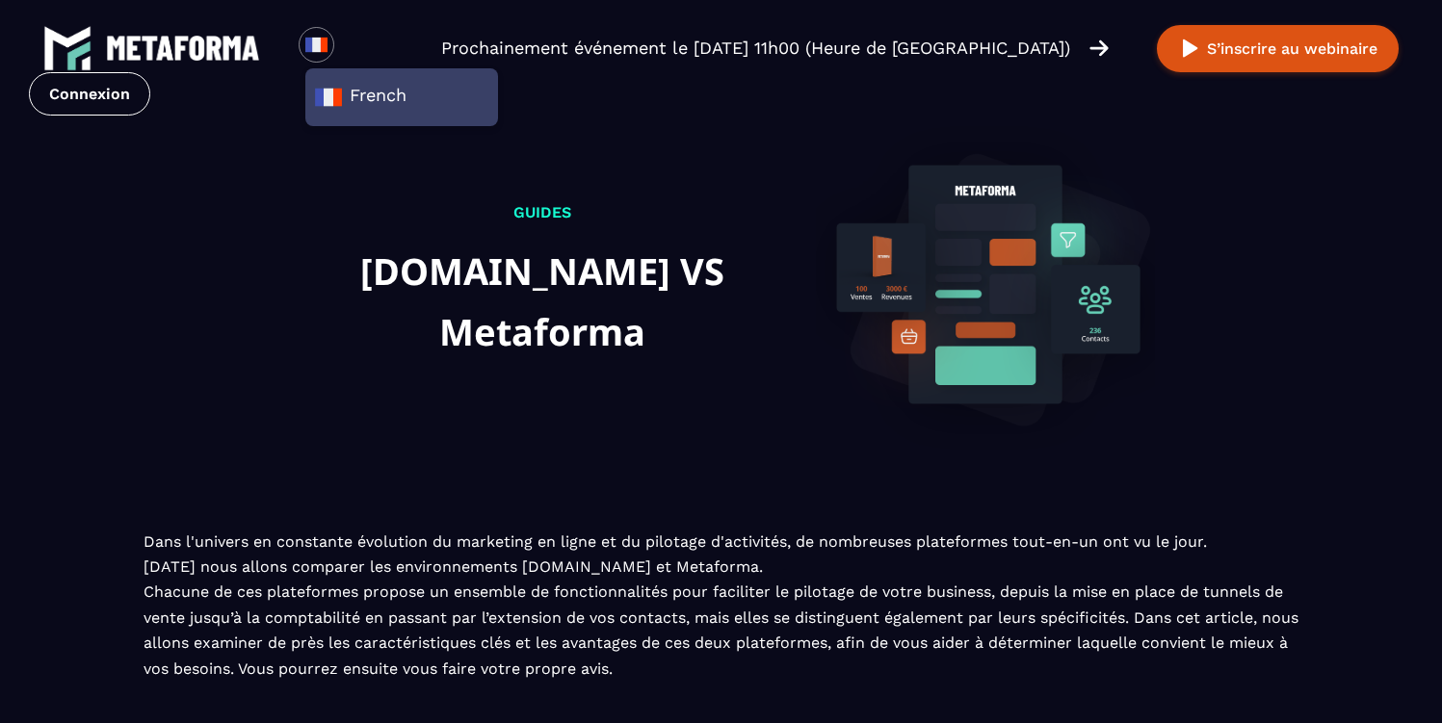
click at [112, 55] on img at bounding box center [183, 48] width 154 height 25
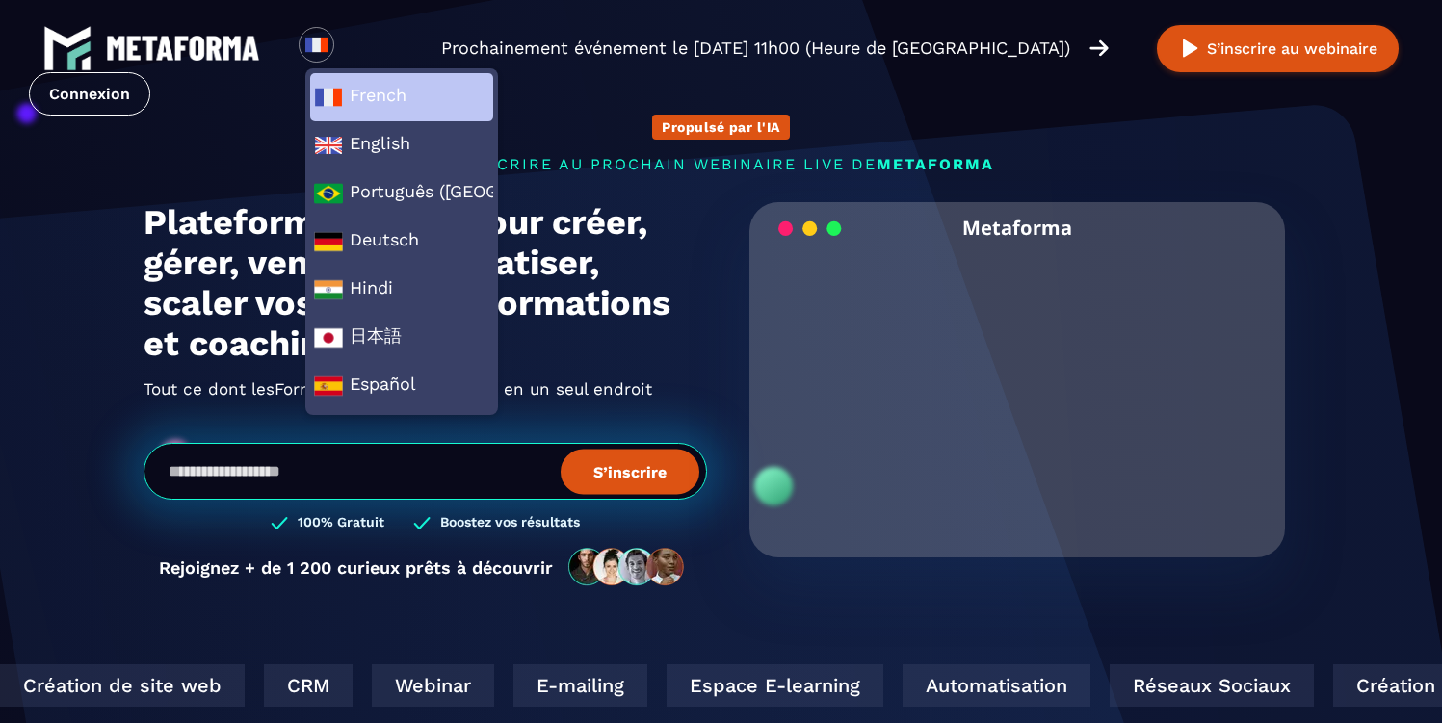
click at [366, 102] on span "French" at bounding box center [401, 97] width 175 height 29
